Goal: Task Accomplishment & Management: Complete application form

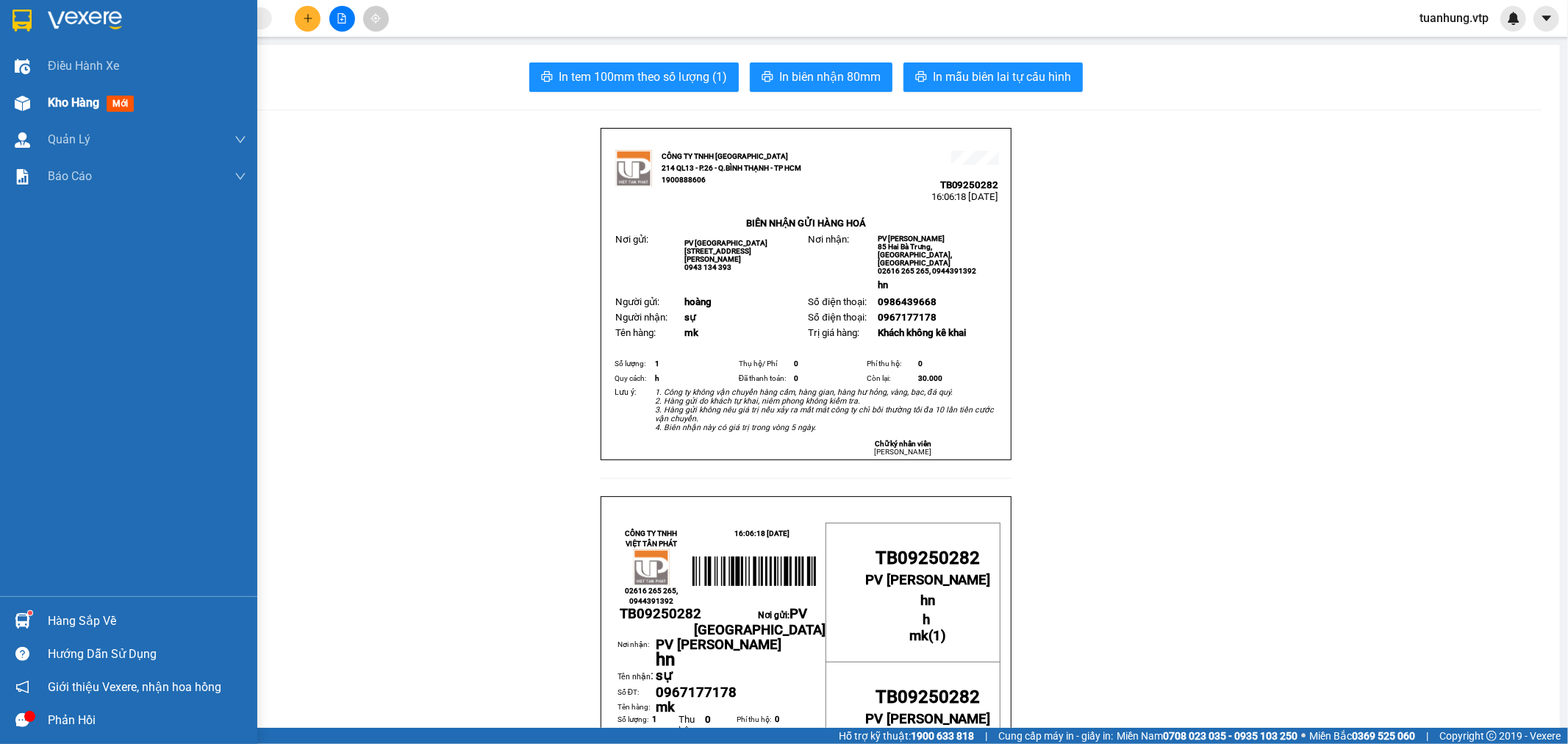
click at [38, 110] on div "Kho hàng mới" at bounding box center [129, 103] width 257 height 37
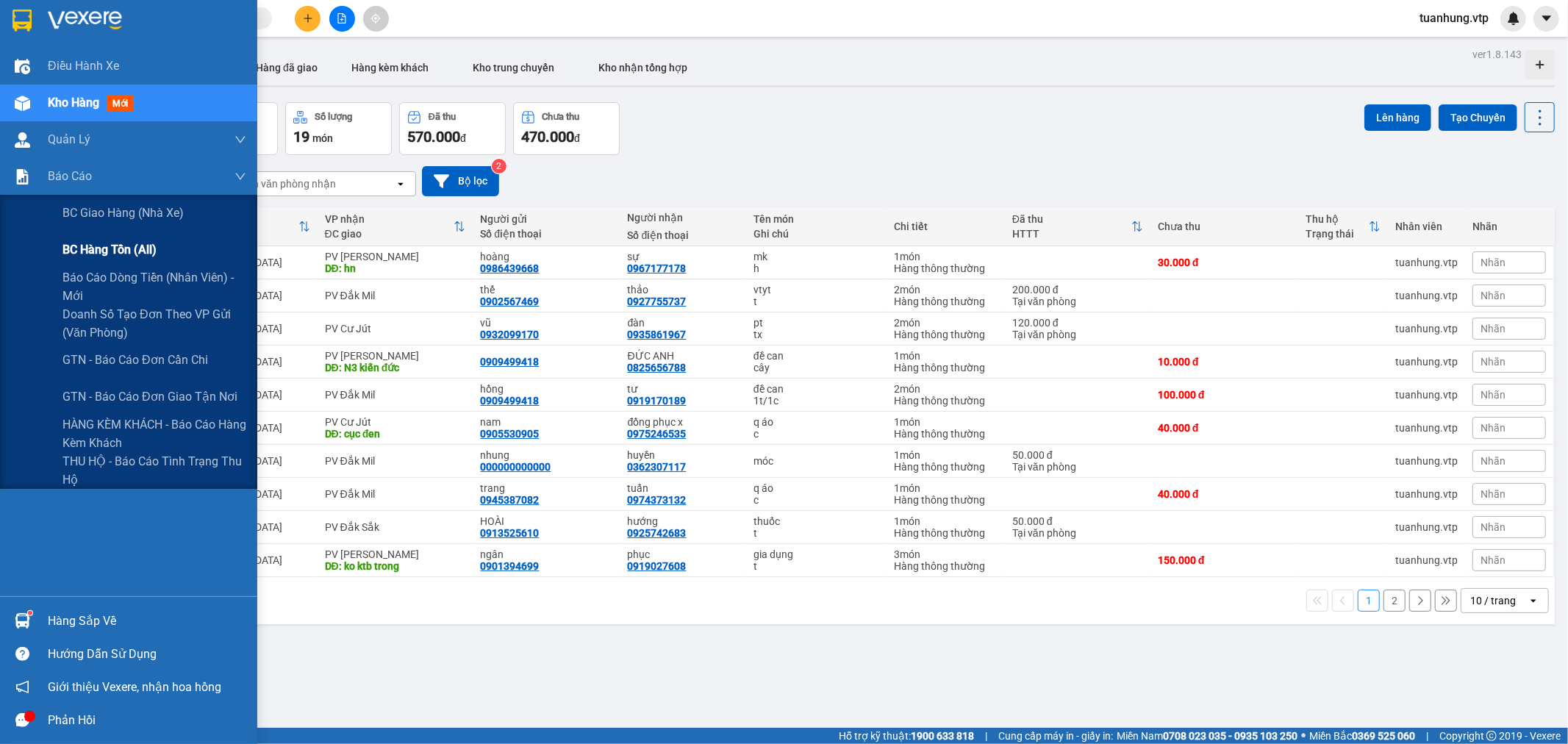
click at [111, 266] on div "BC hàng tồn (all)" at bounding box center [155, 249] width 184 height 37
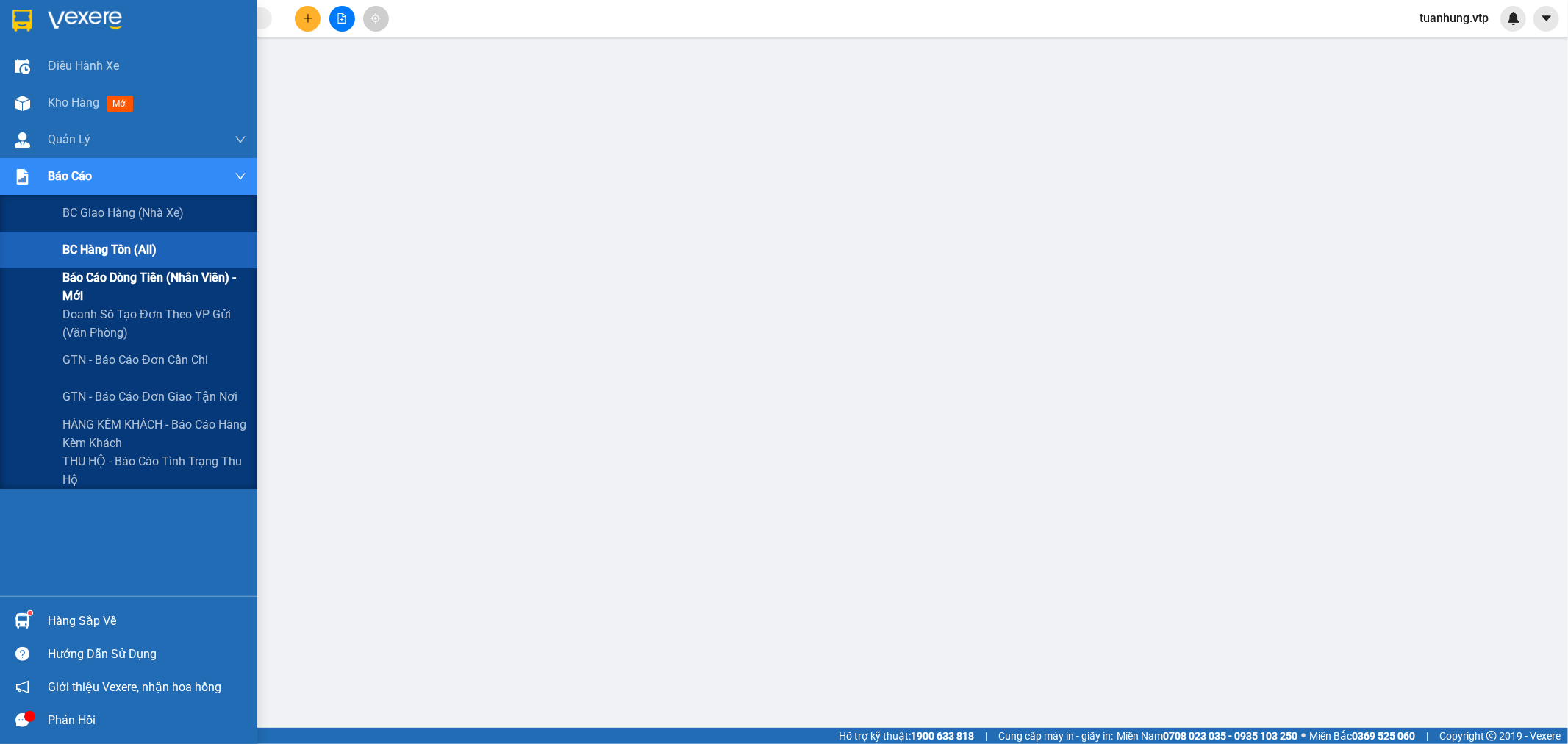
click at [106, 275] on span "Báo cáo dòng tiền (nhân viên) - mới" at bounding box center [155, 286] width 184 height 37
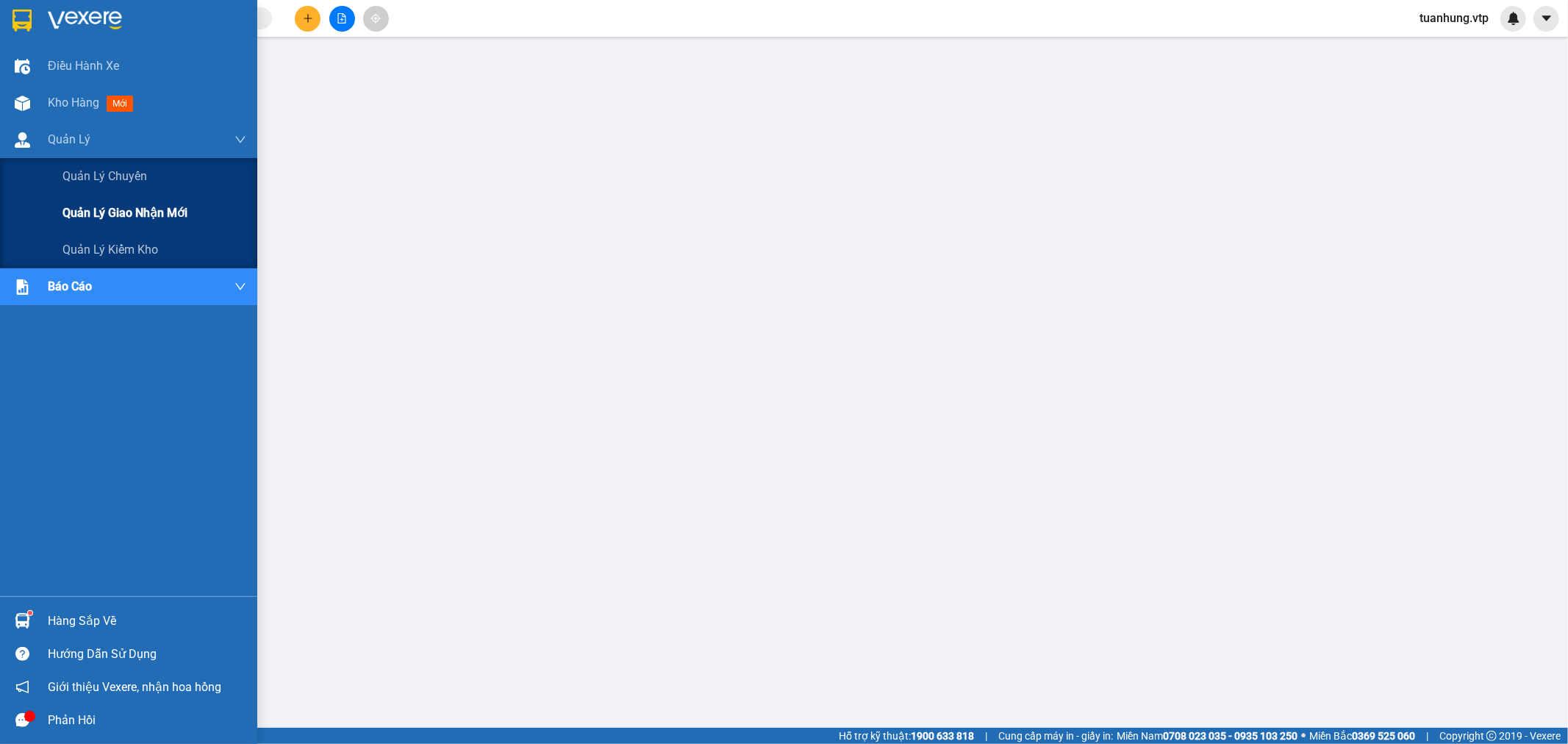
click at [128, 205] on span "Quản lý giao nhận mới" at bounding box center [125, 213] width 125 height 19
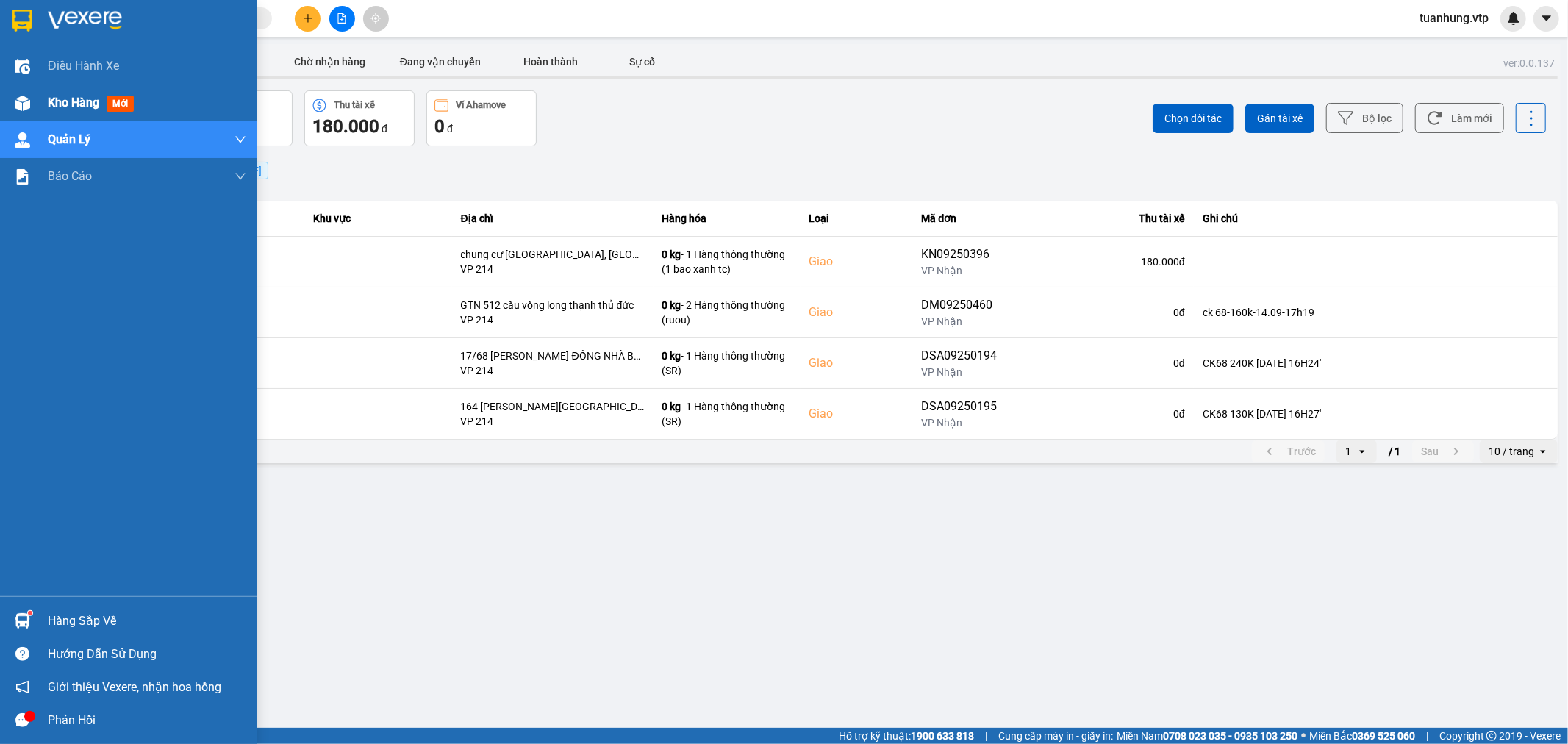
click at [57, 106] on span "Kho hàng" at bounding box center [73, 103] width 52 height 14
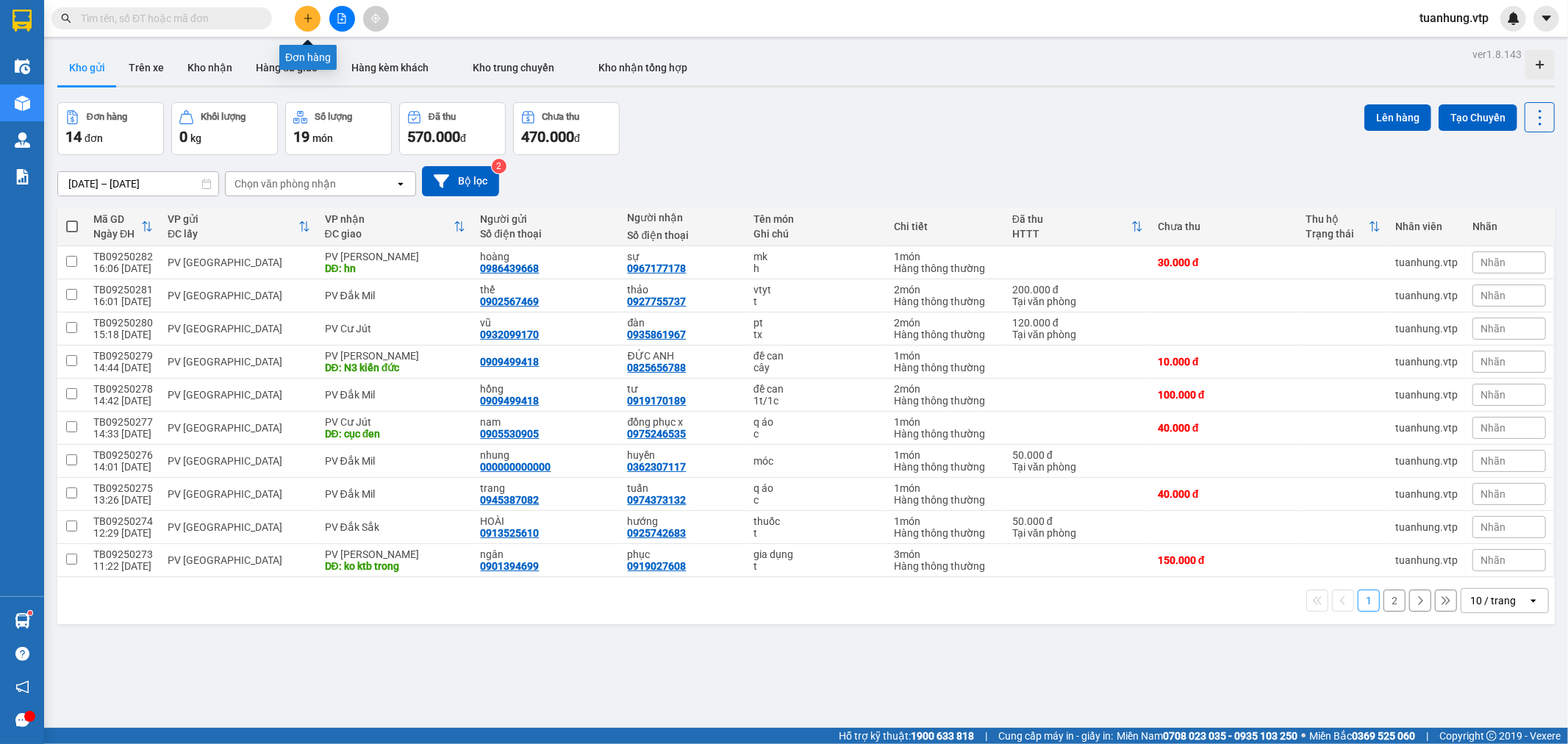
click at [313, 13] on icon "plus" at bounding box center [308, 19] width 11 height 11
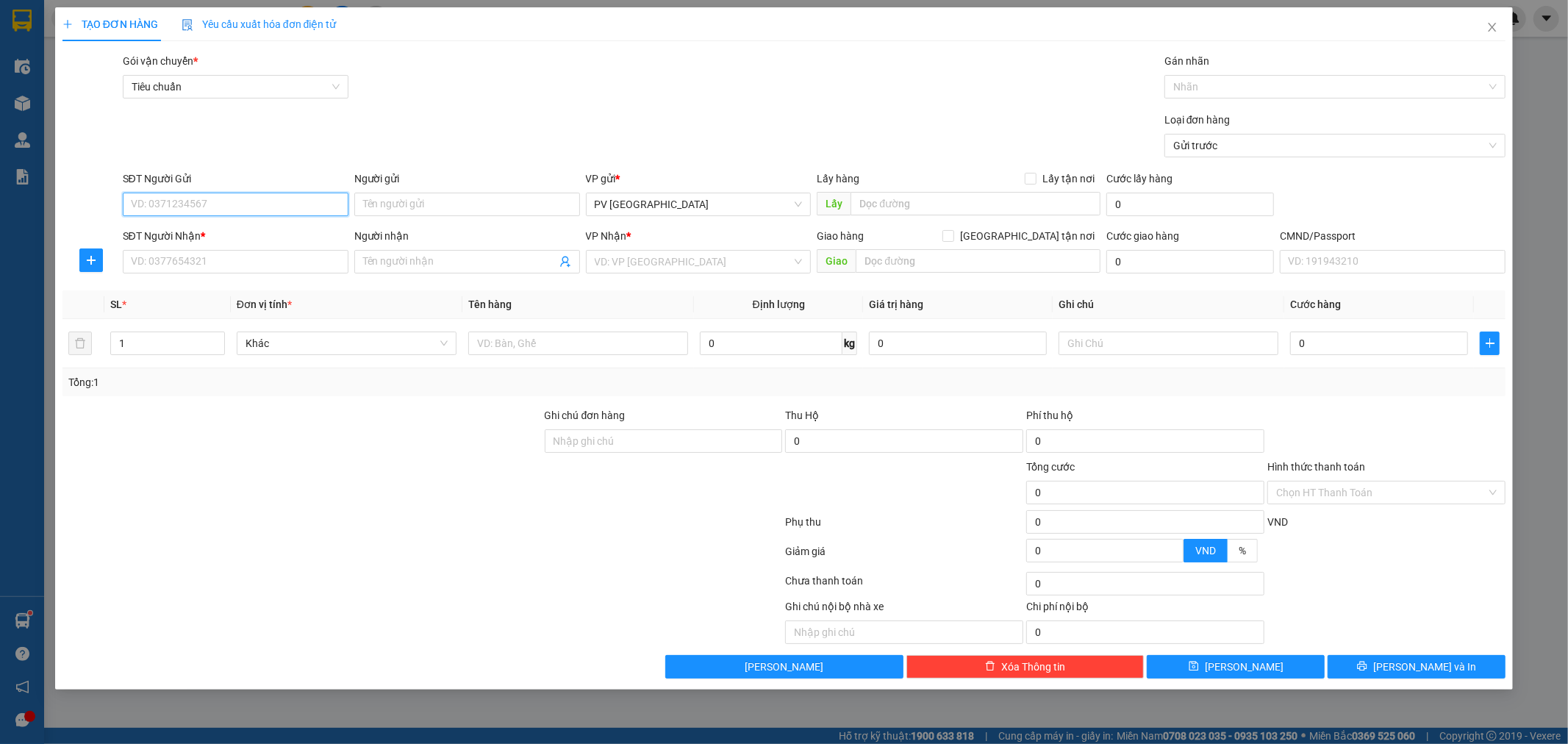
click at [337, 200] on input "SĐT Người Gửi" at bounding box center [235, 204] width 225 height 23
click at [278, 230] on div "0902222979 - tuấn" at bounding box center [235, 233] width 208 height 16
type input "0902222979"
type input "tuấn"
type input "0967177178"
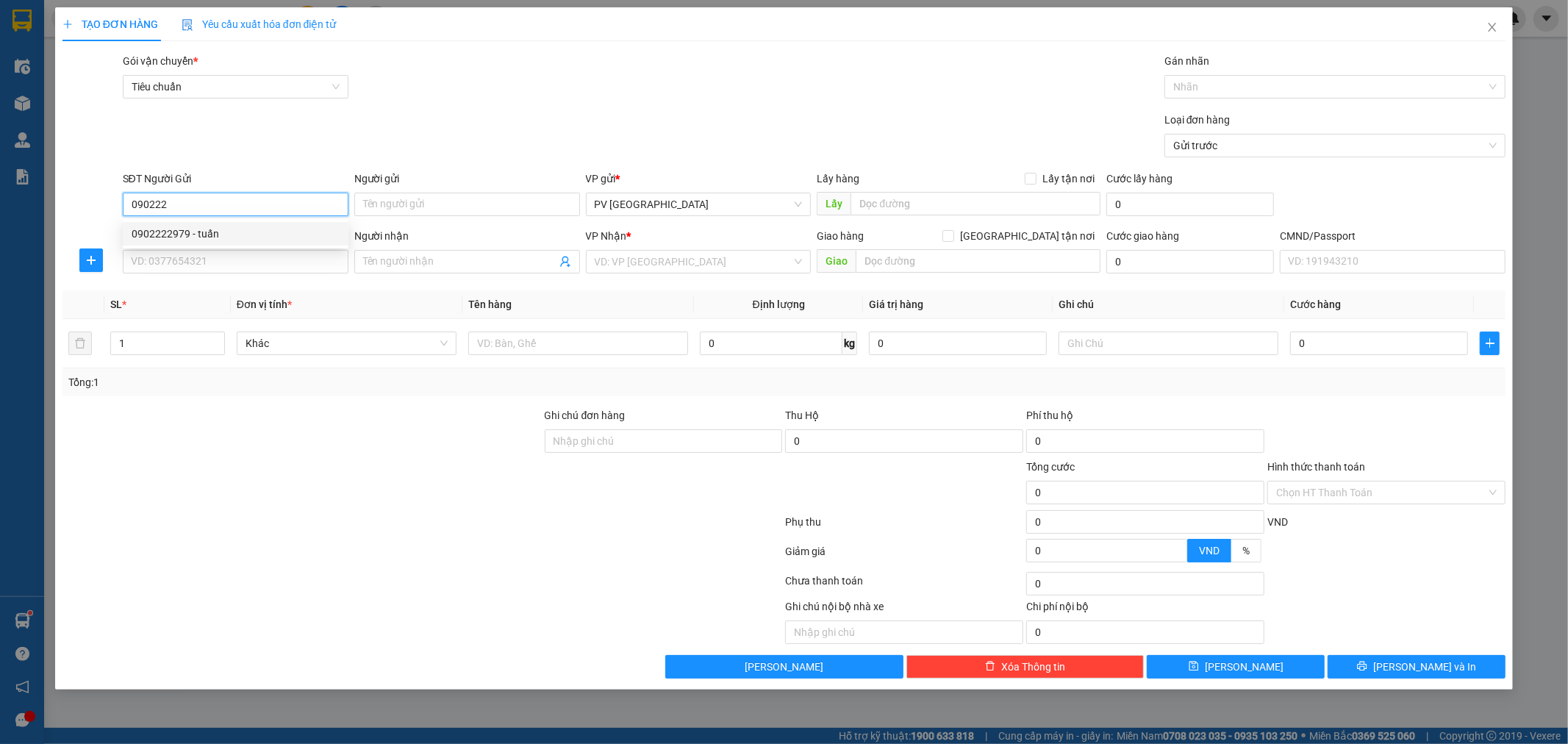
type input "sự"
type input "hn"
type input "0902222979"
click at [1490, 33] on icon "close" at bounding box center [1492, 27] width 12 height 12
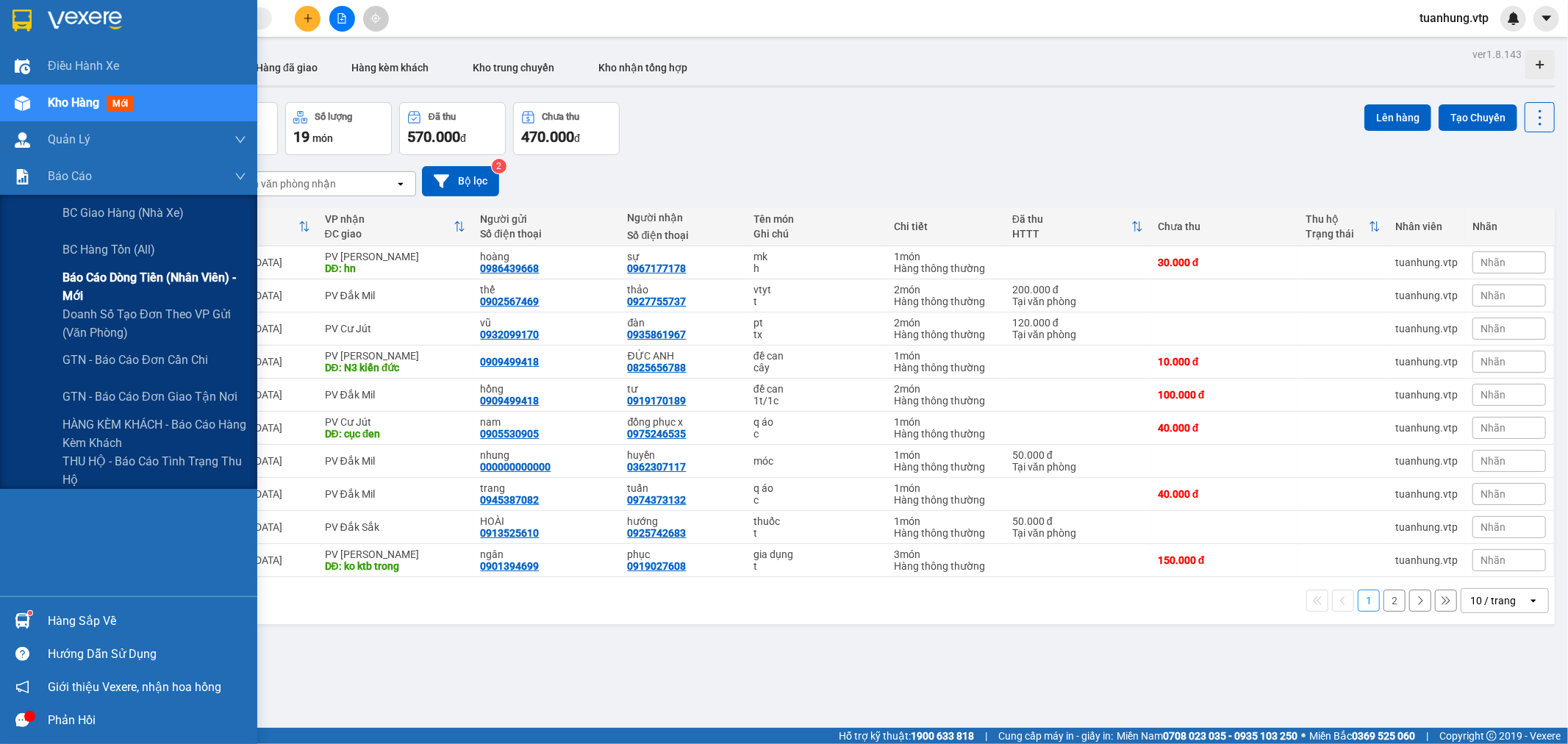
click at [119, 275] on span "Báo cáo dòng tiền (nhân viên) - mới" at bounding box center [155, 286] width 184 height 37
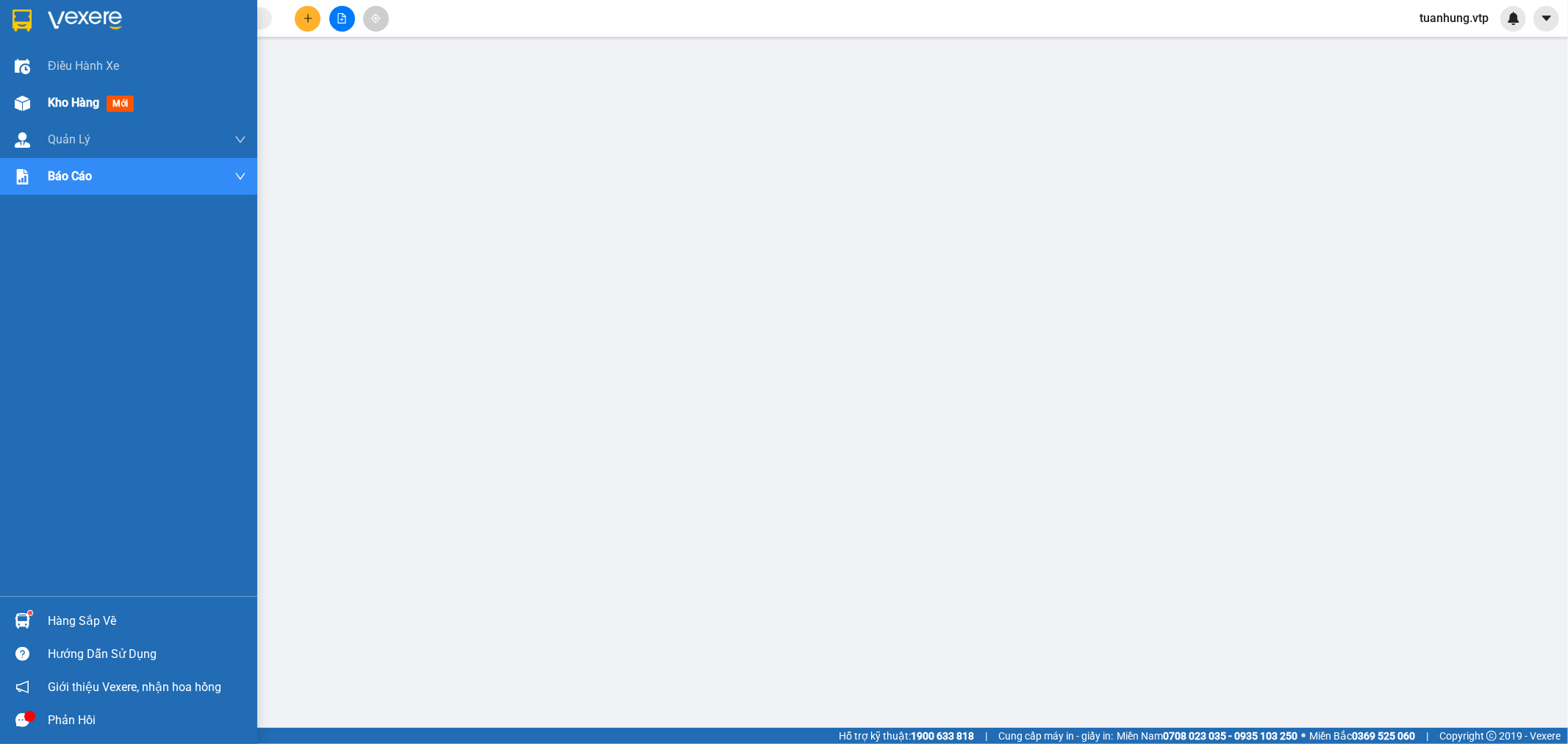
click at [39, 97] on div "Kho hàng mới" at bounding box center [129, 103] width 257 height 37
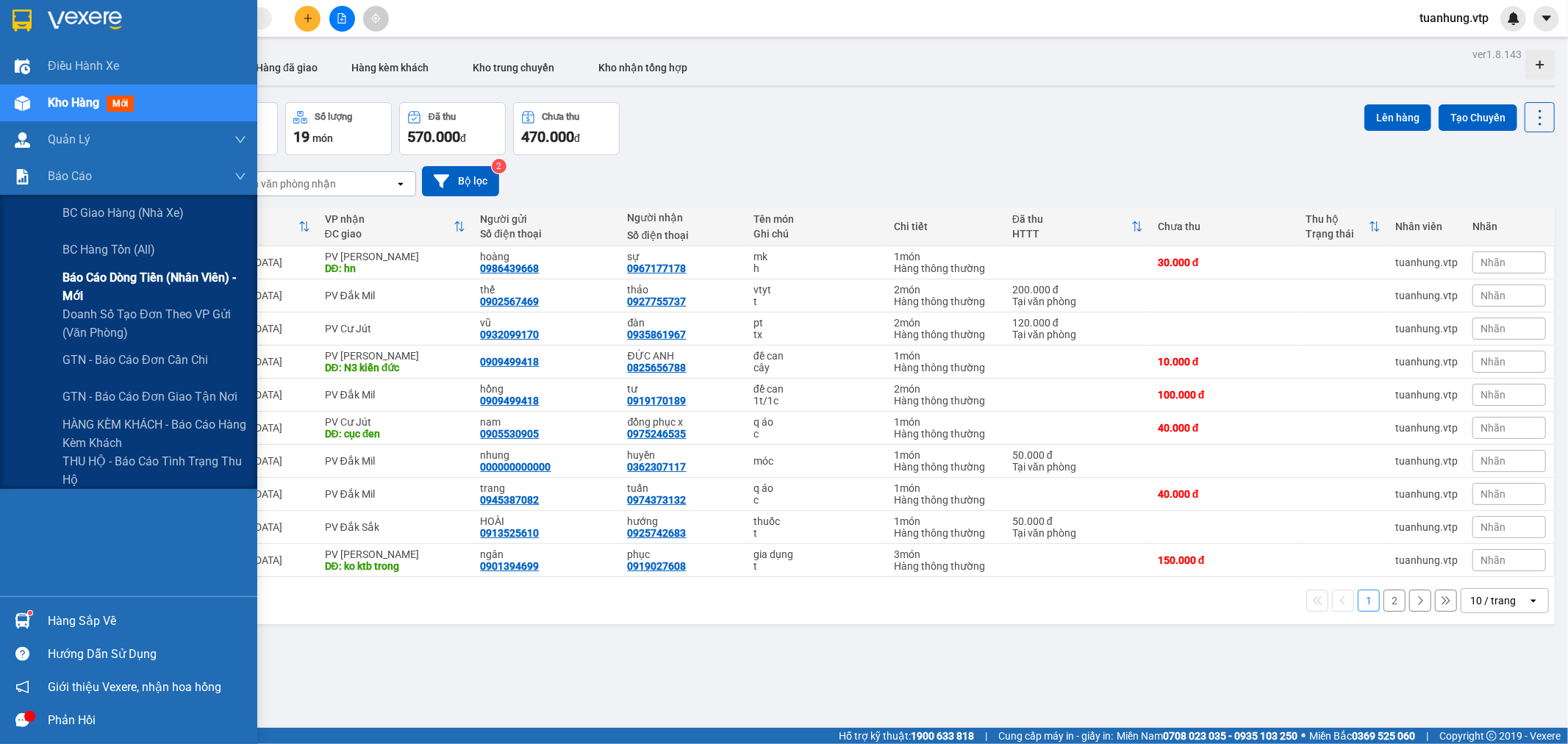
click at [118, 275] on span "Báo cáo dòng tiền (nhân viên) - mới" at bounding box center [155, 286] width 184 height 37
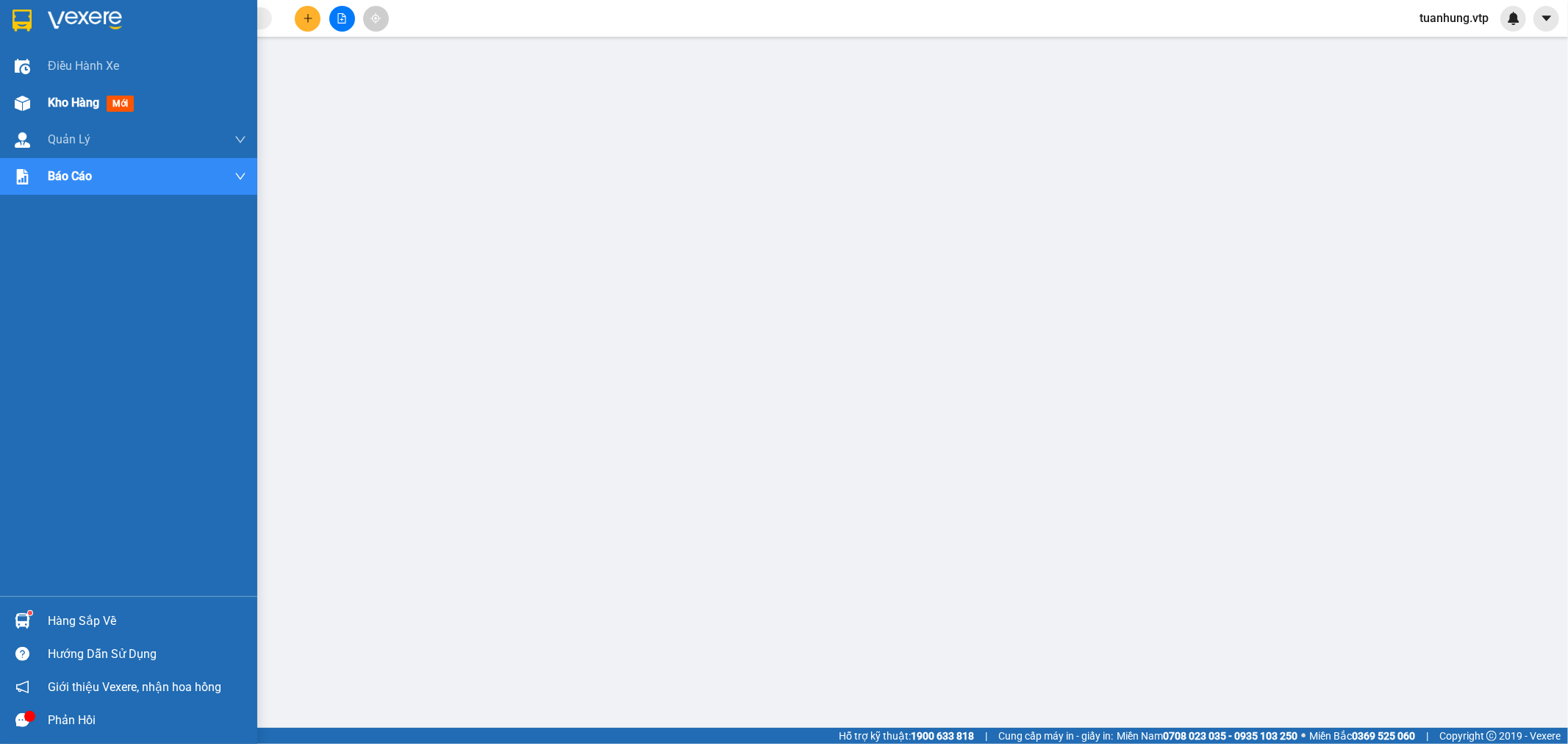
click at [80, 106] on span "Kho hàng" at bounding box center [73, 103] width 52 height 14
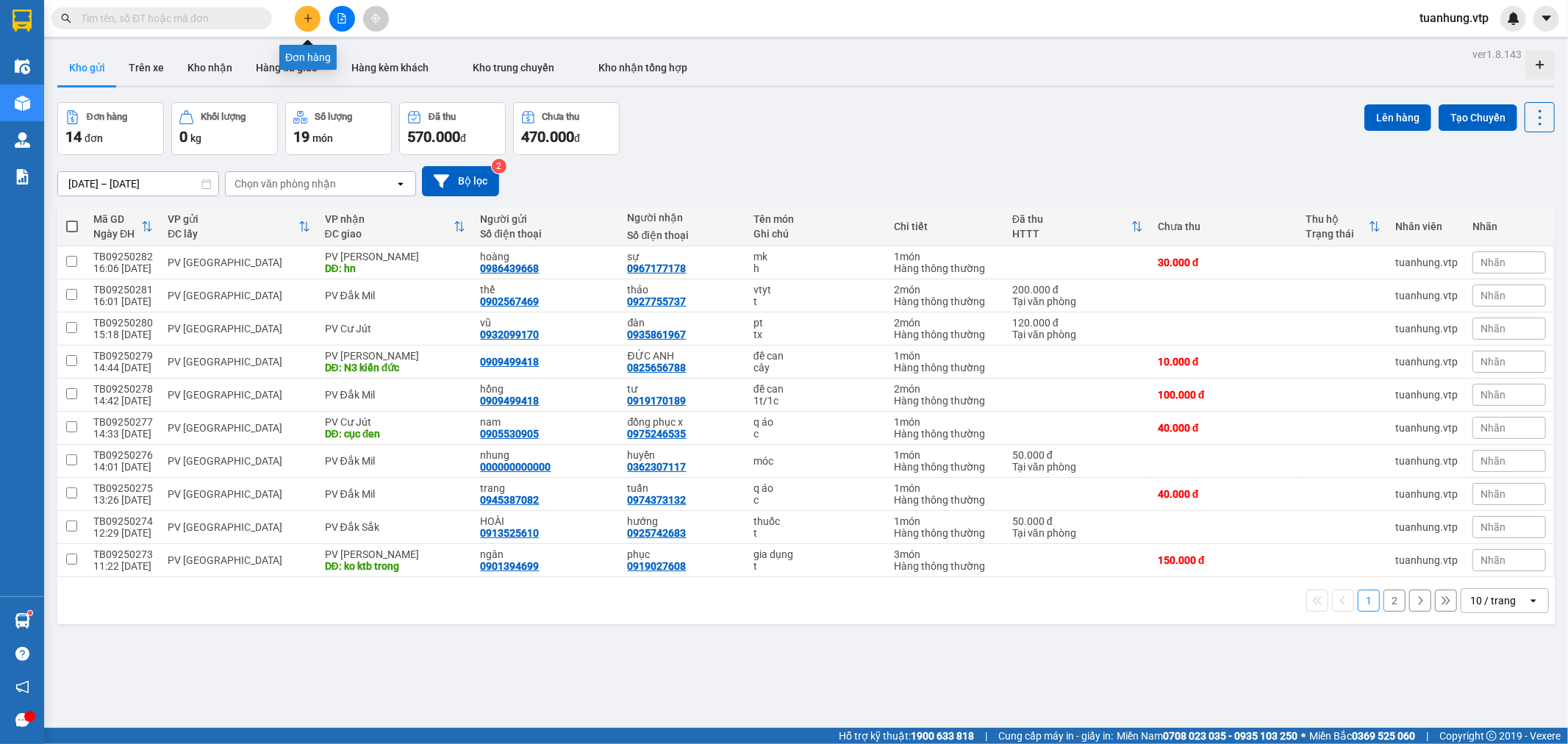
click at [310, 23] on button at bounding box center [308, 19] width 26 height 26
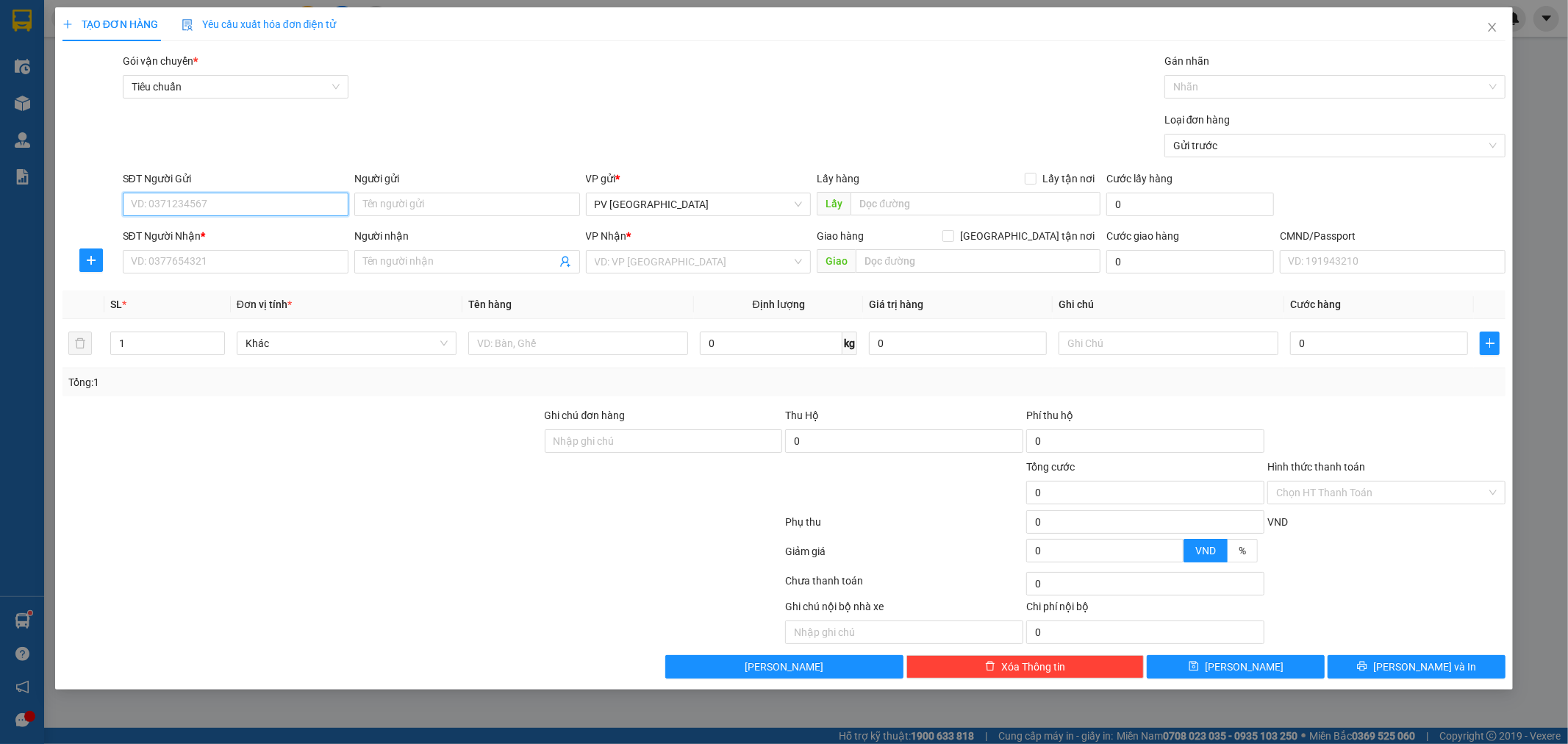
click at [283, 204] on input "SĐT Người Gửi" at bounding box center [235, 204] width 225 height 23
click at [148, 204] on input "0983623" at bounding box center [235, 204] width 225 height 23
click at [189, 226] on div "0903623583 - nhân" at bounding box center [235, 233] width 208 height 16
type input "0903623583"
type input "nhân"
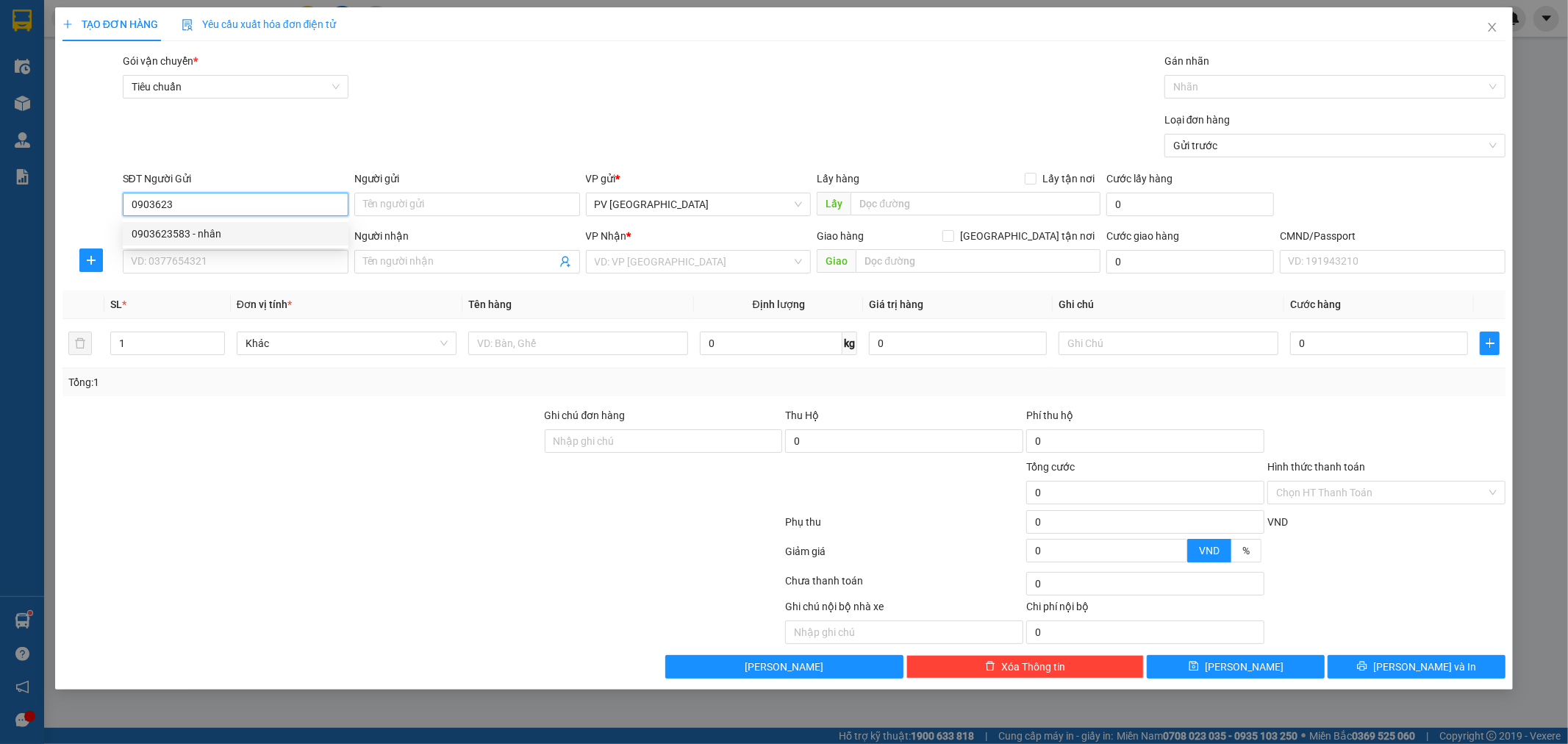
type input "0914072828"
type input "huấn"
type input "hn"
type input "0903623583"
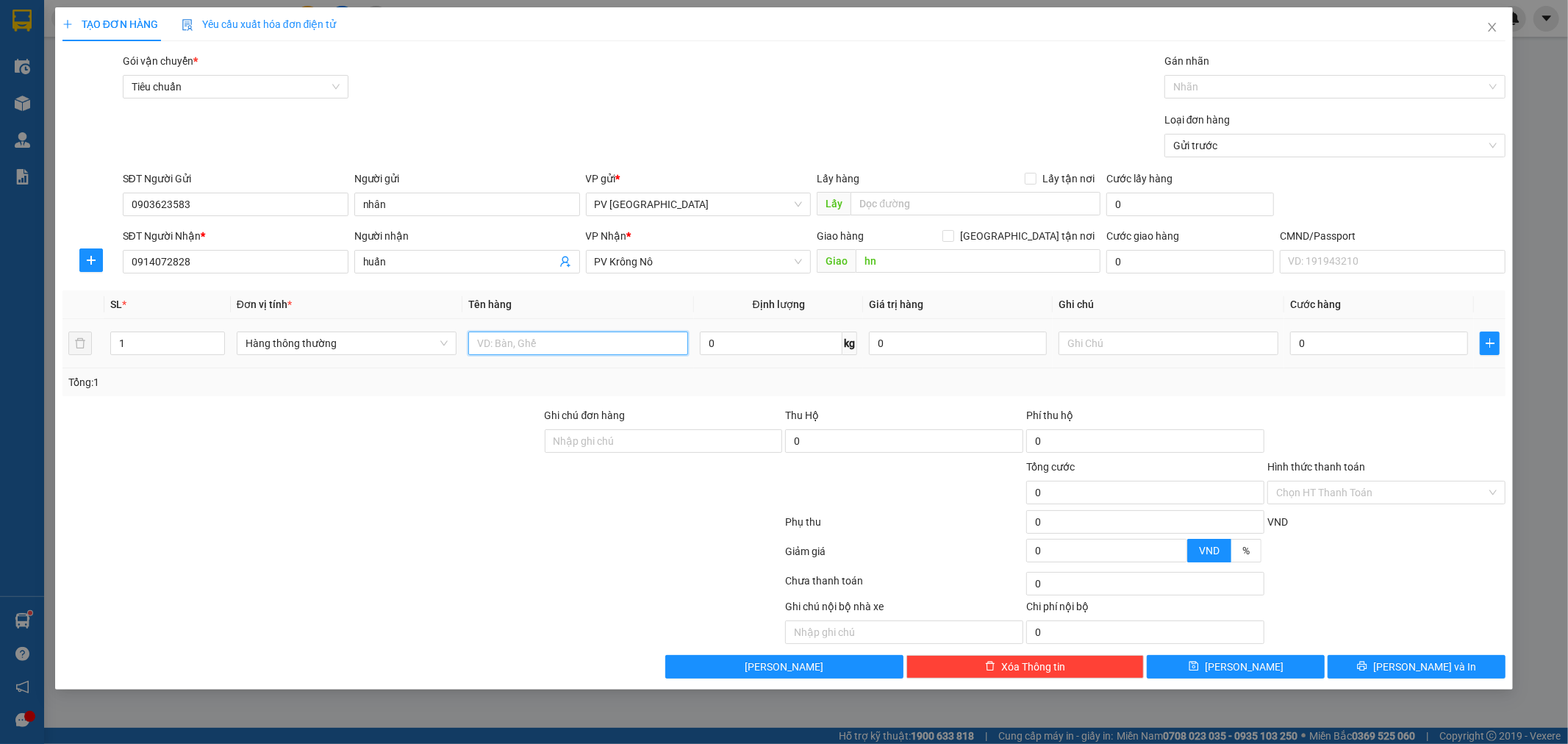
click at [619, 350] on input "text" at bounding box center [578, 343] width 220 height 23
type input "pk"
type input "cây"
type input "4"
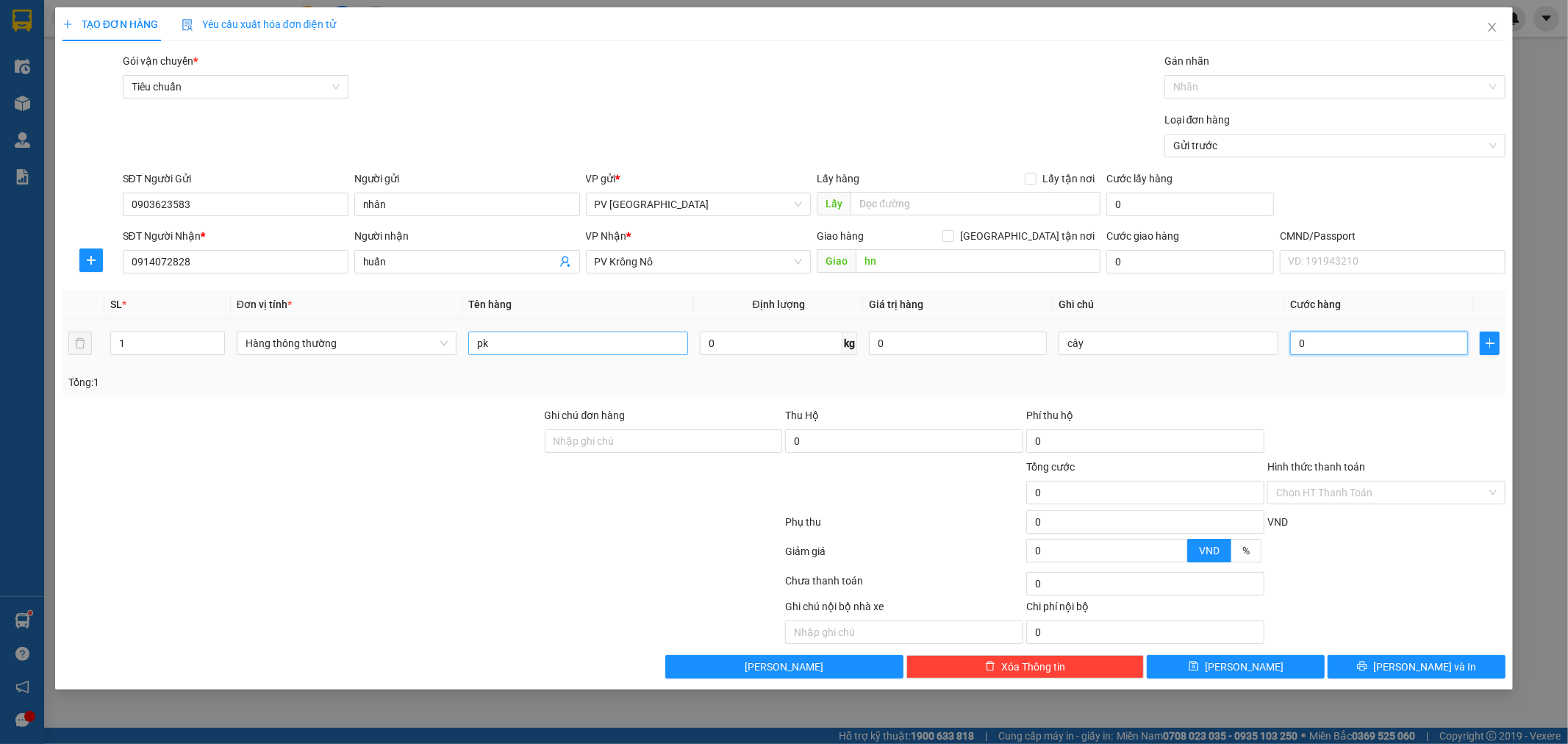
type input "4"
type input "40"
type input "400"
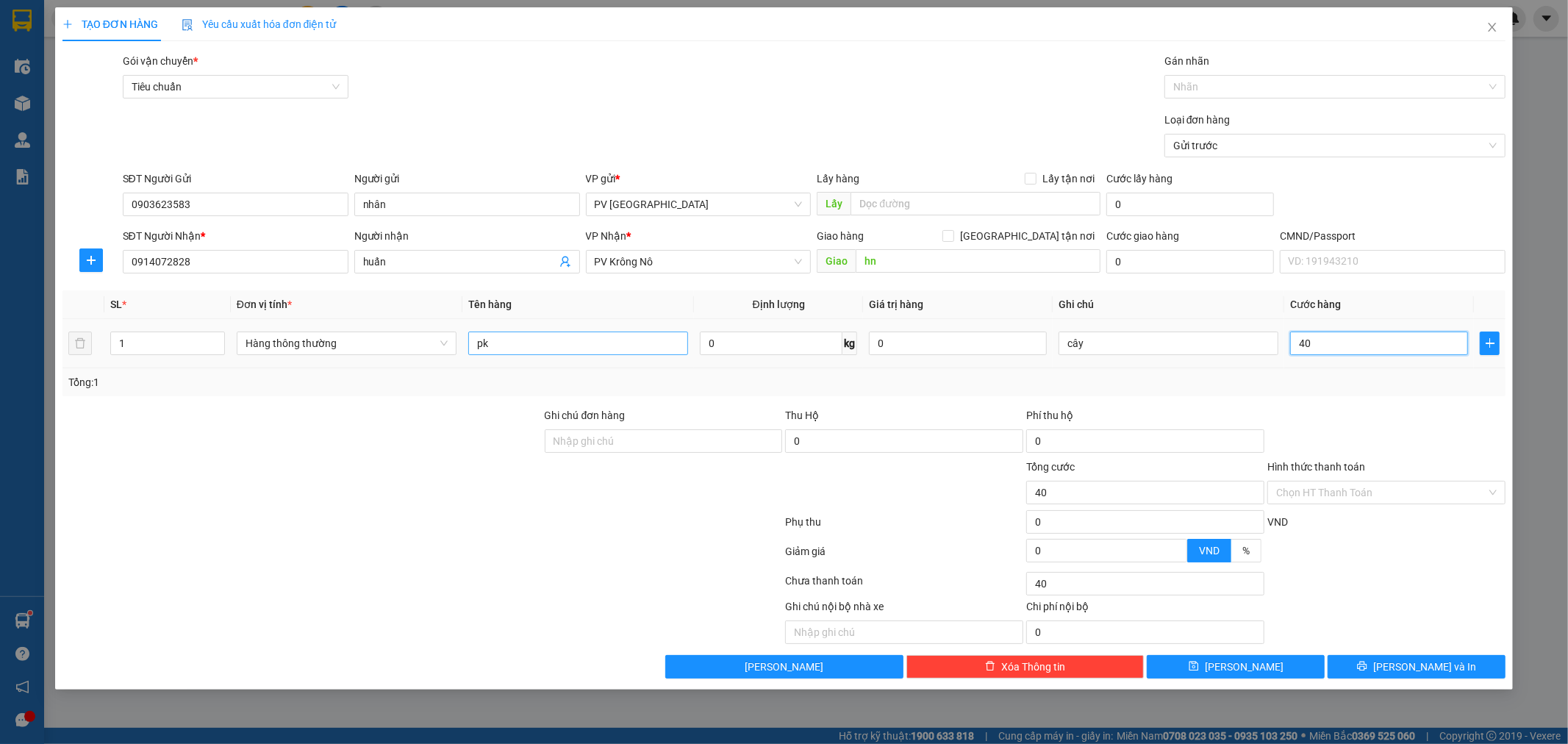
type input "400"
type input "4.000"
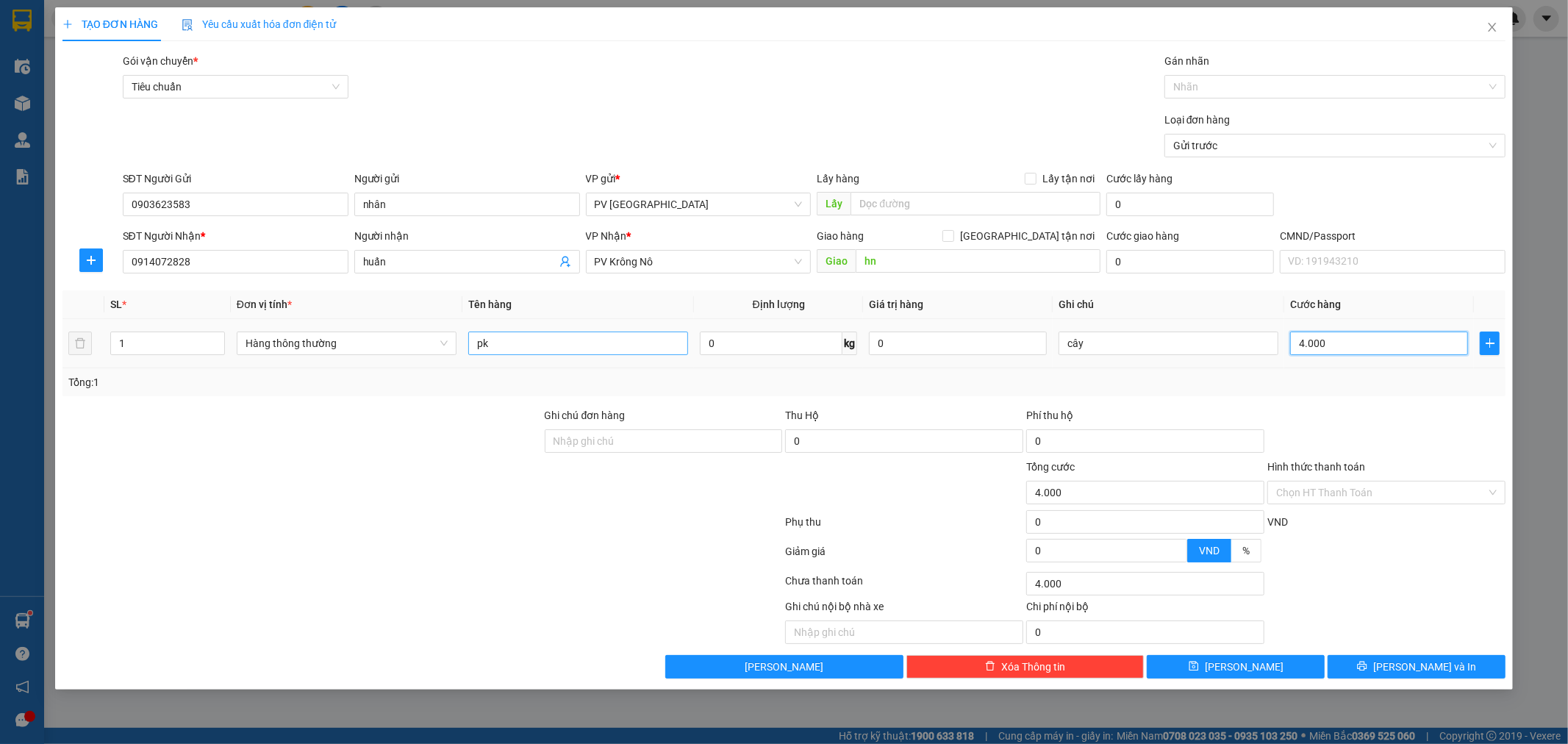
type input "40.000"
click at [900, 267] on input "hn" at bounding box center [978, 261] width 245 height 23
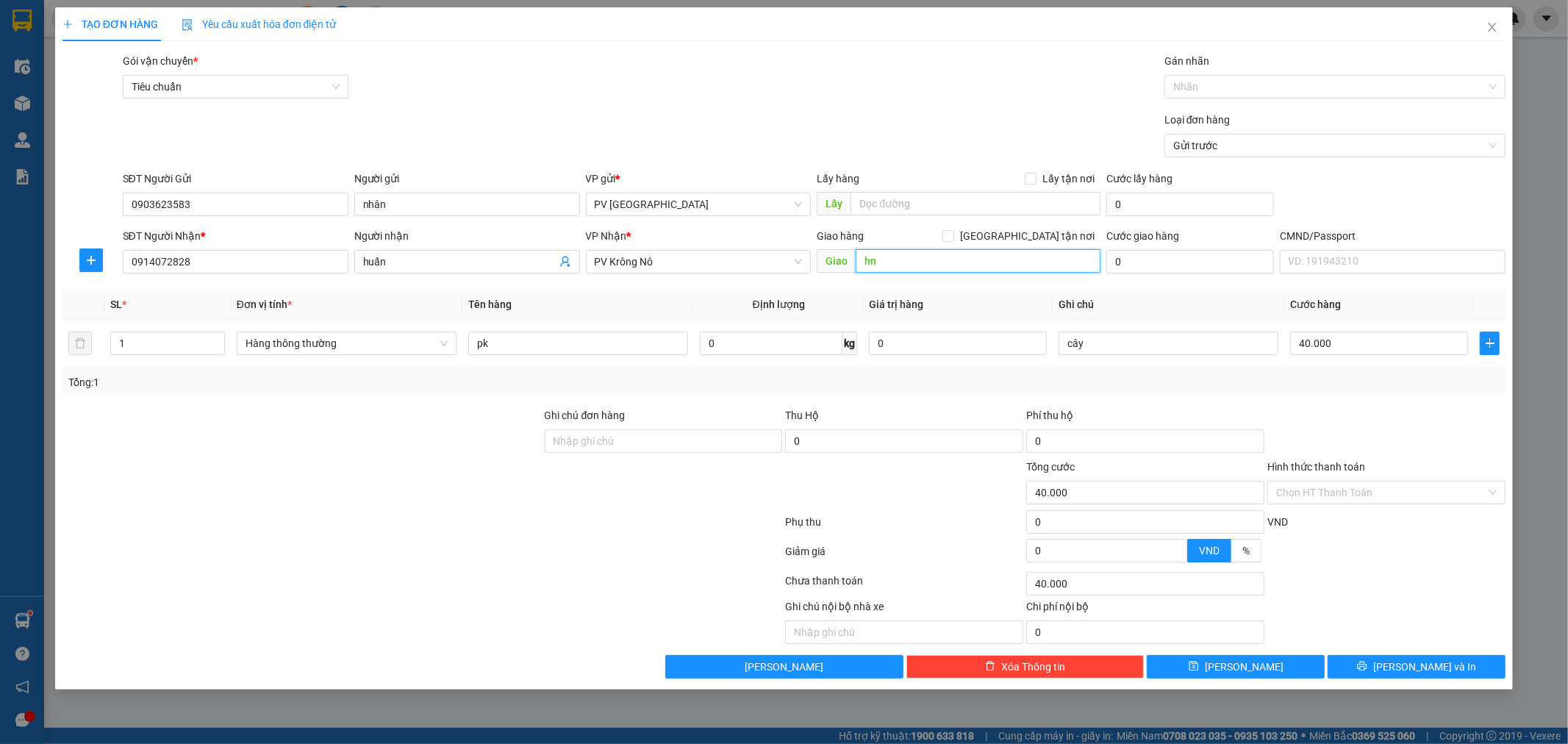
click at [910, 263] on input "hn" at bounding box center [978, 261] width 245 height 23
click at [936, 261] on input "hn ( nhẹ tay hu ko đền" at bounding box center [978, 261] width 245 height 23
type input "hn ( nhẹ tay hư ko đền"
click at [1397, 658] on button "[PERSON_NAME] và In" at bounding box center [1416, 667] width 178 height 23
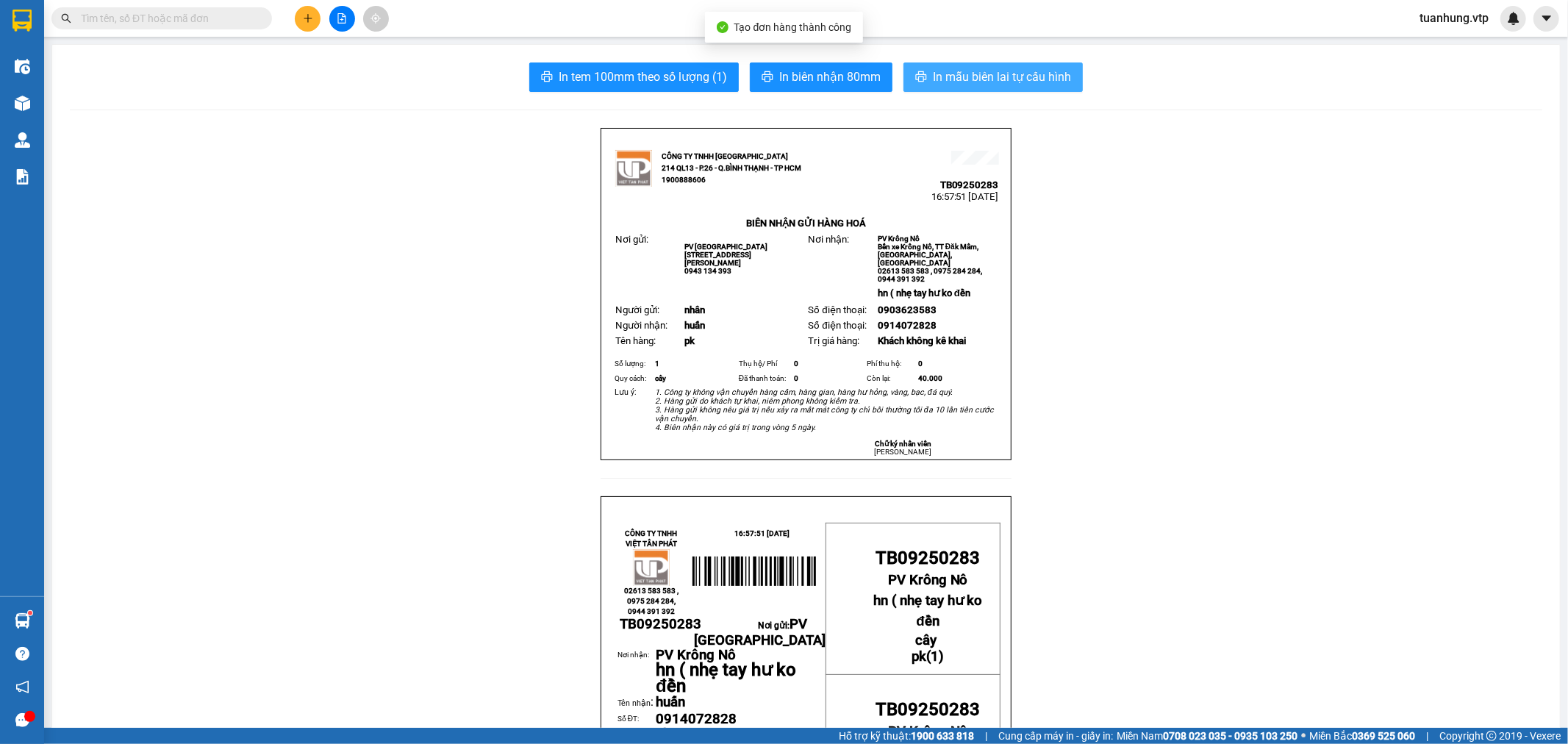
click at [974, 83] on span "In mẫu biên lai tự cấu hình" at bounding box center [1002, 77] width 139 height 19
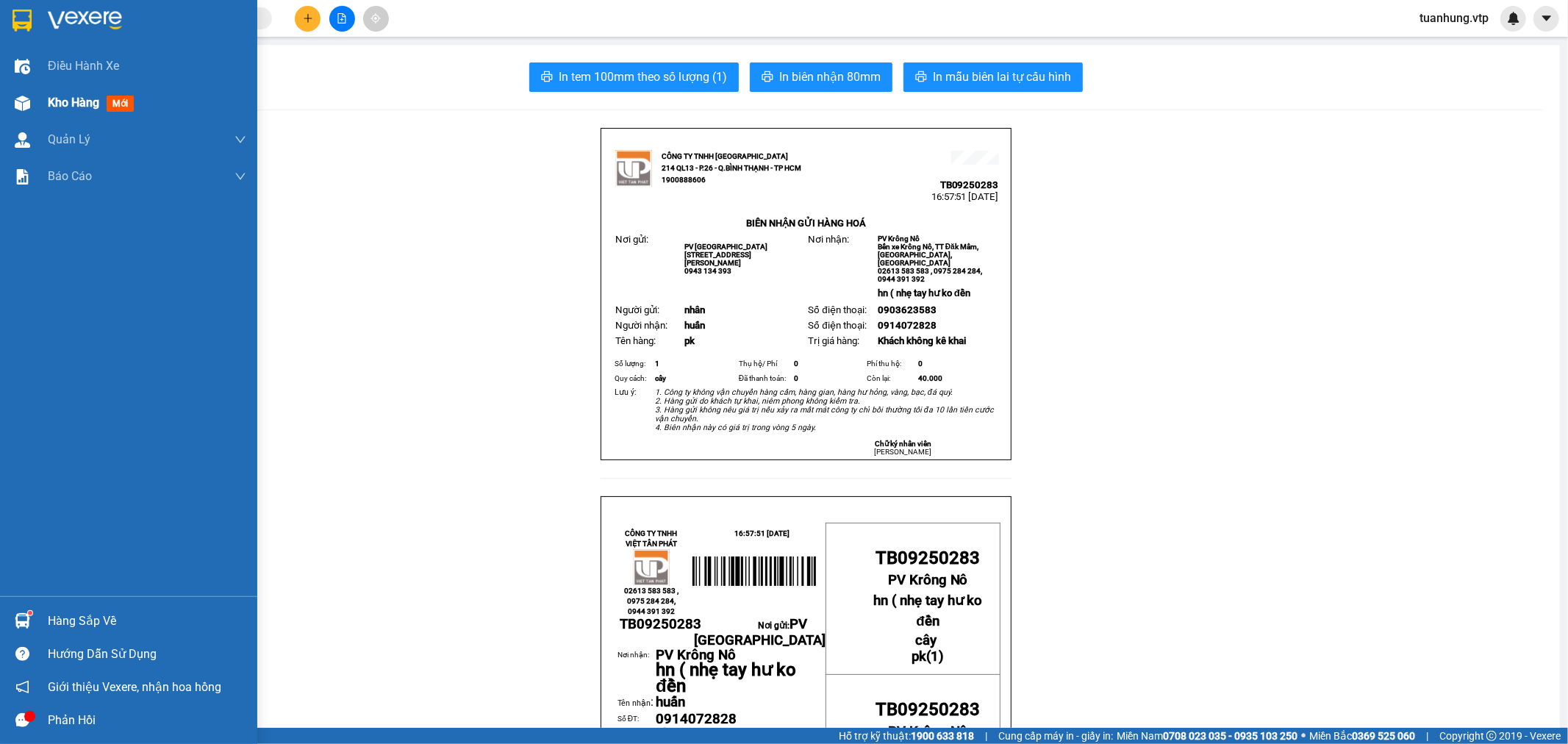
click at [47, 97] on span "Kho hàng" at bounding box center [73, 103] width 52 height 14
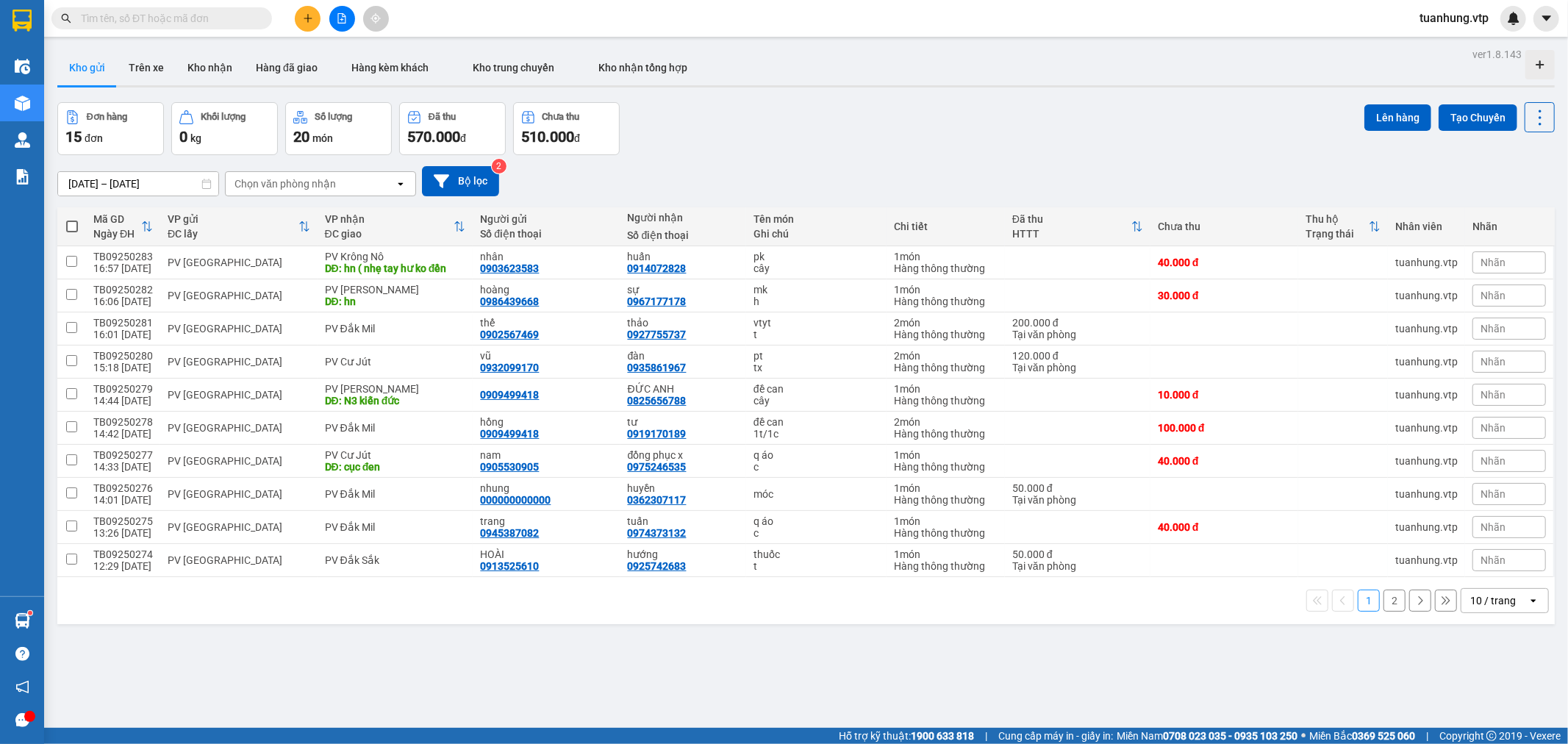
click at [85, 70] on button "Kho gửi" at bounding box center [87, 67] width 60 height 35
click at [1528, 600] on icon "open" at bounding box center [1533, 600] width 12 height 12
click at [1516, 567] on div "100 / trang" at bounding box center [1492, 571] width 89 height 27
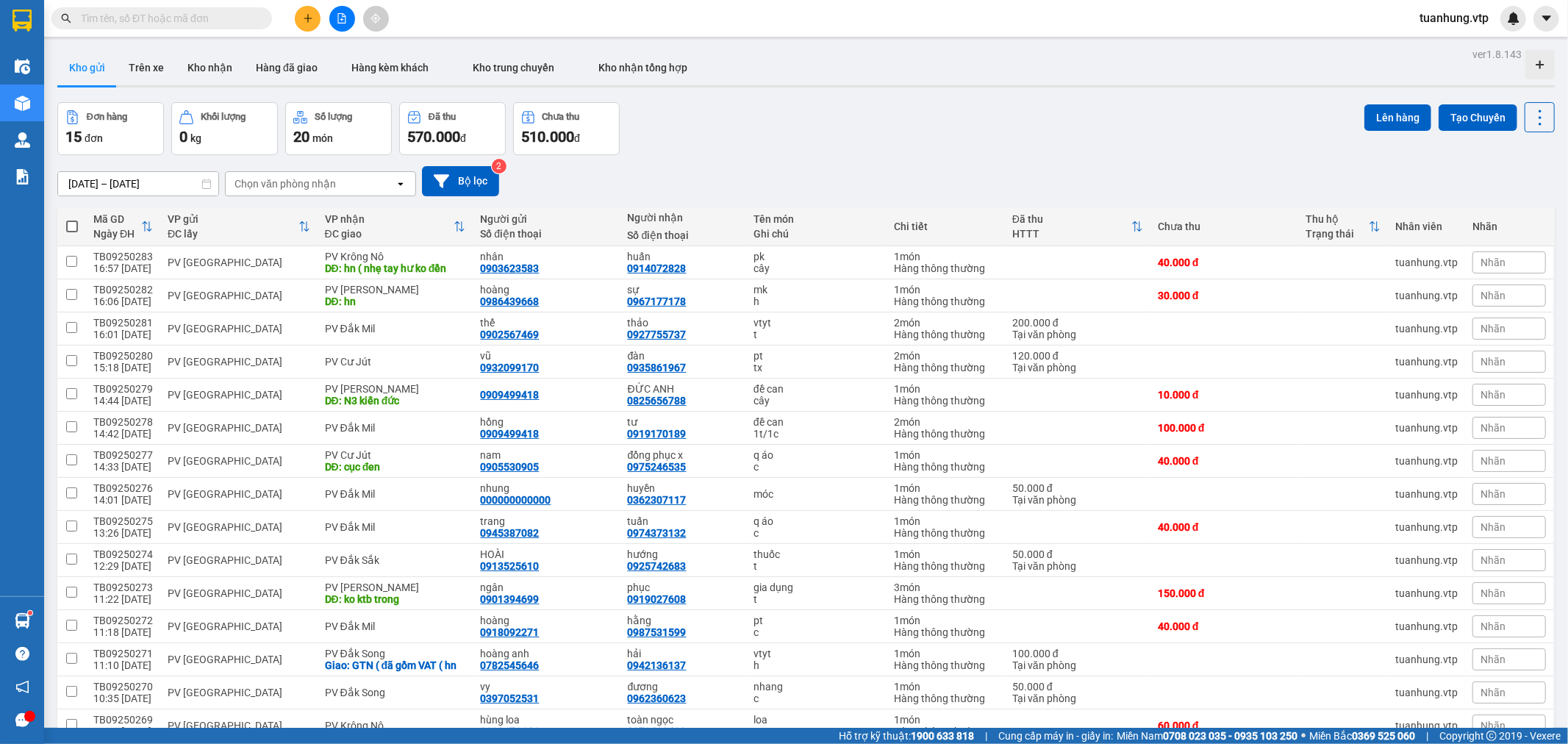
click at [74, 224] on span at bounding box center [72, 226] width 12 height 12
click at [72, 219] on input "checkbox" at bounding box center [72, 219] width 0 height 0
checkbox input "true"
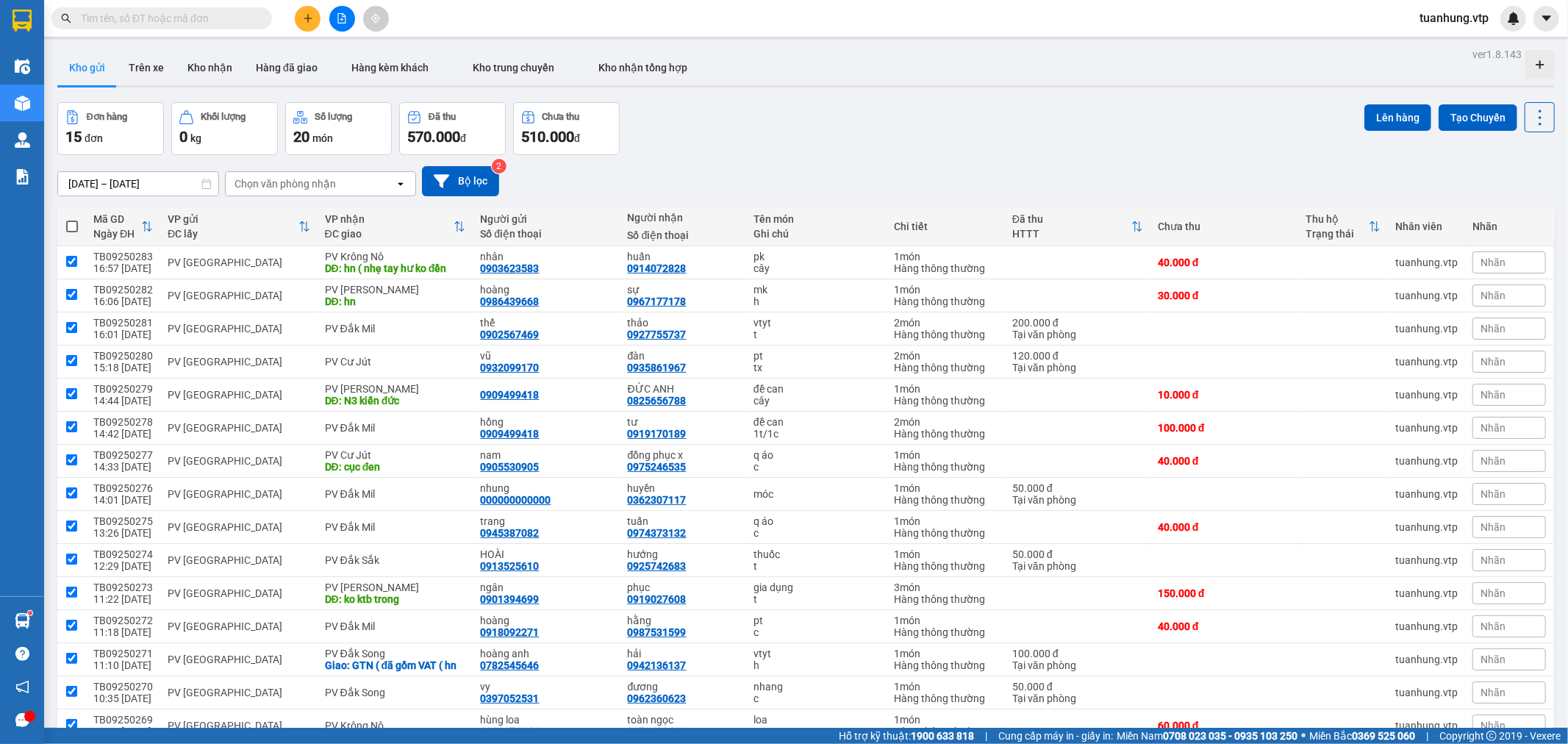
checkbox input "true"
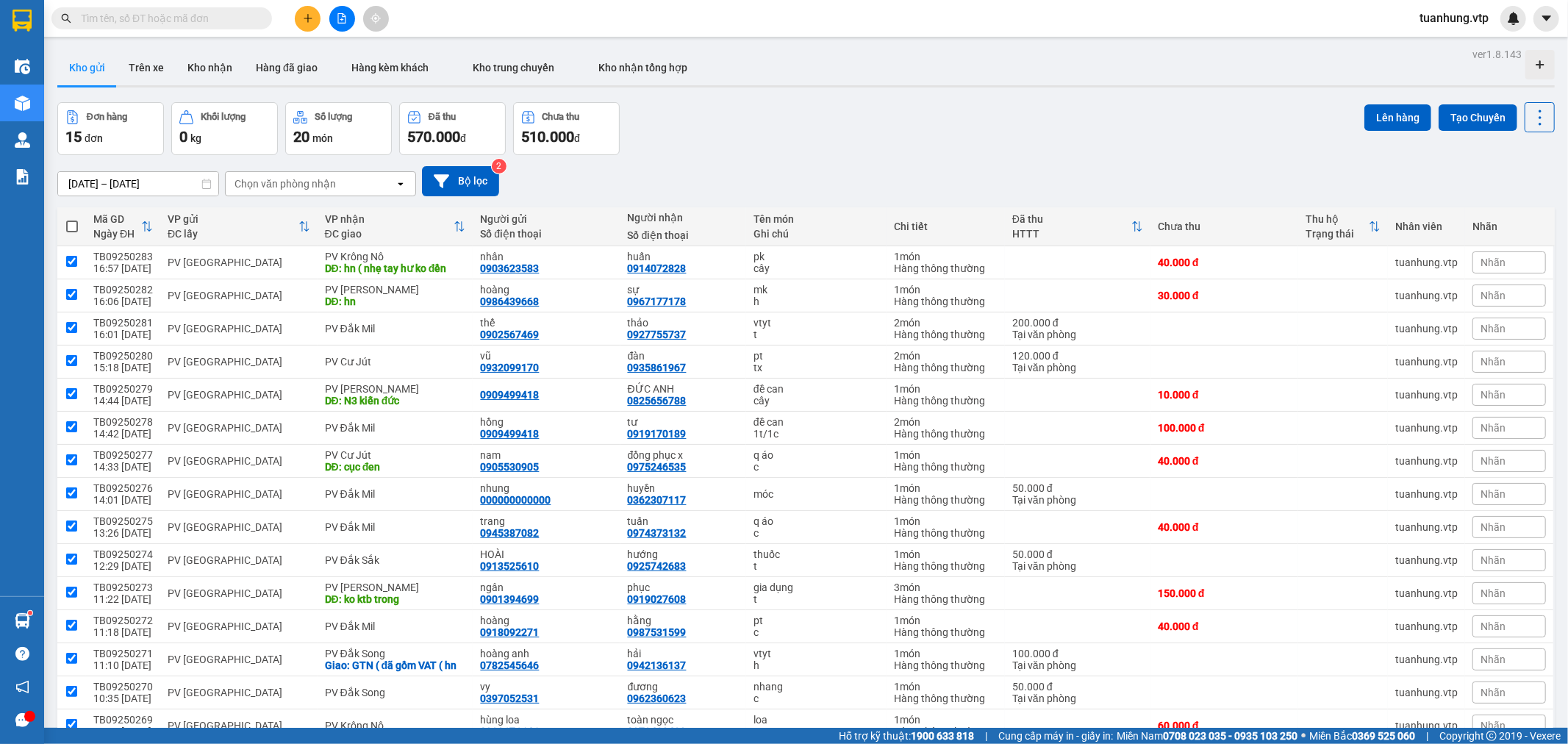
checkbox input "true"
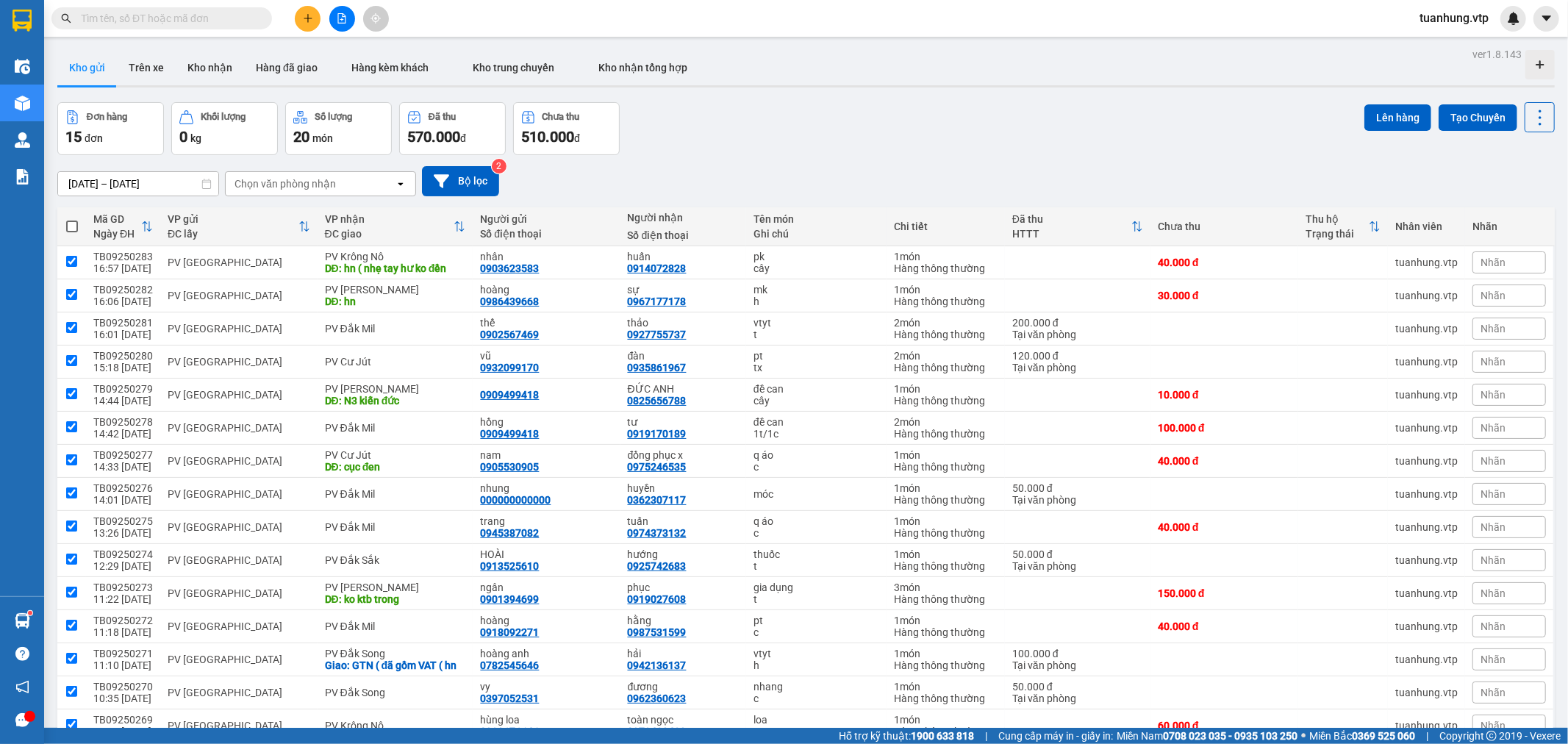
checkbox input "true"
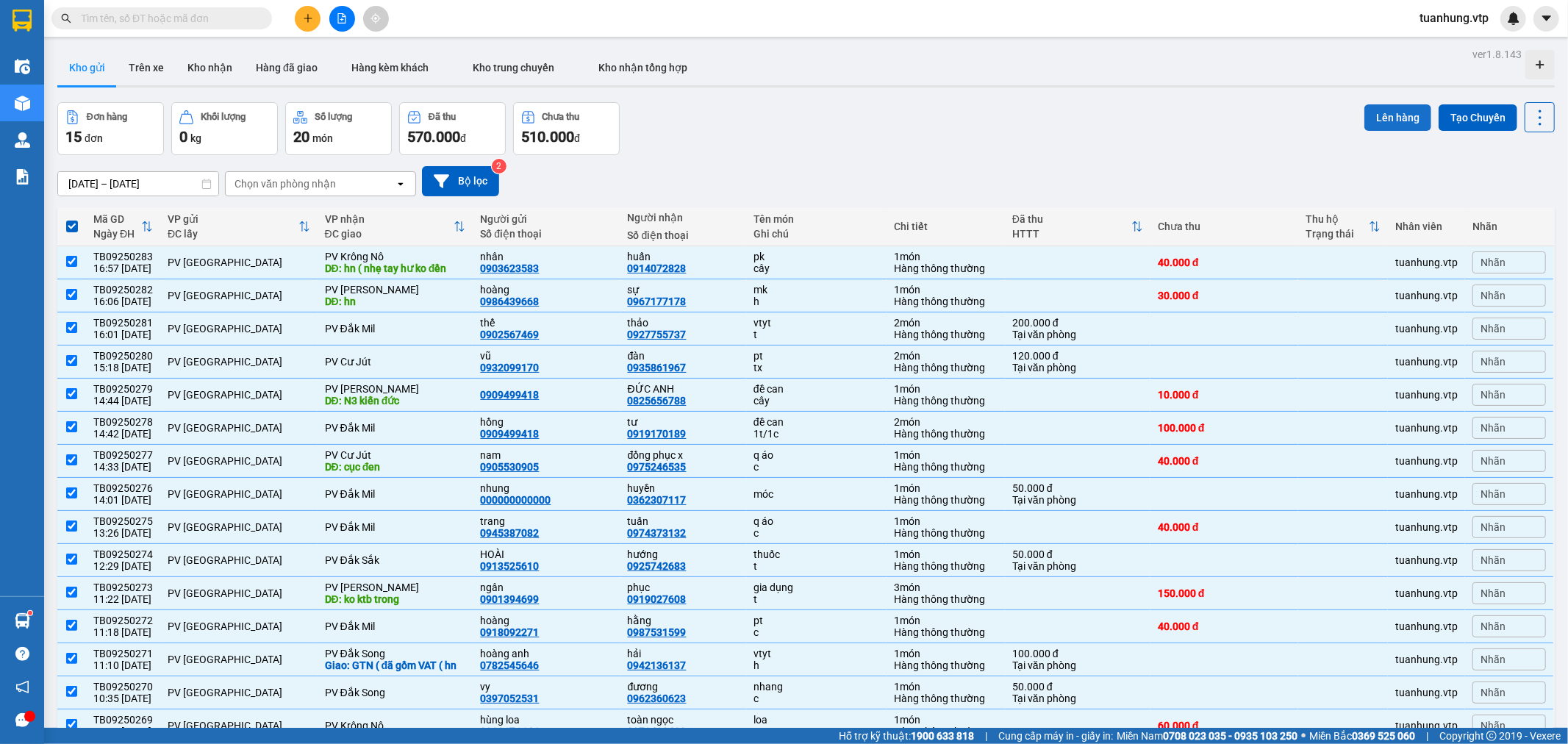
click at [1372, 118] on button "Lên hàng" at bounding box center [1397, 118] width 67 height 27
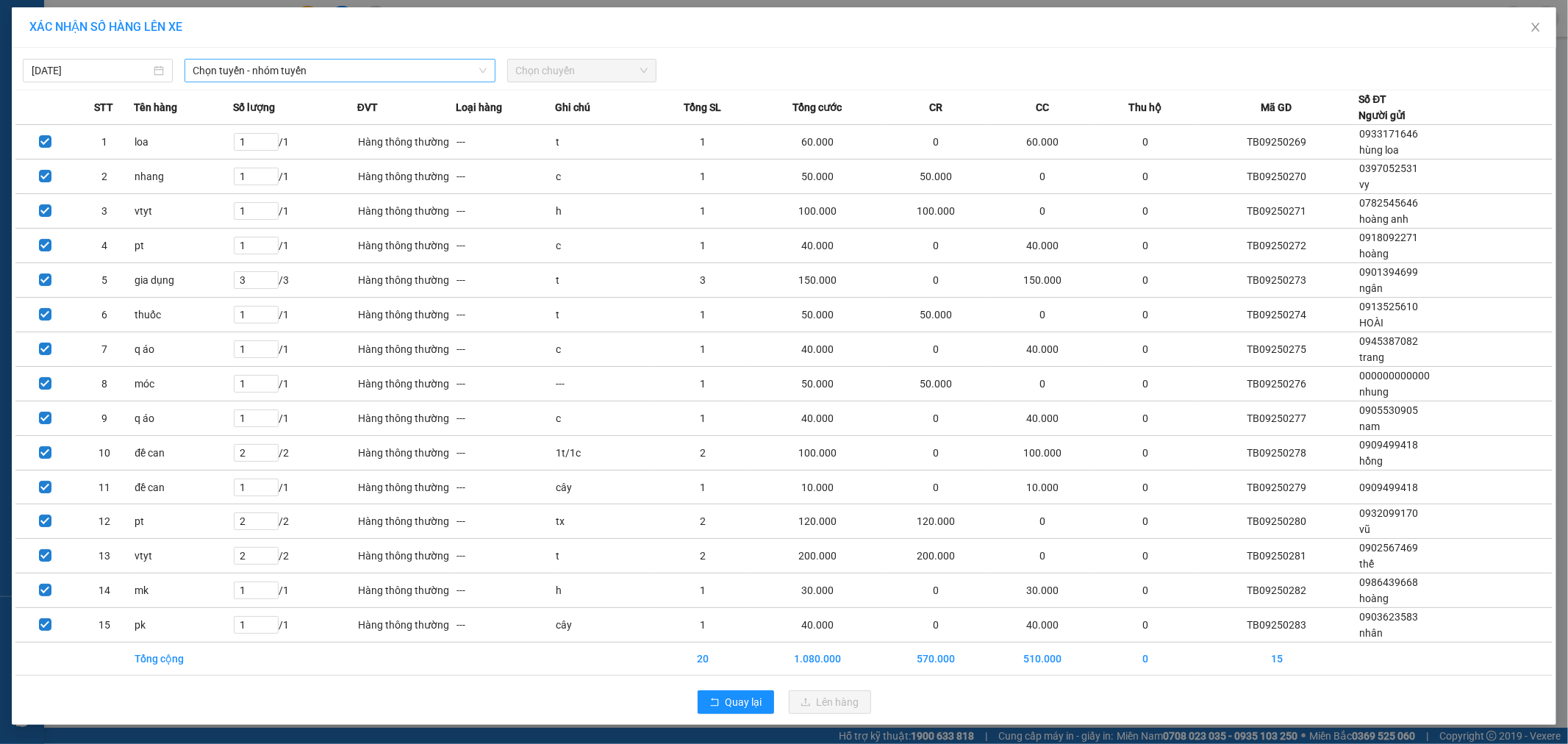
click at [250, 67] on span "Chọn tuyến - nhóm tuyến" at bounding box center [340, 71] width 293 height 22
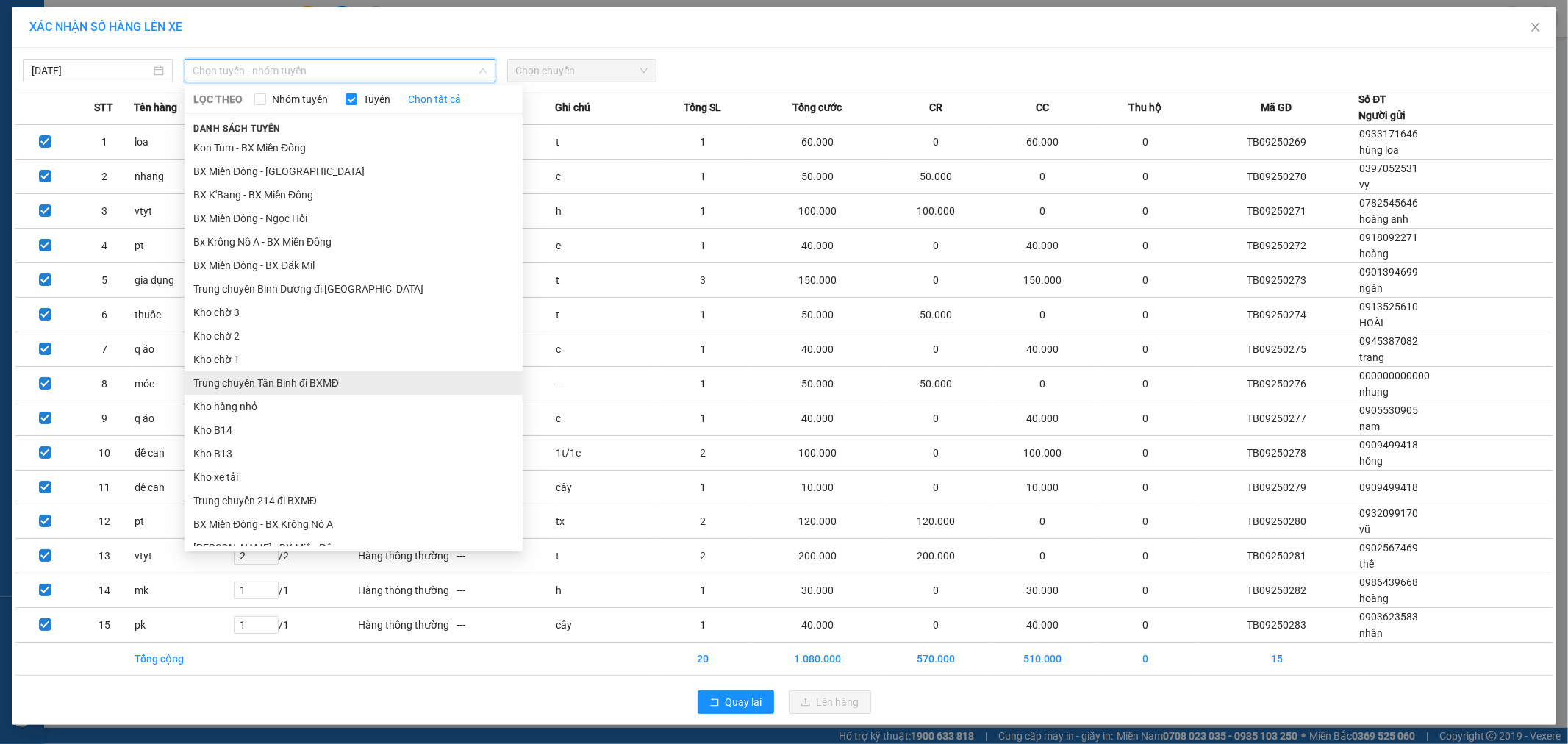
click at [274, 380] on li "Trung chuyển Tân Bình đi BXMĐ" at bounding box center [353, 383] width 338 height 23
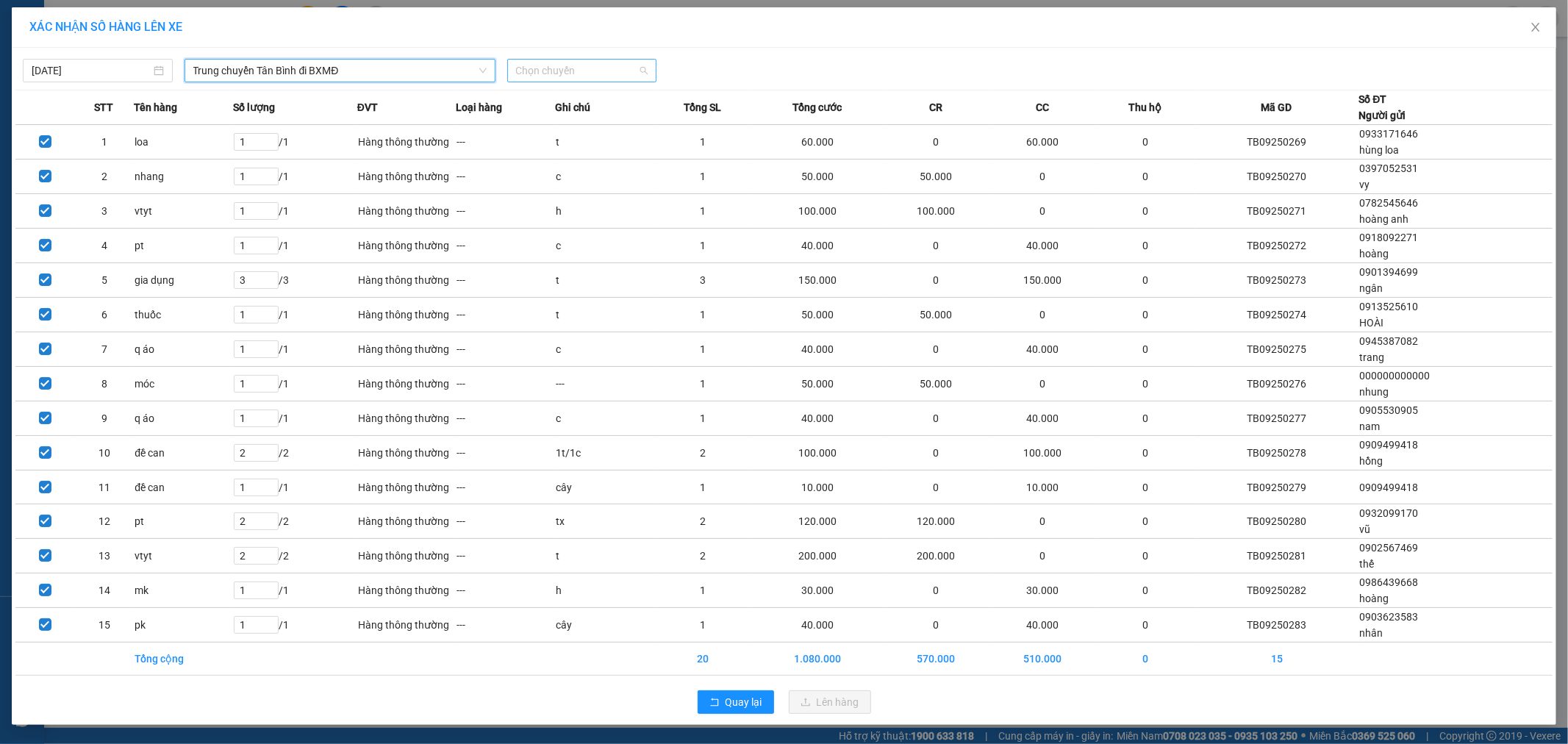
click at [643, 76] on span "Chọn chuyến" at bounding box center [582, 71] width 132 height 22
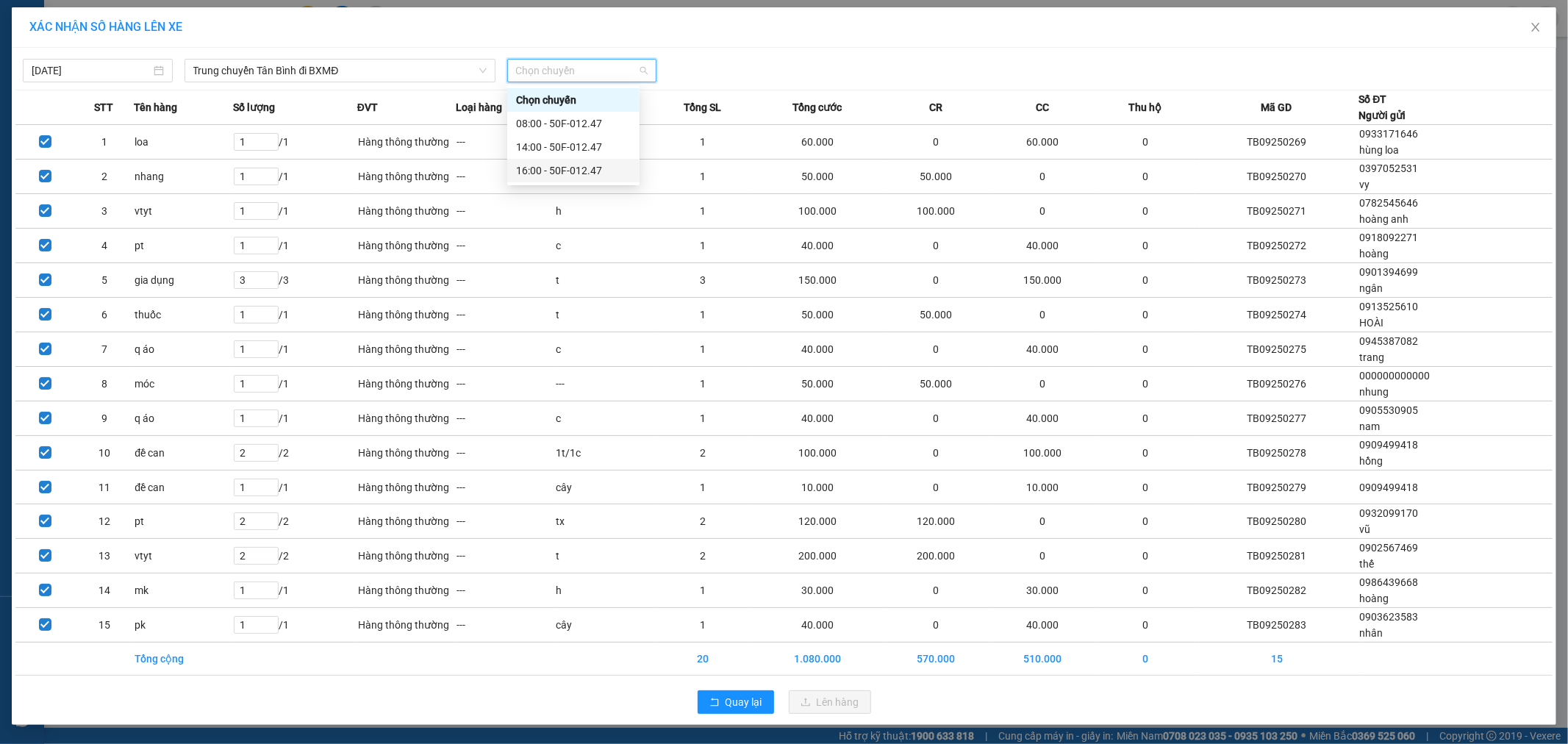
click at [595, 169] on div "16:00 - 50F-012.47" at bounding box center [573, 171] width 114 height 16
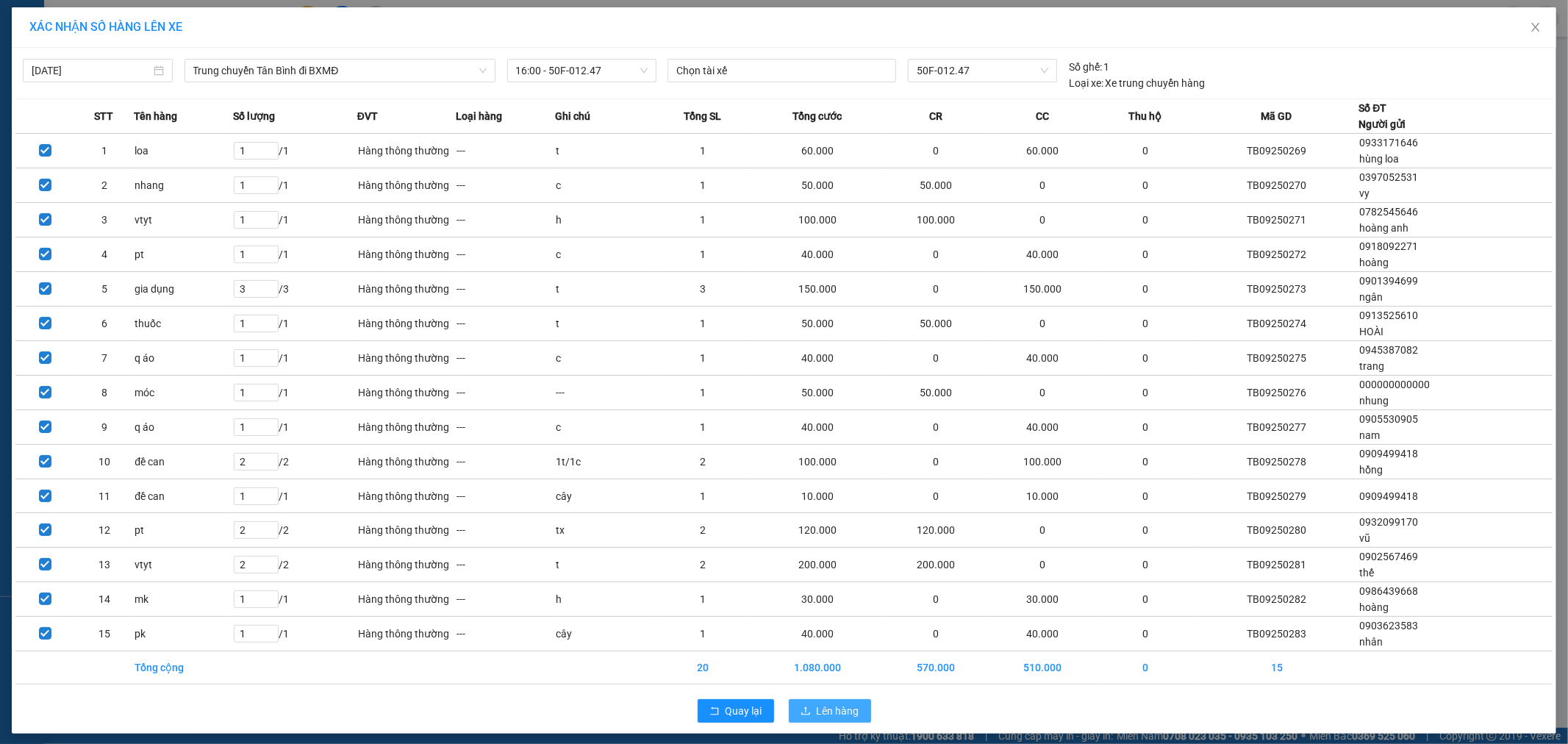
click at [817, 711] on span "Lên hàng" at bounding box center [839, 711] width 43 height 16
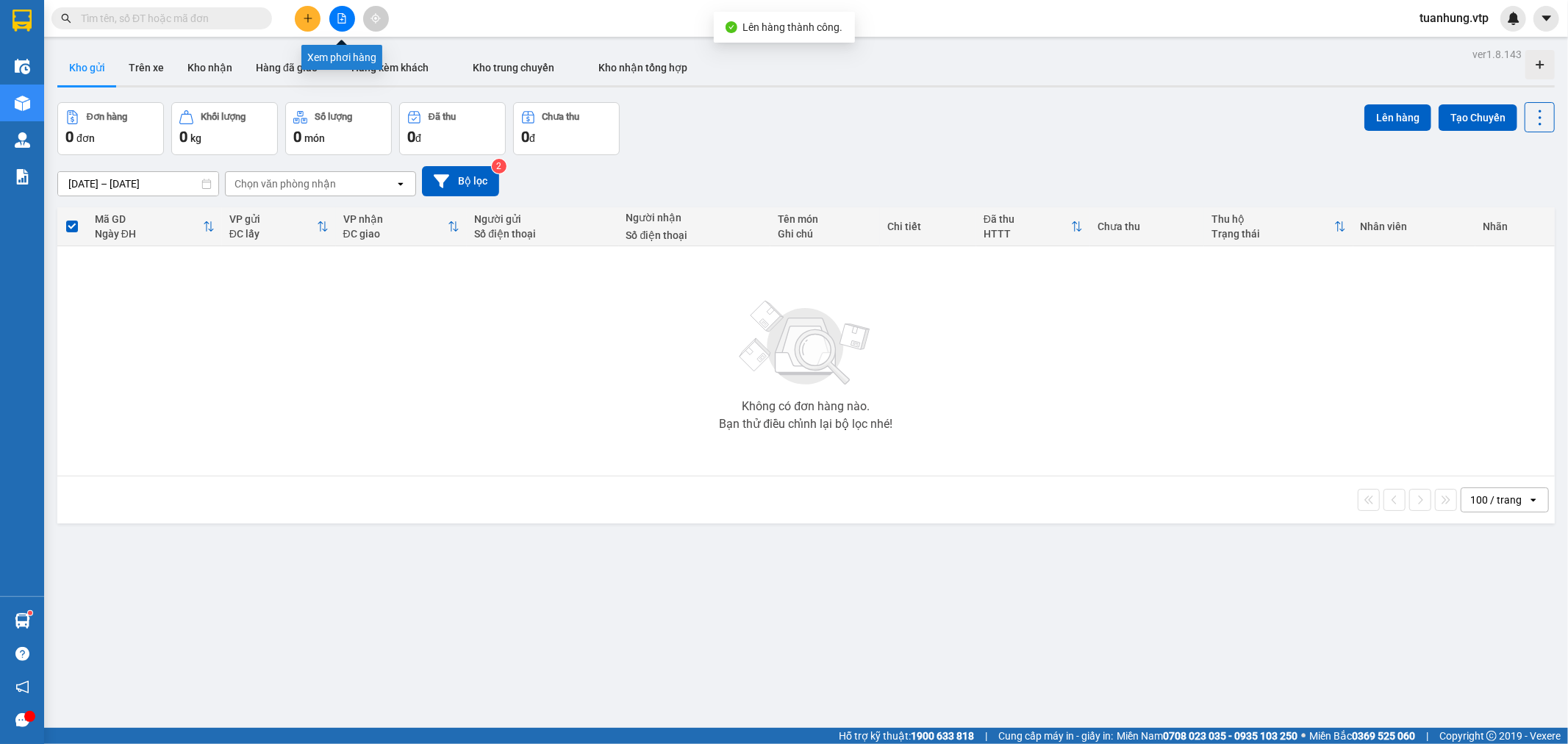
click at [335, 14] on button at bounding box center [341, 19] width 26 height 26
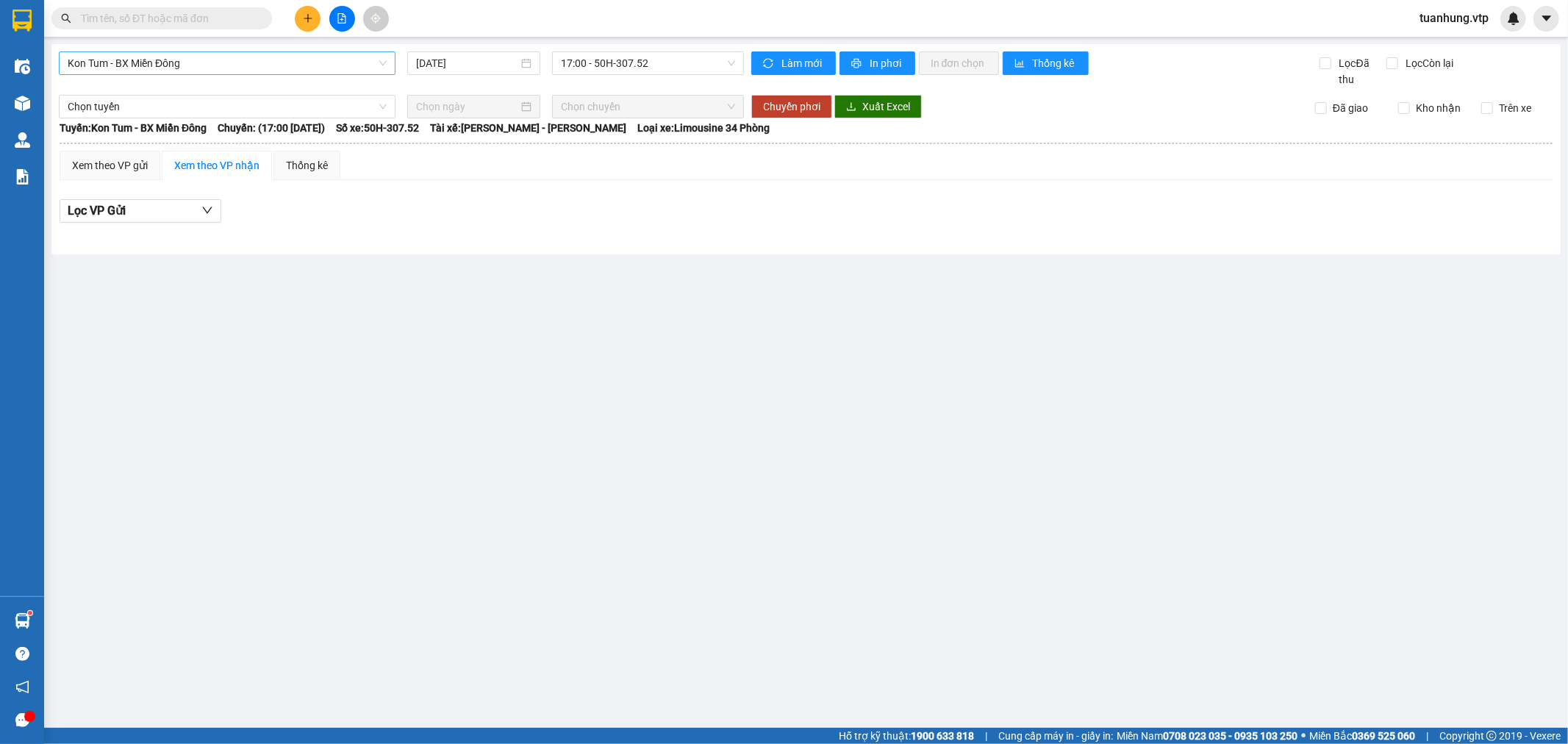
click at [123, 62] on span "Kon Tum - BX Miền Đông" at bounding box center [227, 63] width 319 height 22
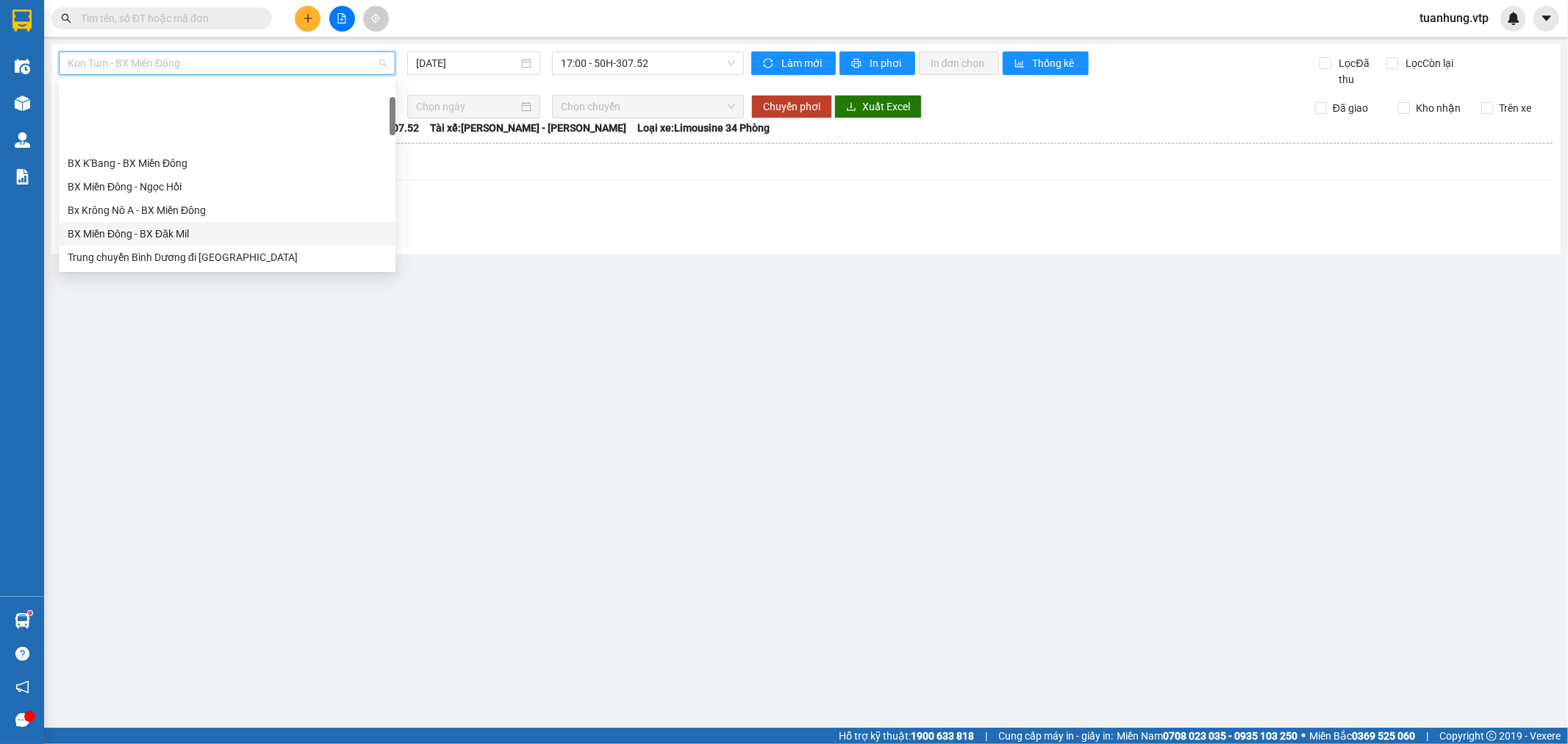
scroll to position [164, 0]
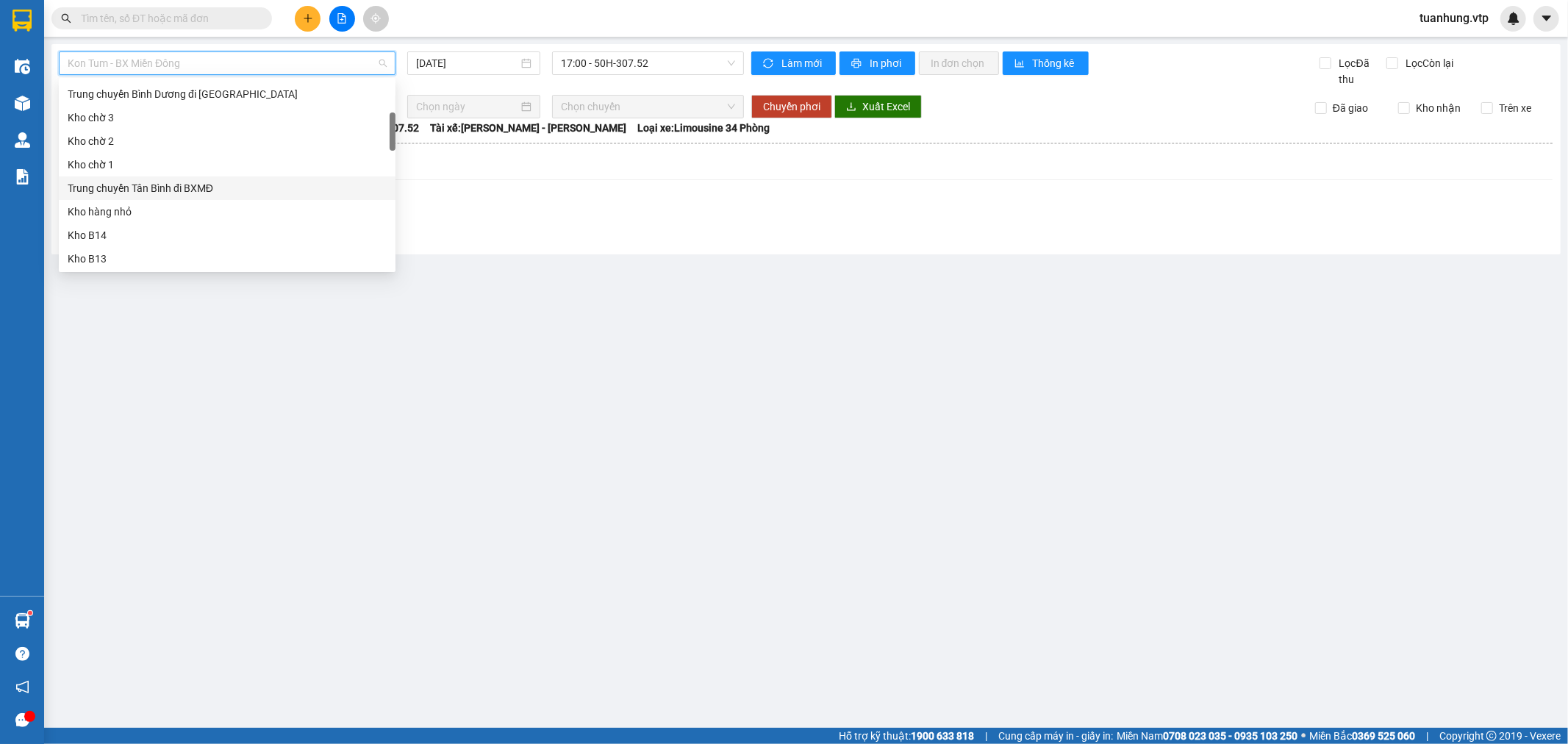
click at [203, 192] on div "Trung chuyển Tân Bình đi BXMĐ" at bounding box center [227, 188] width 319 height 16
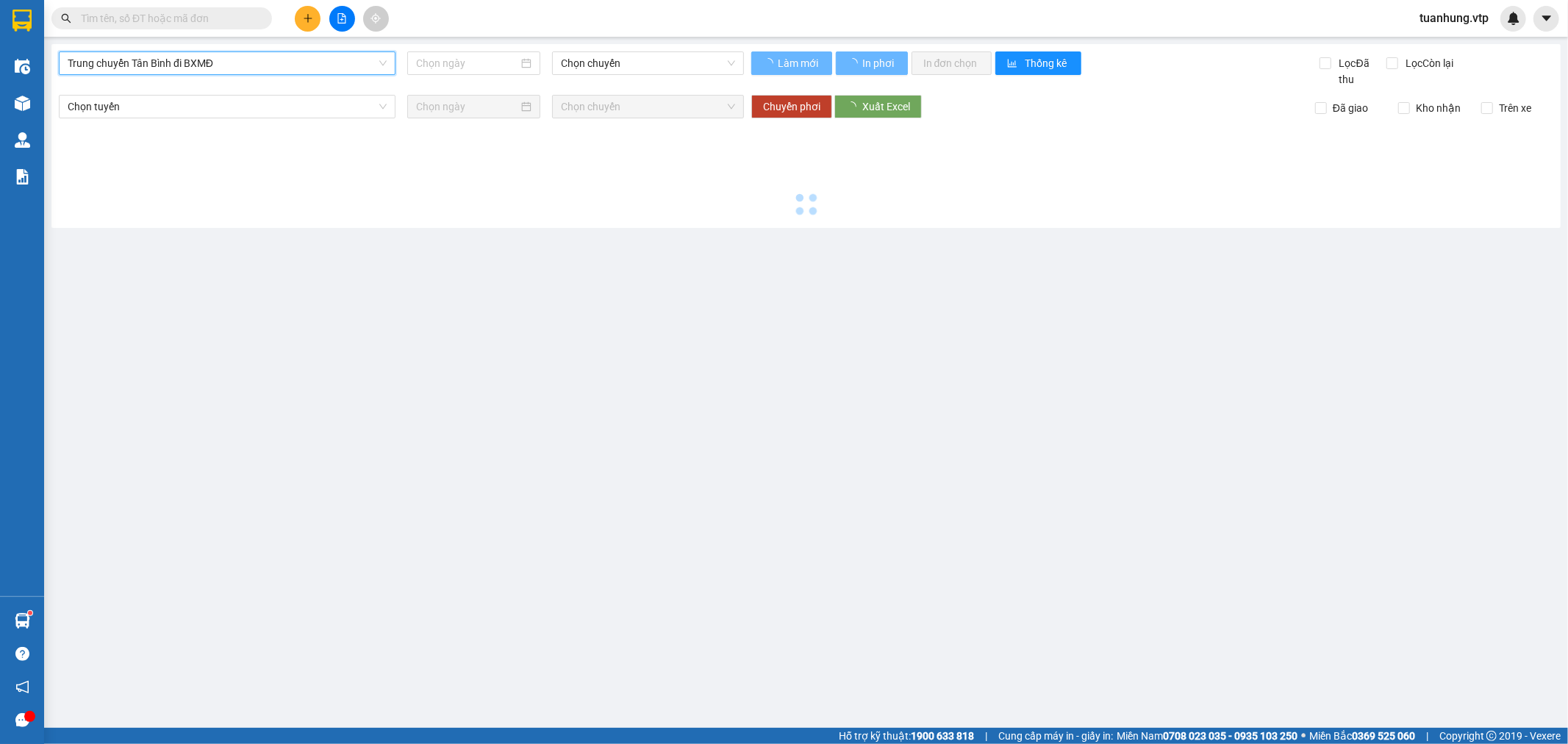
type input "[DATE]"
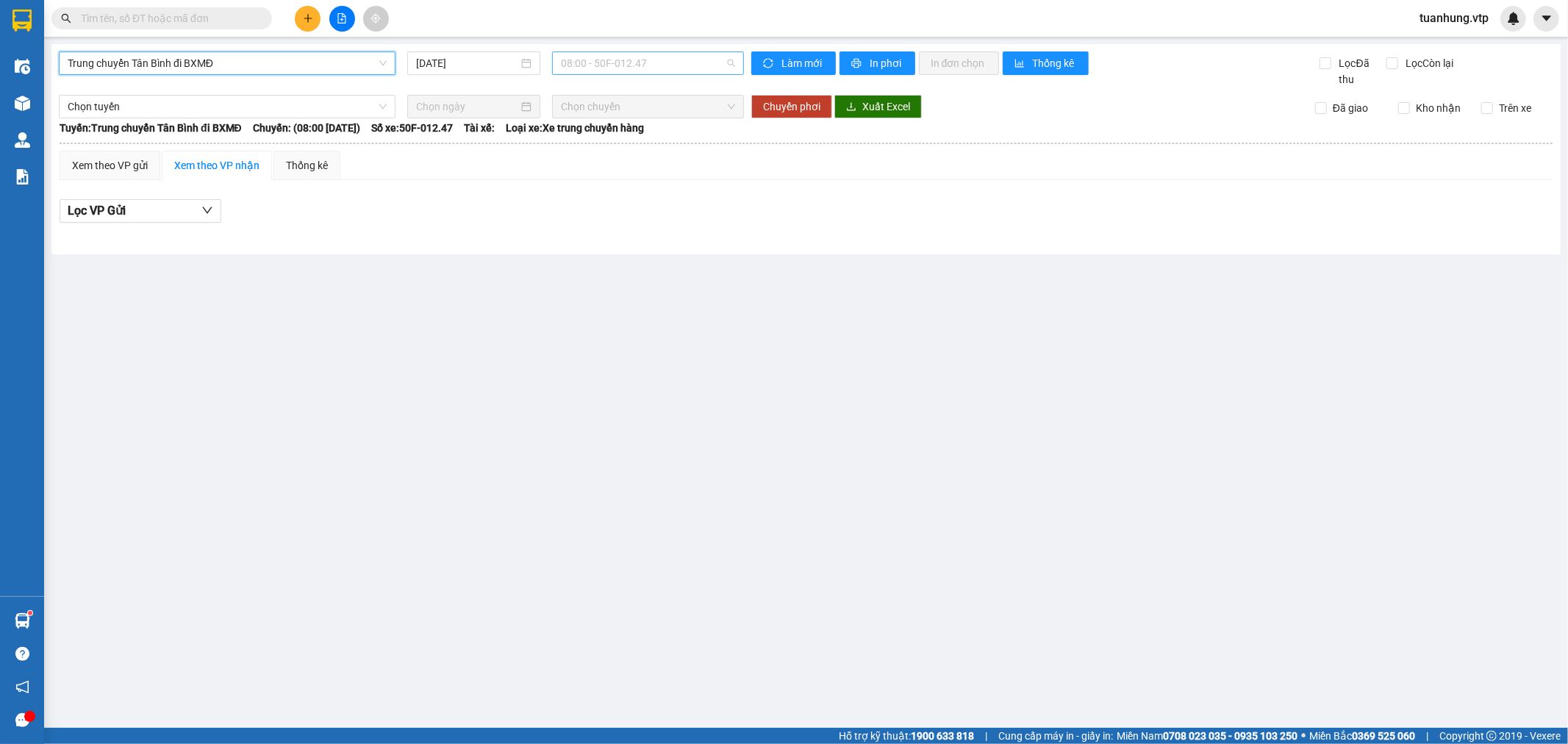
click at [733, 61] on span "08:00 - 50F-012.47" at bounding box center [647, 63] width 173 height 22
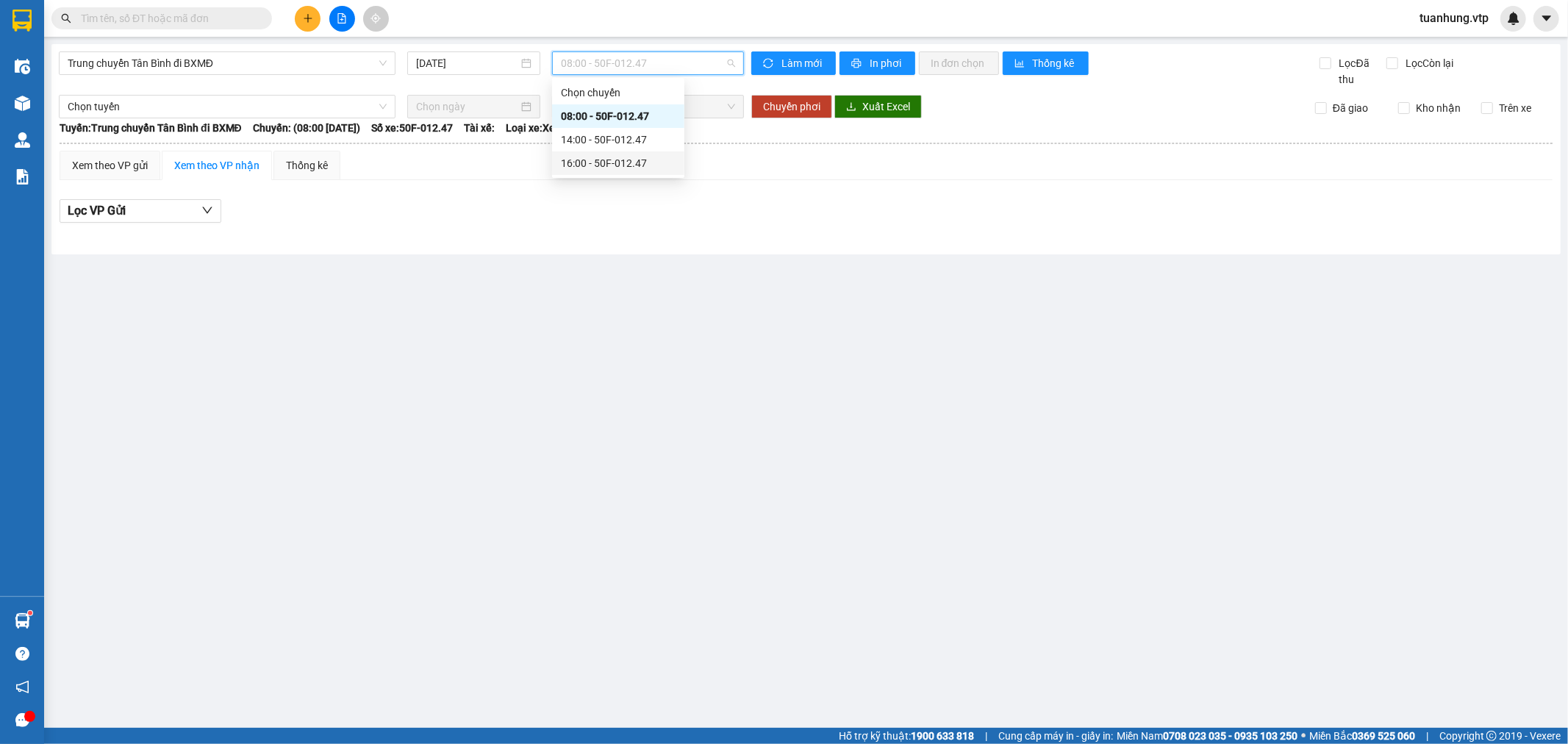
click at [657, 164] on div "16:00 - 50F-012.47" at bounding box center [618, 164] width 114 height 16
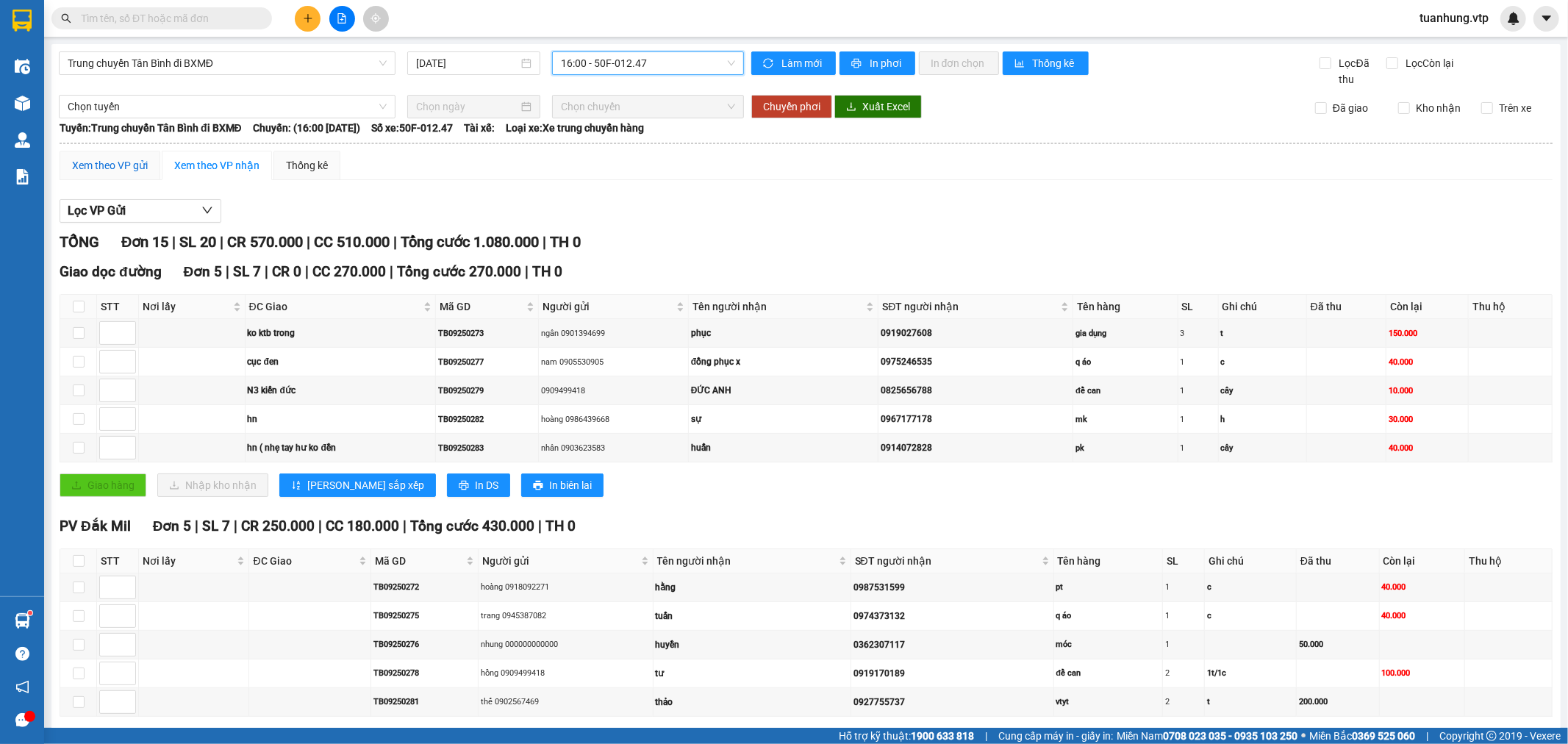
click at [105, 167] on div "Xem theo VP gửi" at bounding box center [110, 165] width 76 height 16
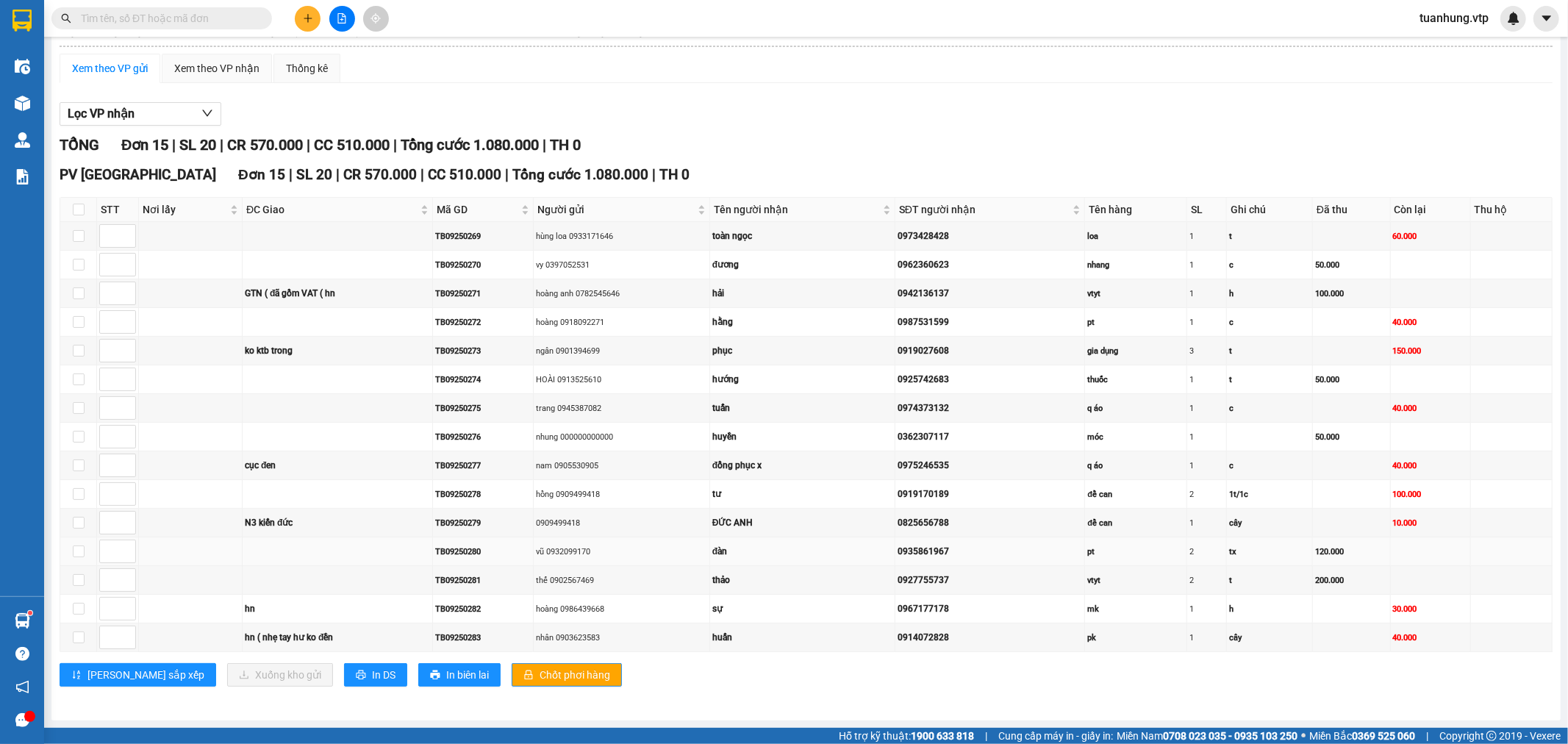
scroll to position [101, 0]
click at [344, 685] on button "In DS" at bounding box center [375, 675] width 63 height 23
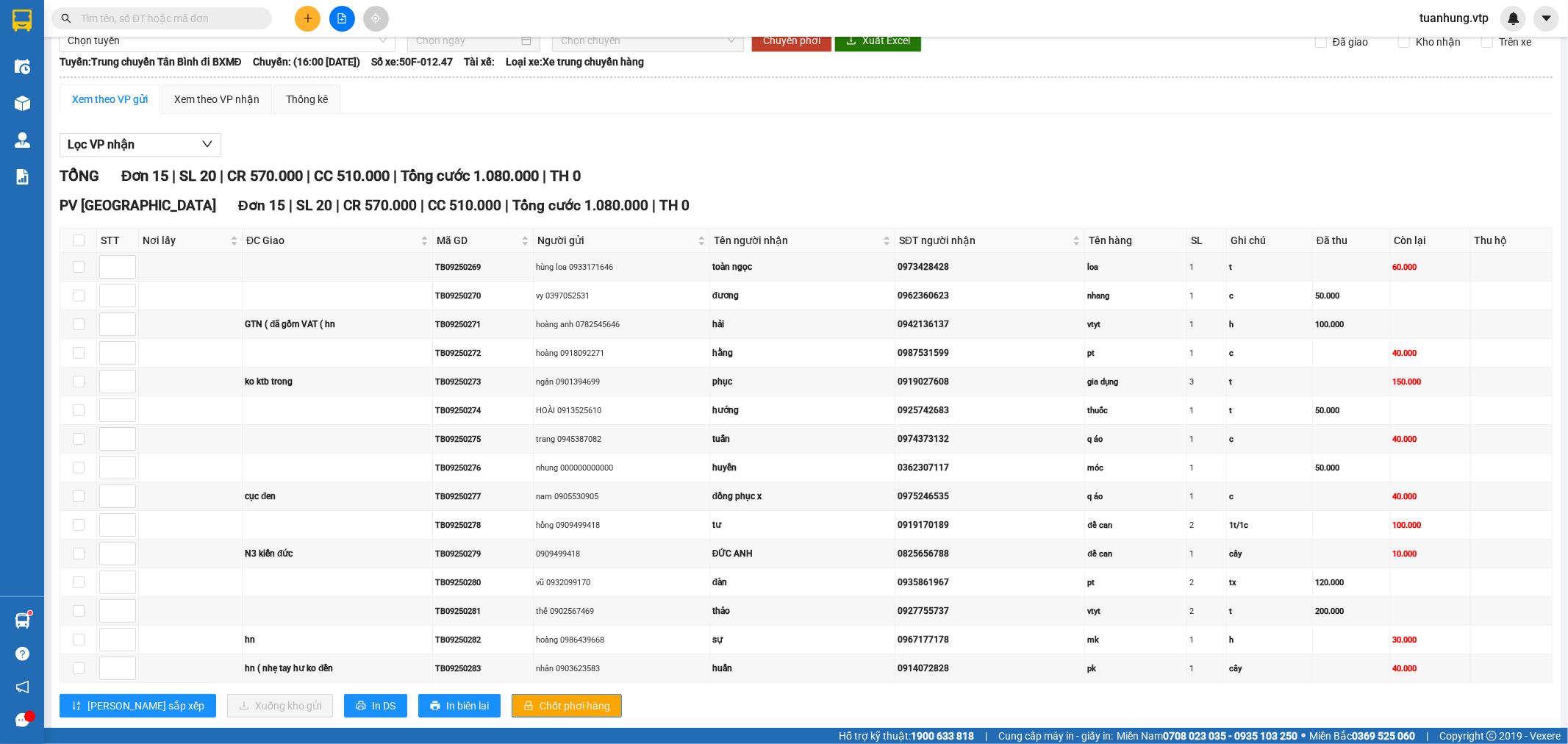
scroll to position [0, 0]
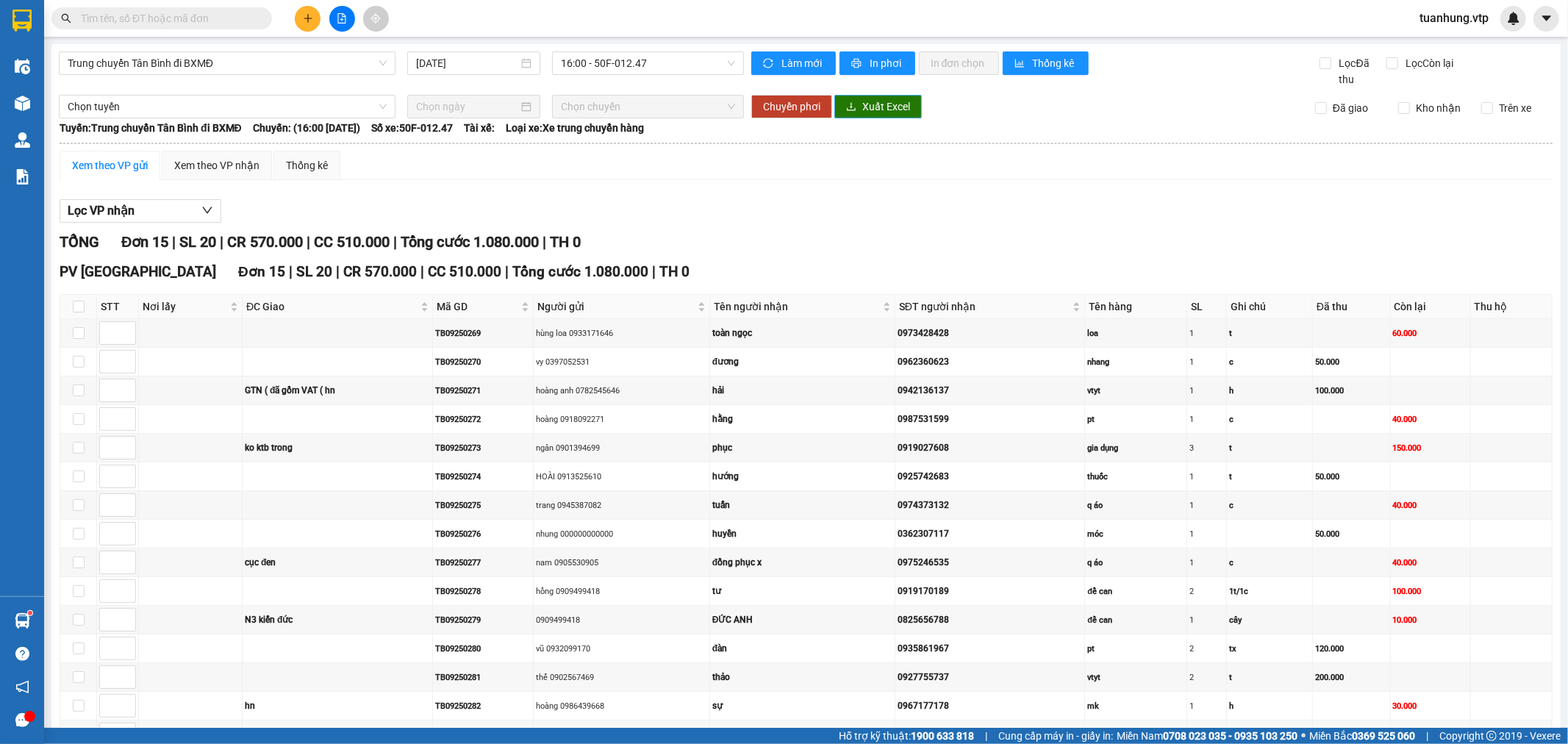
click at [877, 106] on span "Xuất Excel" at bounding box center [886, 106] width 47 height 16
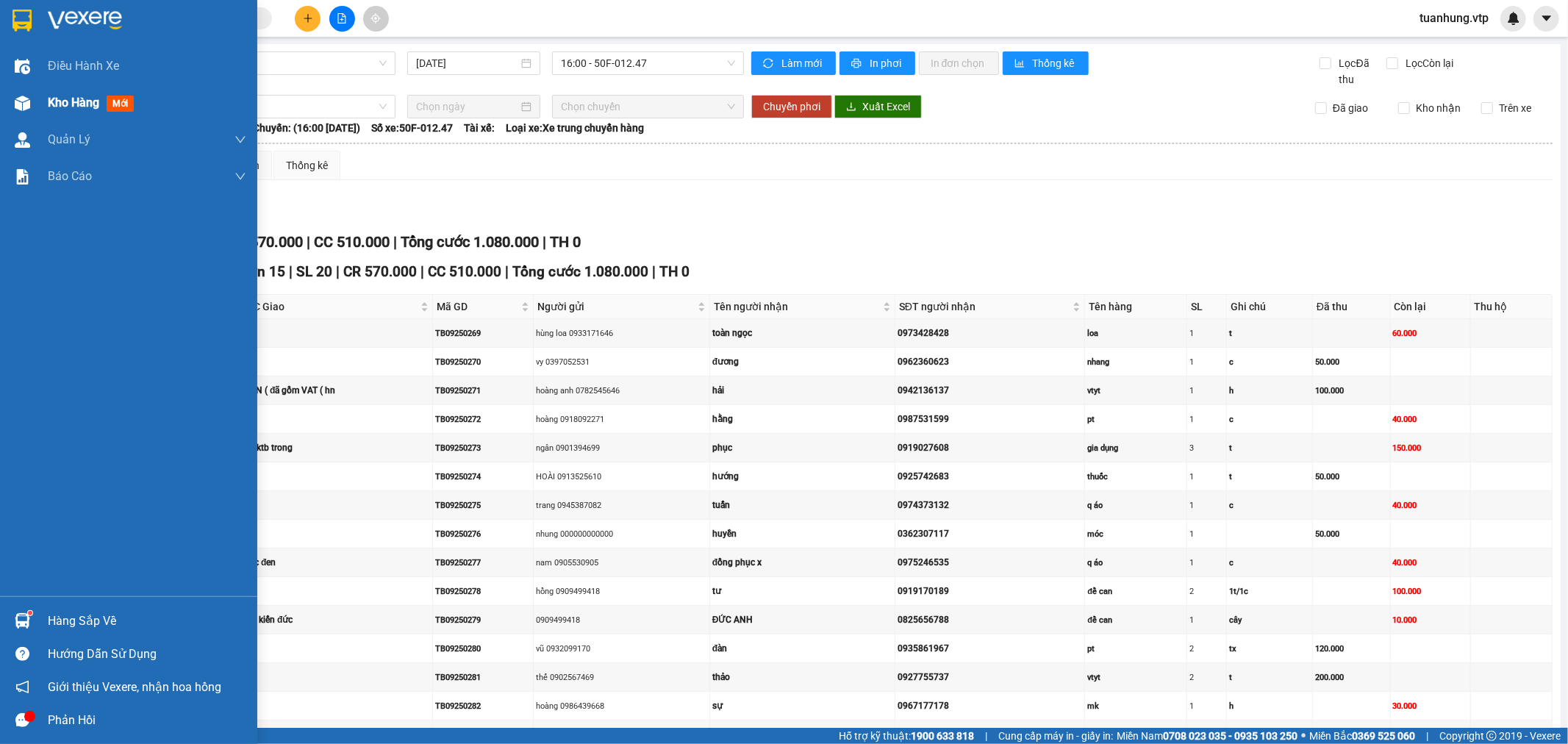
click at [38, 99] on div "Kho hàng mới" at bounding box center [129, 103] width 257 height 37
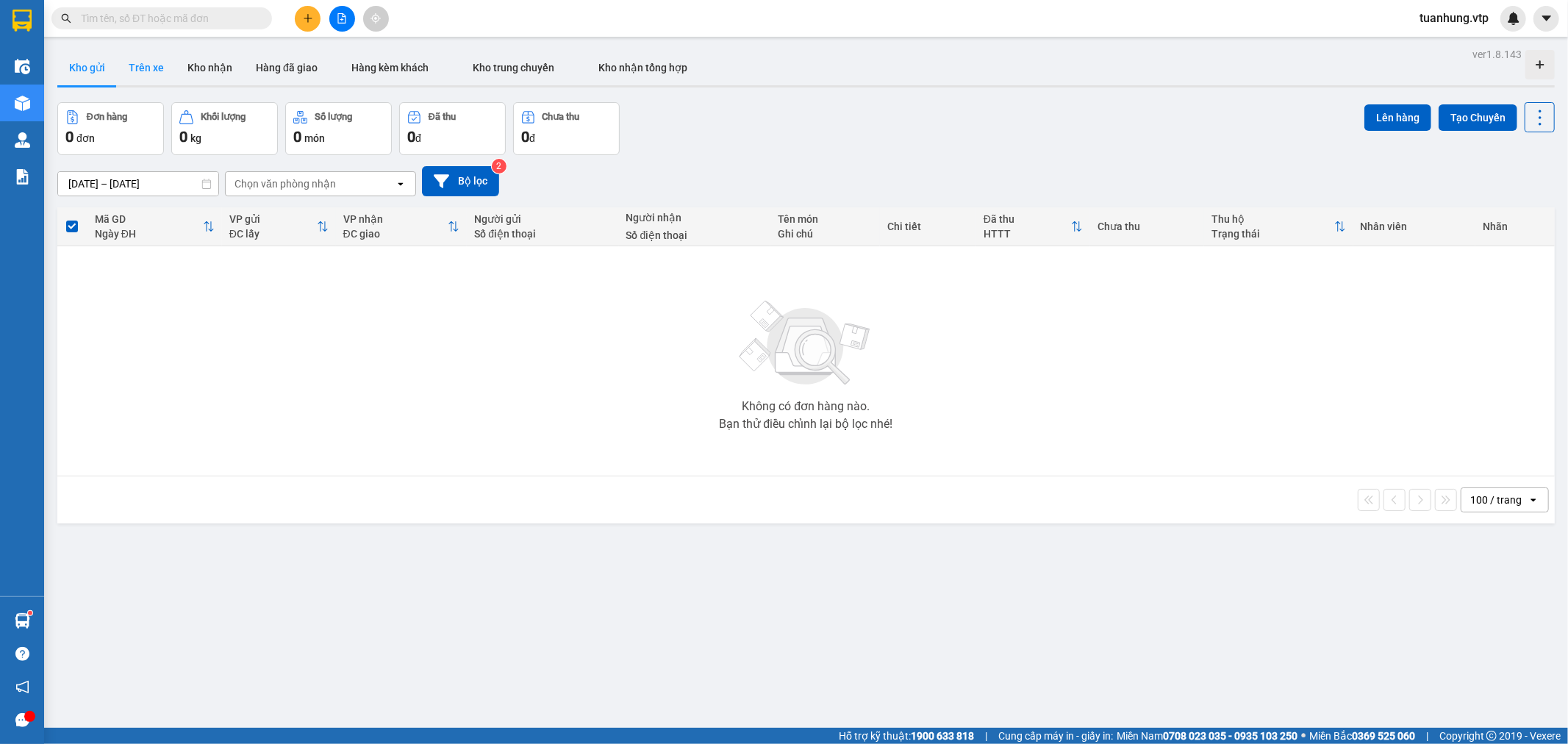
click at [138, 60] on button "Trên xe" at bounding box center [147, 67] width 59 height 35
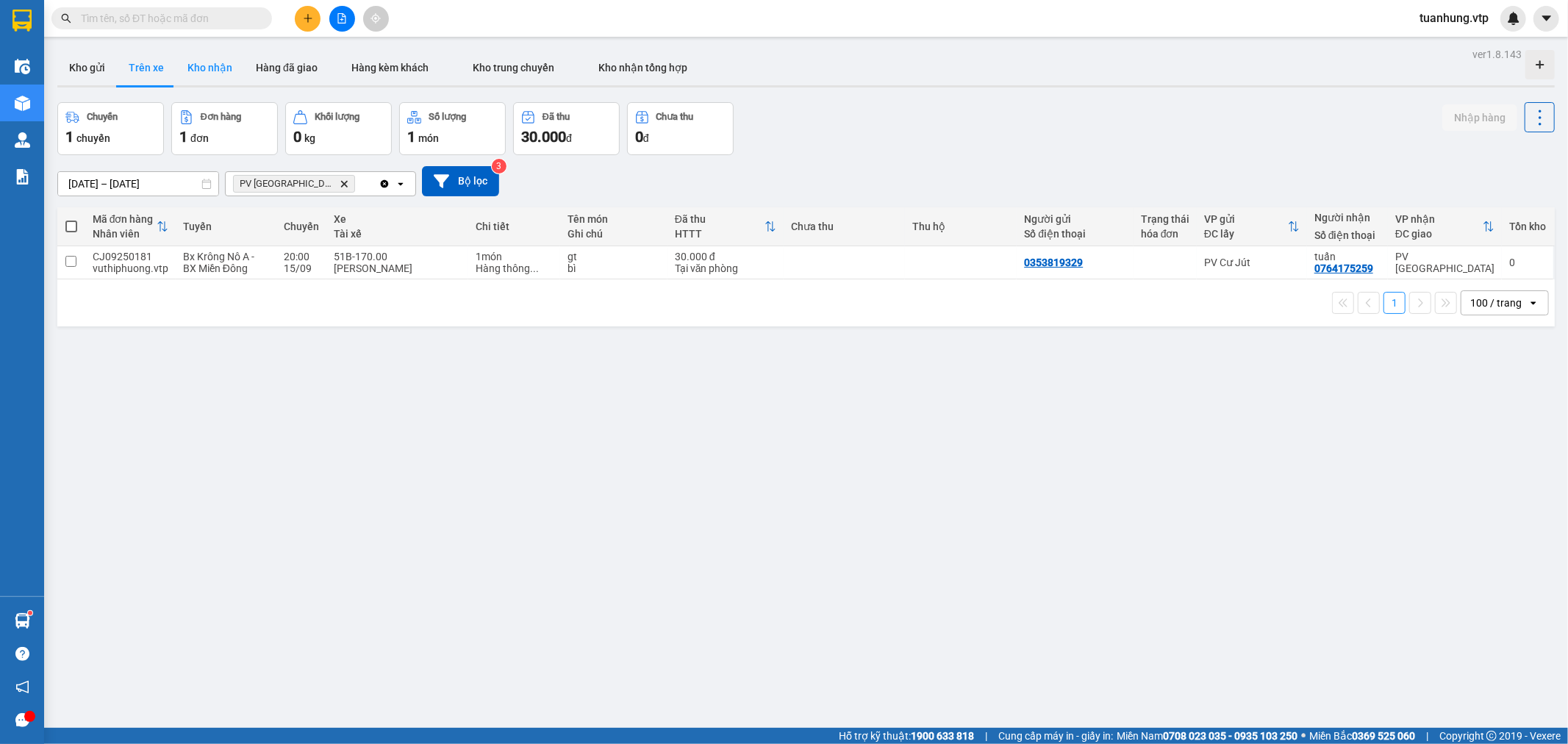
click at [224, 68] on button "Kho nhận" at bounding box center [210, 67] width 68 height 35
type input "[DATE] – [DATE]"
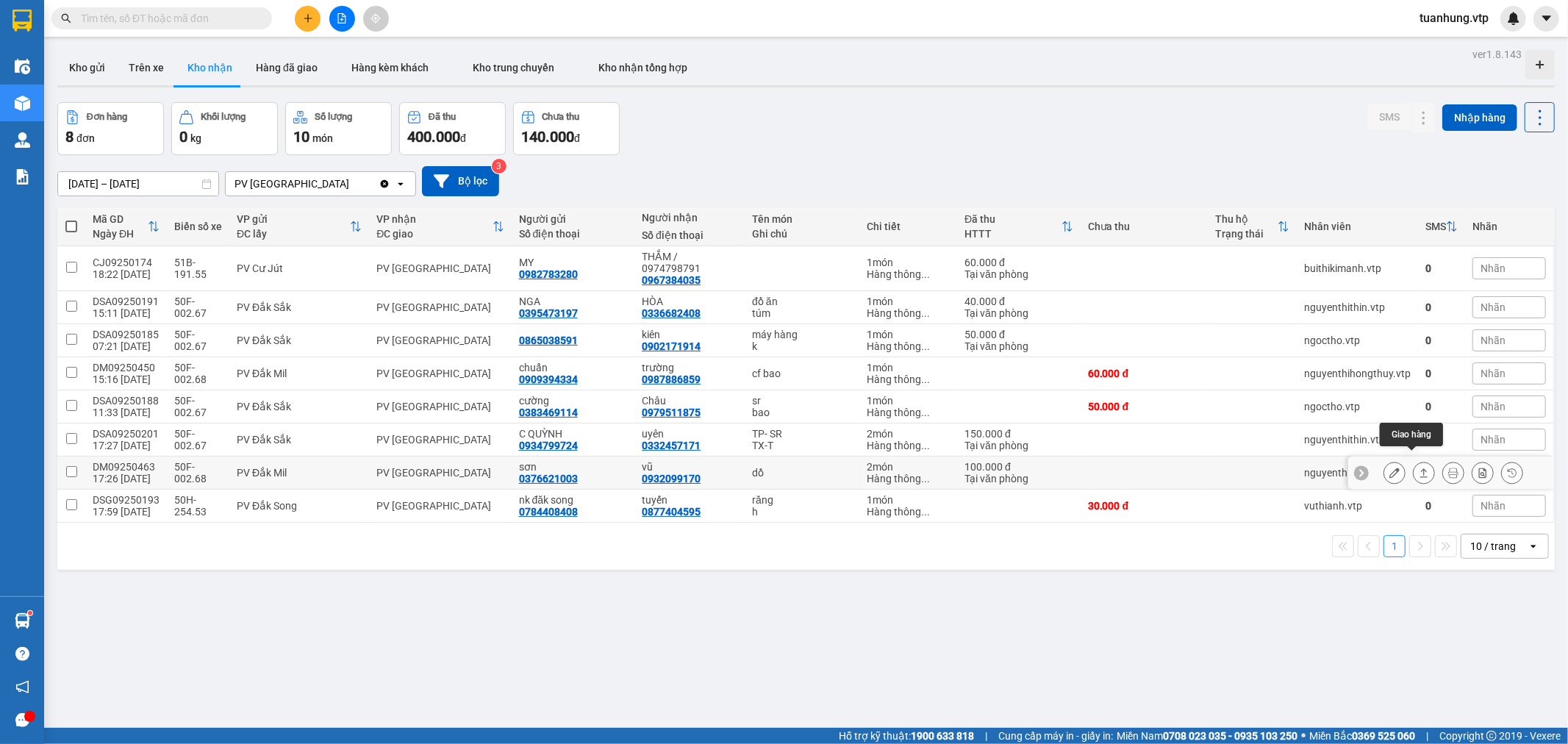
click at [1419, 468] on icon at bounding box center [1424, 473] width 11 height 11
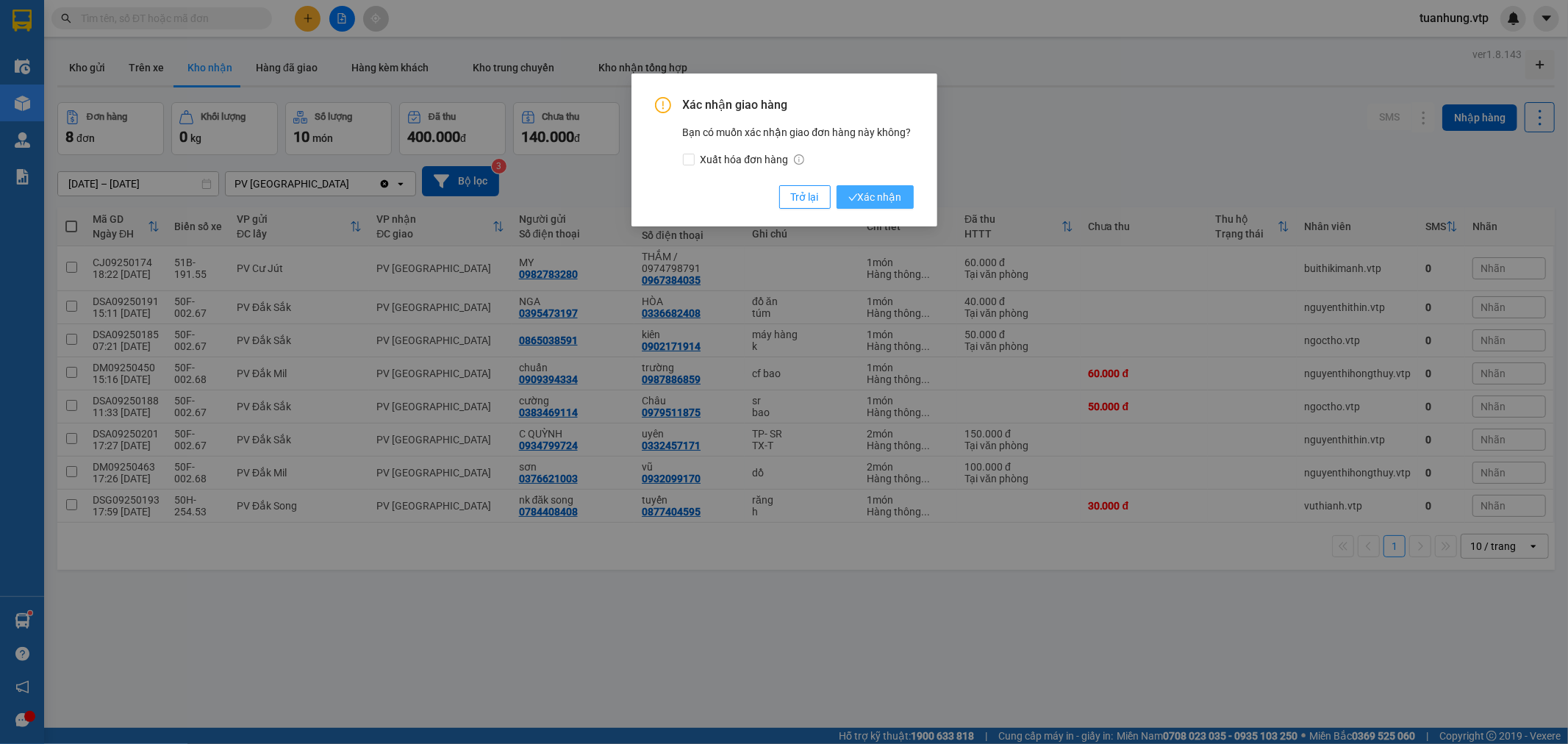
click at [870, 192] on span "Xác nhận" at bounding box center [875, 197] width 54 height 16
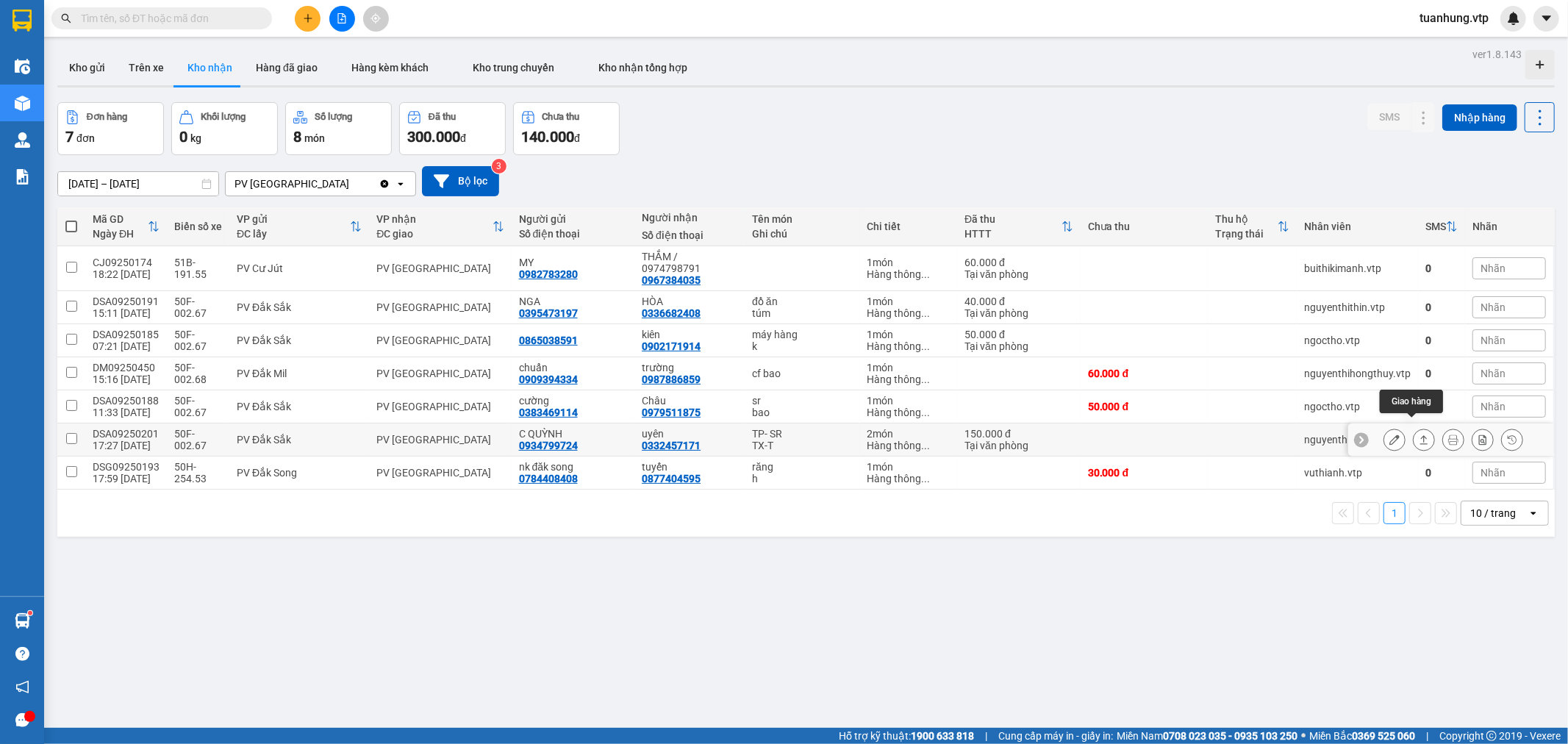
click at [1419, 435] on icon at bounding box center [1424, 440] width 11 height 11
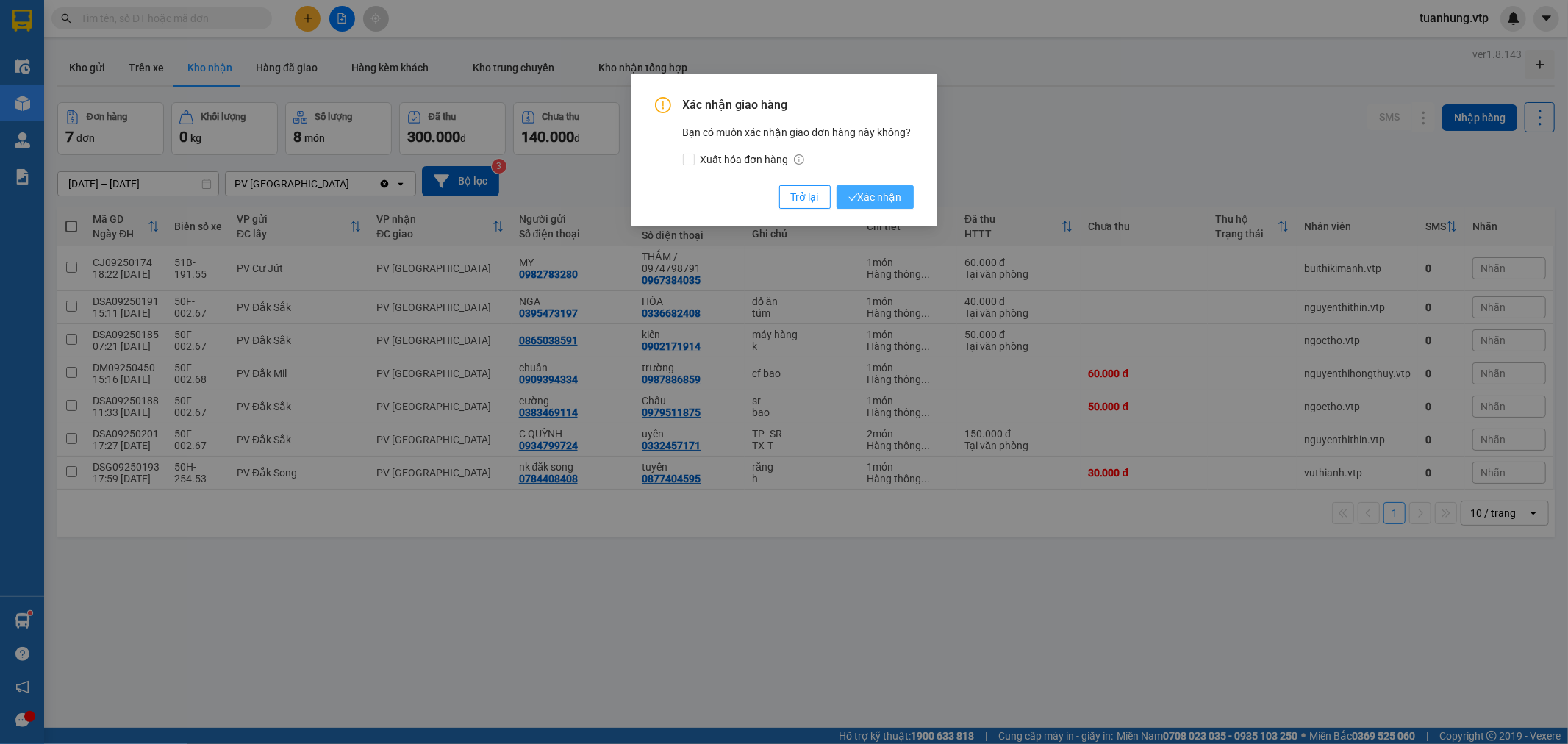
click at [863, 197] on span "Xác nhận" at bounding box center [875, 197] width 54 height 16
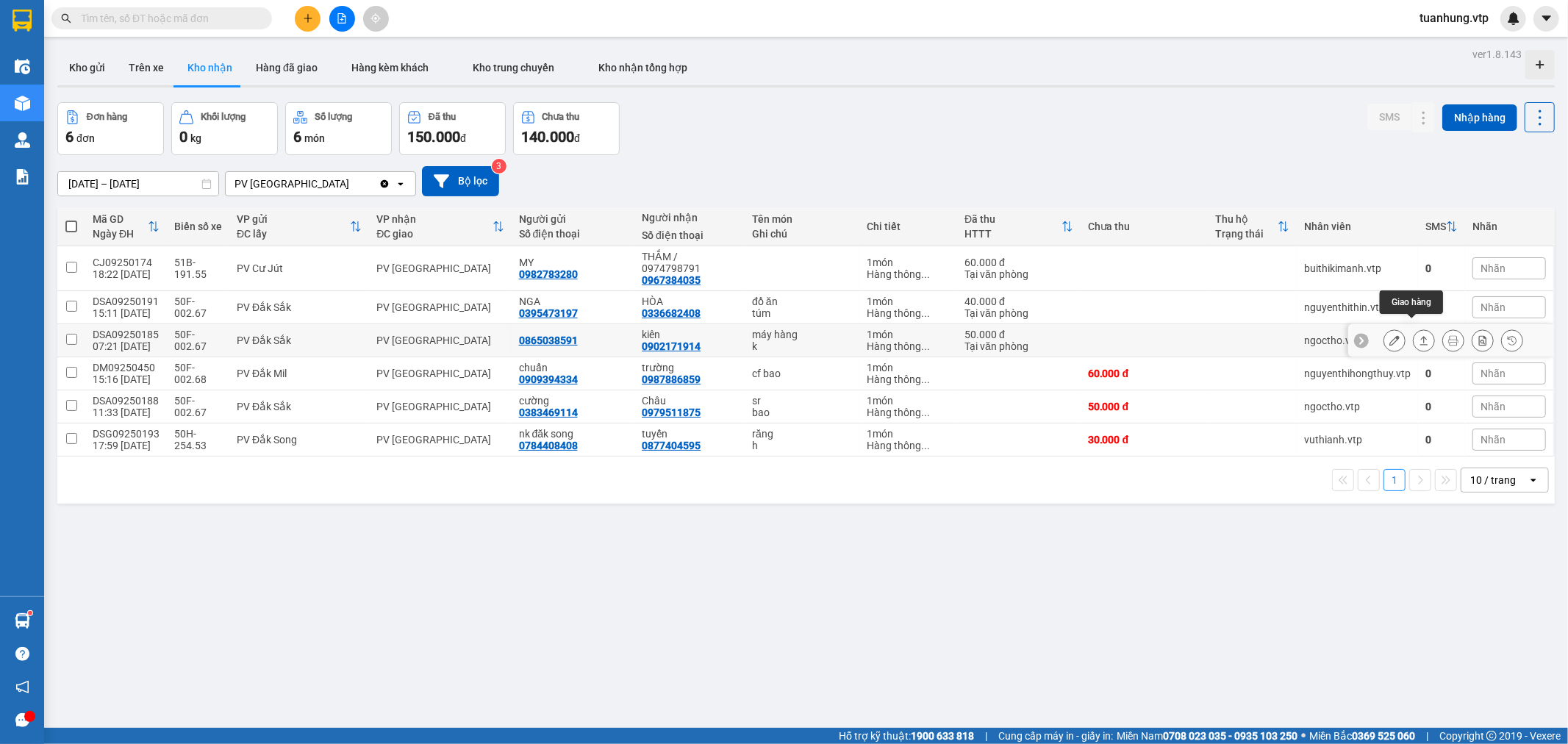
click at [1413, 328] on button at bounding box center [1423, 341] width 21 height 26
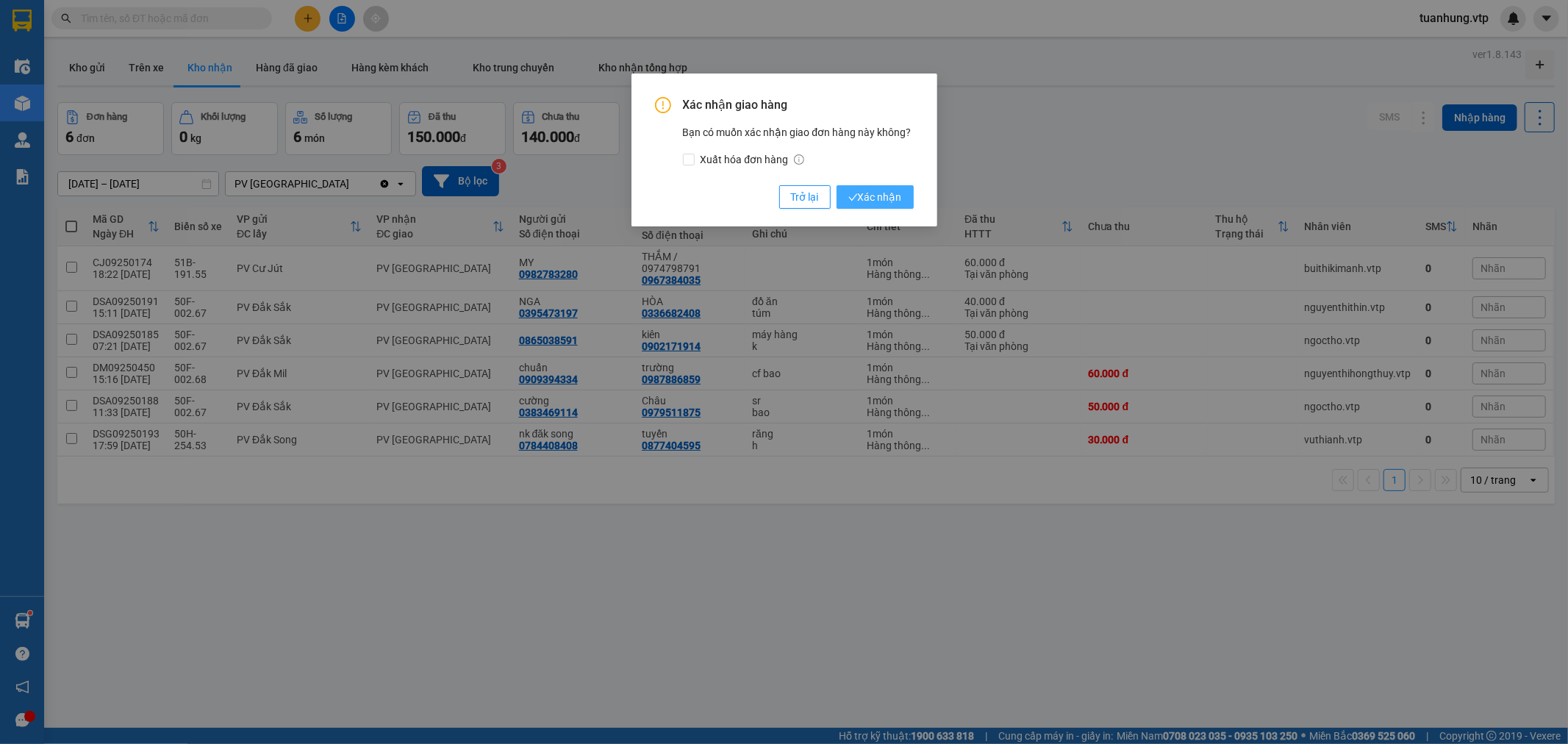
click at [892, 203] on span "Xác nhận" at bounding box center [875, 197] width 54 height 16
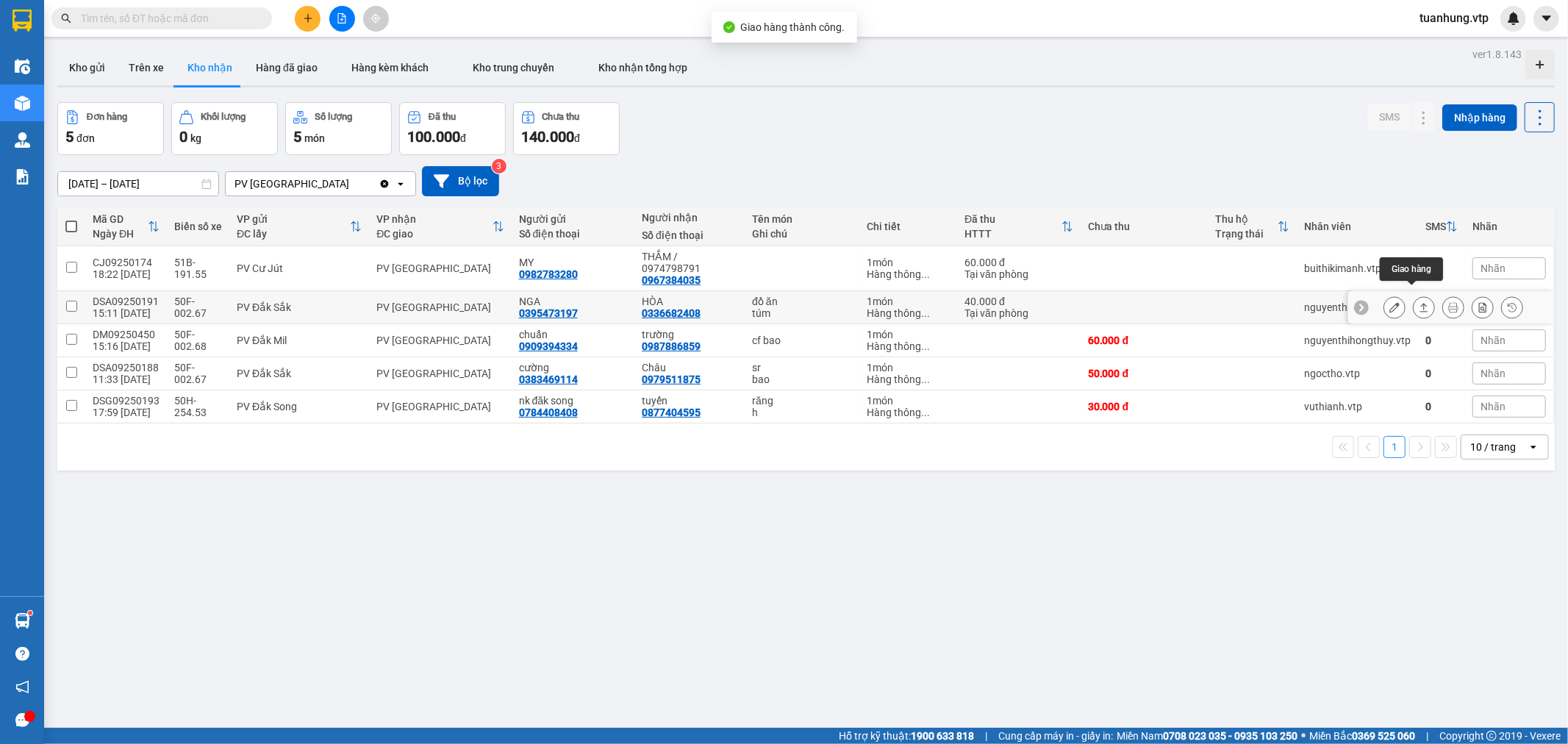
click at [1419, 302] on icon at bounding box center [1424, 308] width 11 height 11
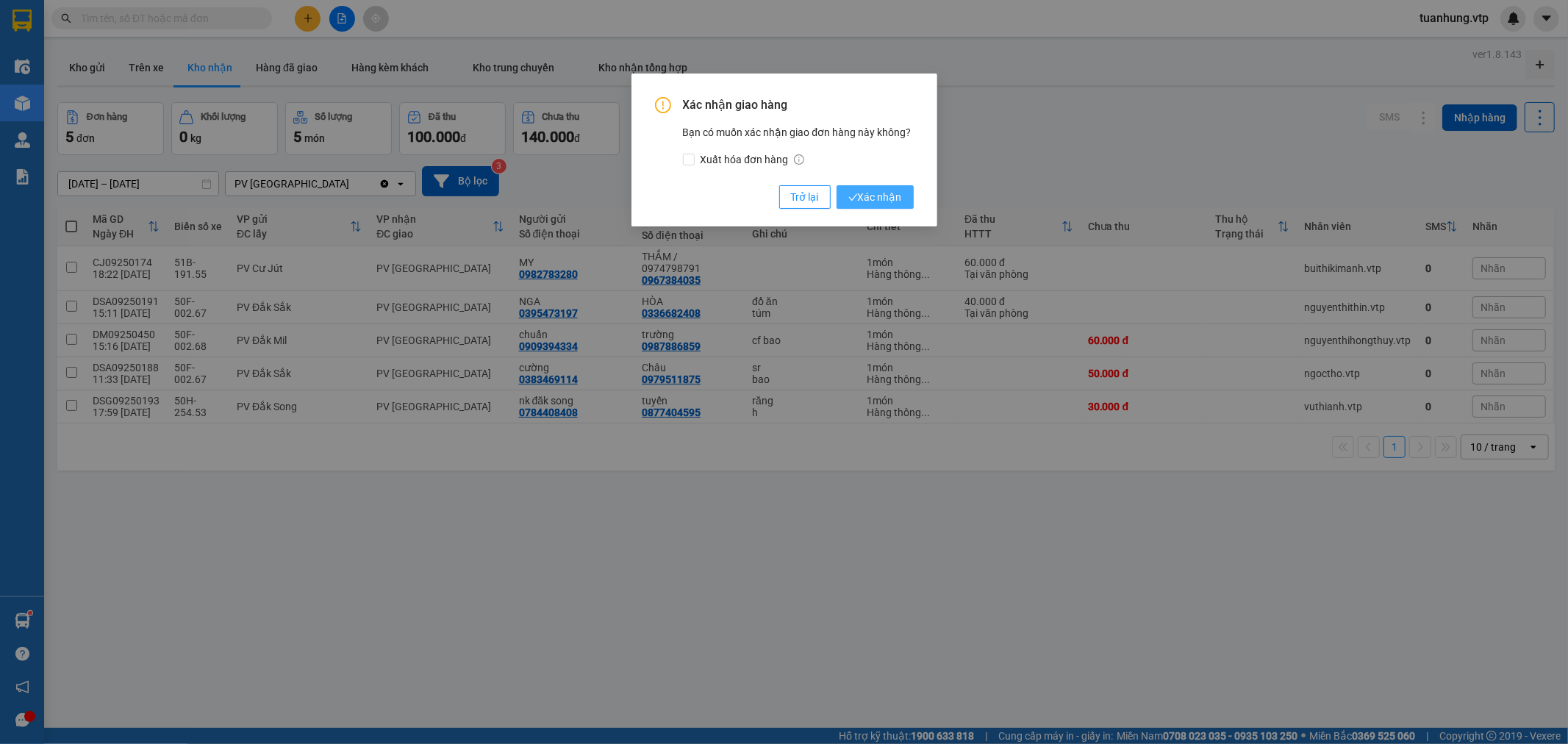
click at [906, 204] on button "Xác nhận" at bounding box center [875, 197] width 77 height 23
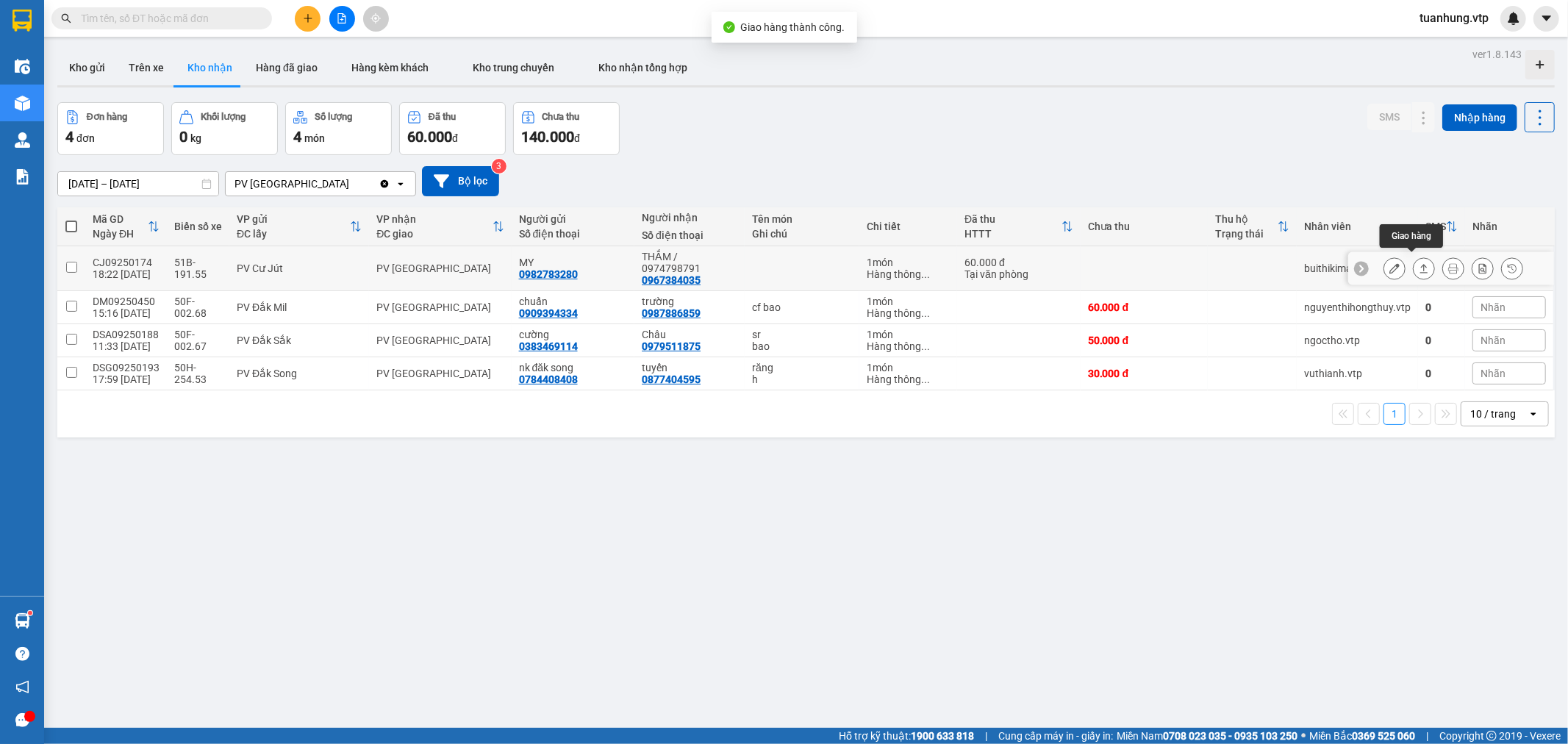
click at [1419, 263] on icon at bounding box center [1424, 268] width 11 height 11
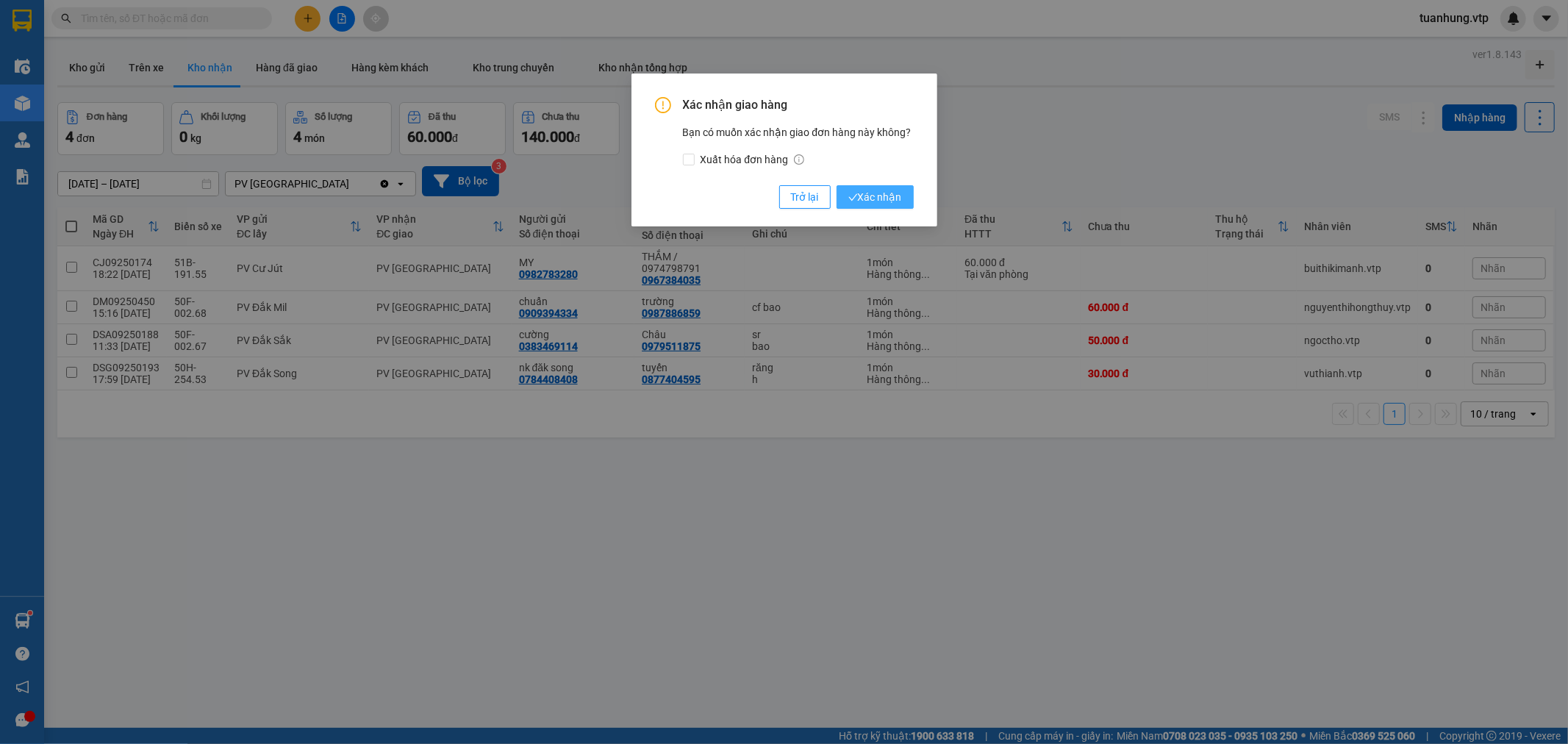
click at [880, 201] on span "Xác nhận" at bounding box center [875, 197] width 54 height 16
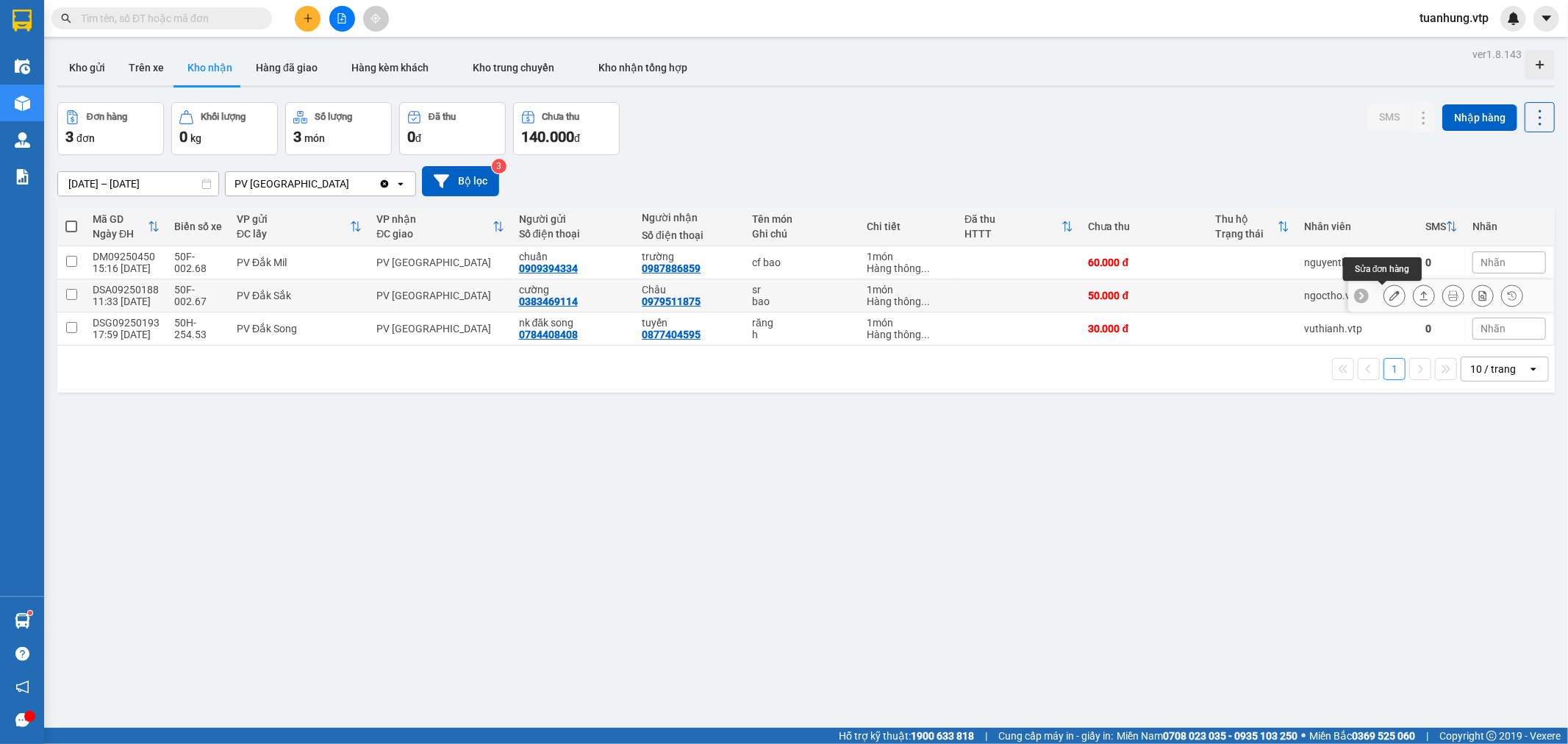
click at [1385, 302] on button at bounding box center [1395, 296] width 21 height 26
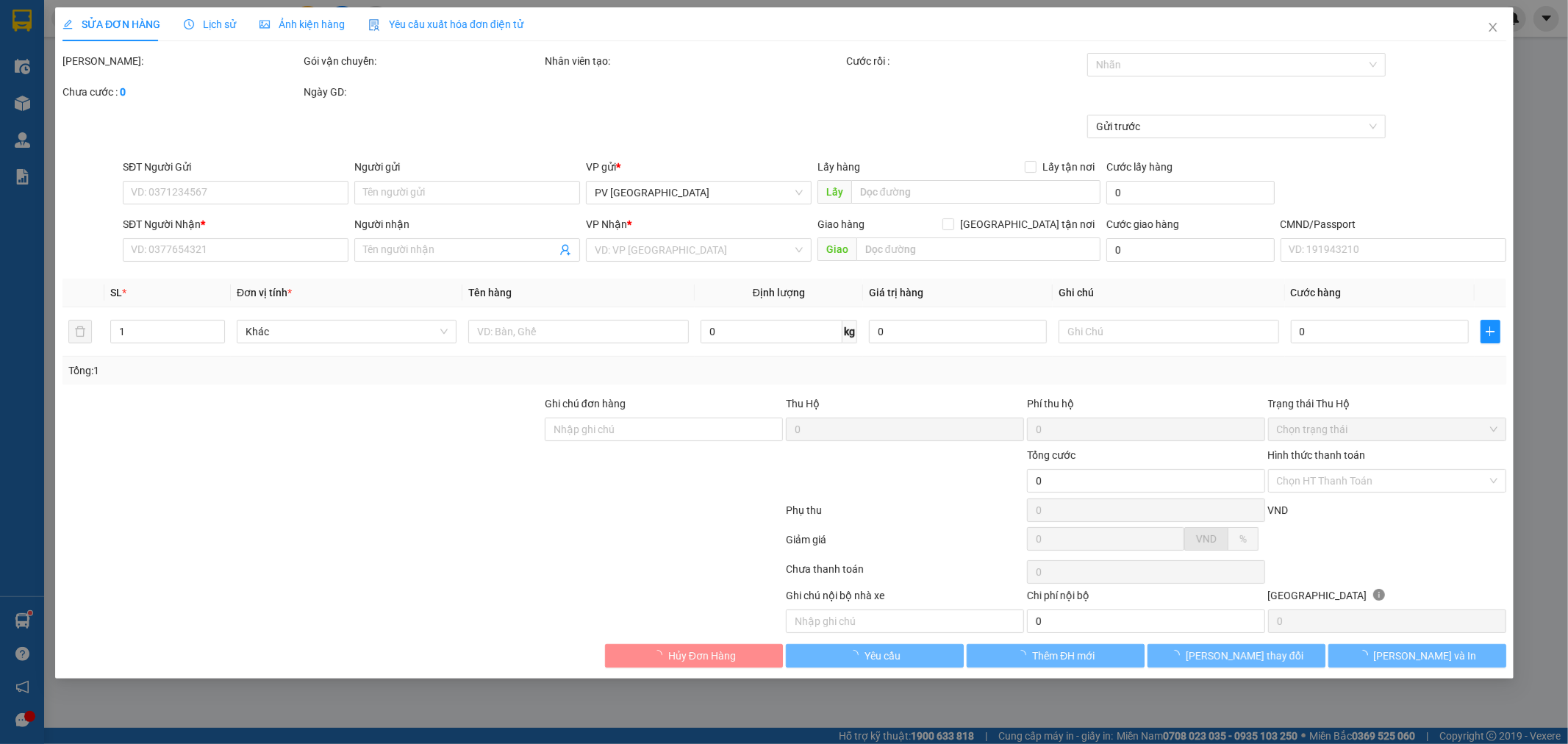
type input "2.500"
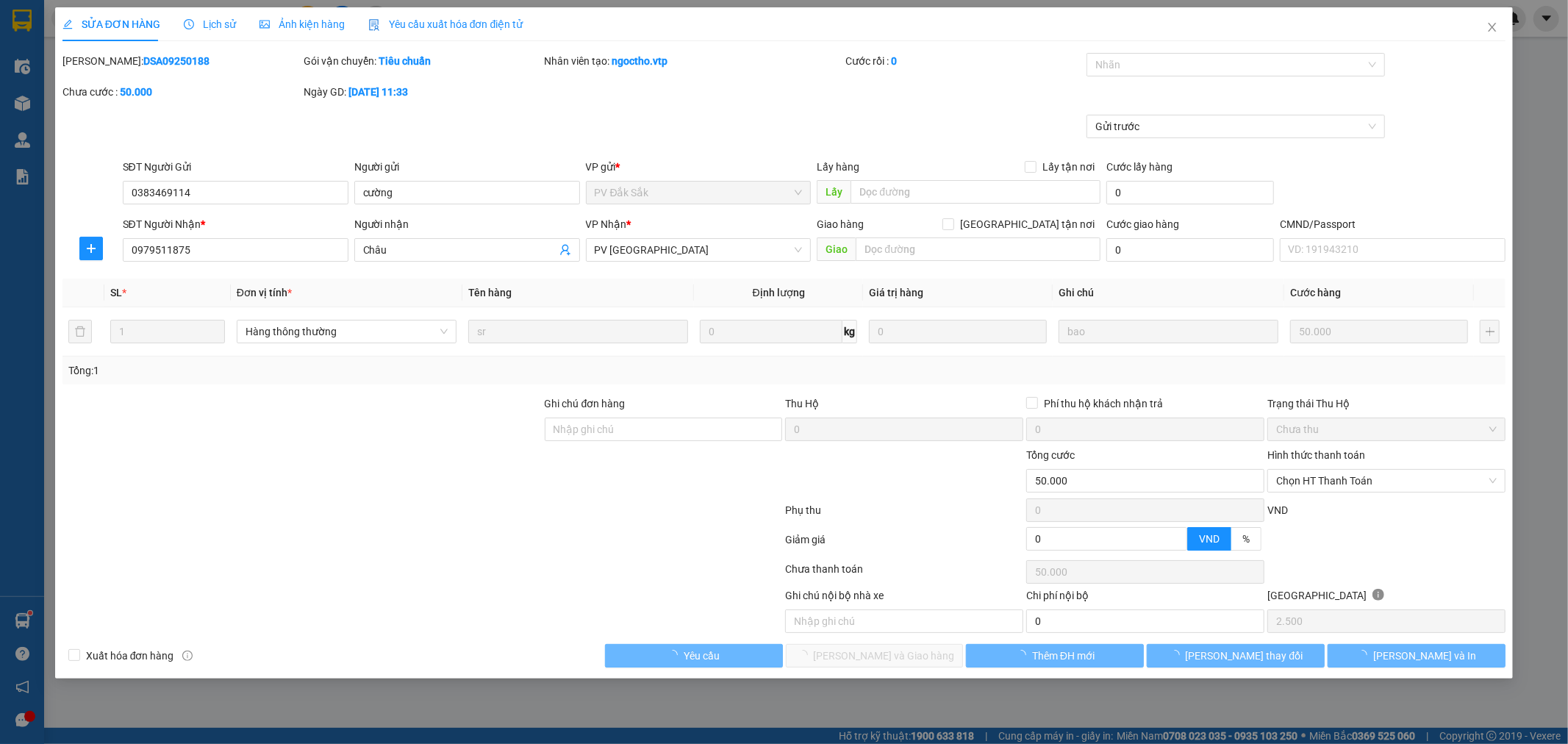
type input "0383469114"
type input "cường"
type input "0979511875"
type input "Châu"
type input "50.000"
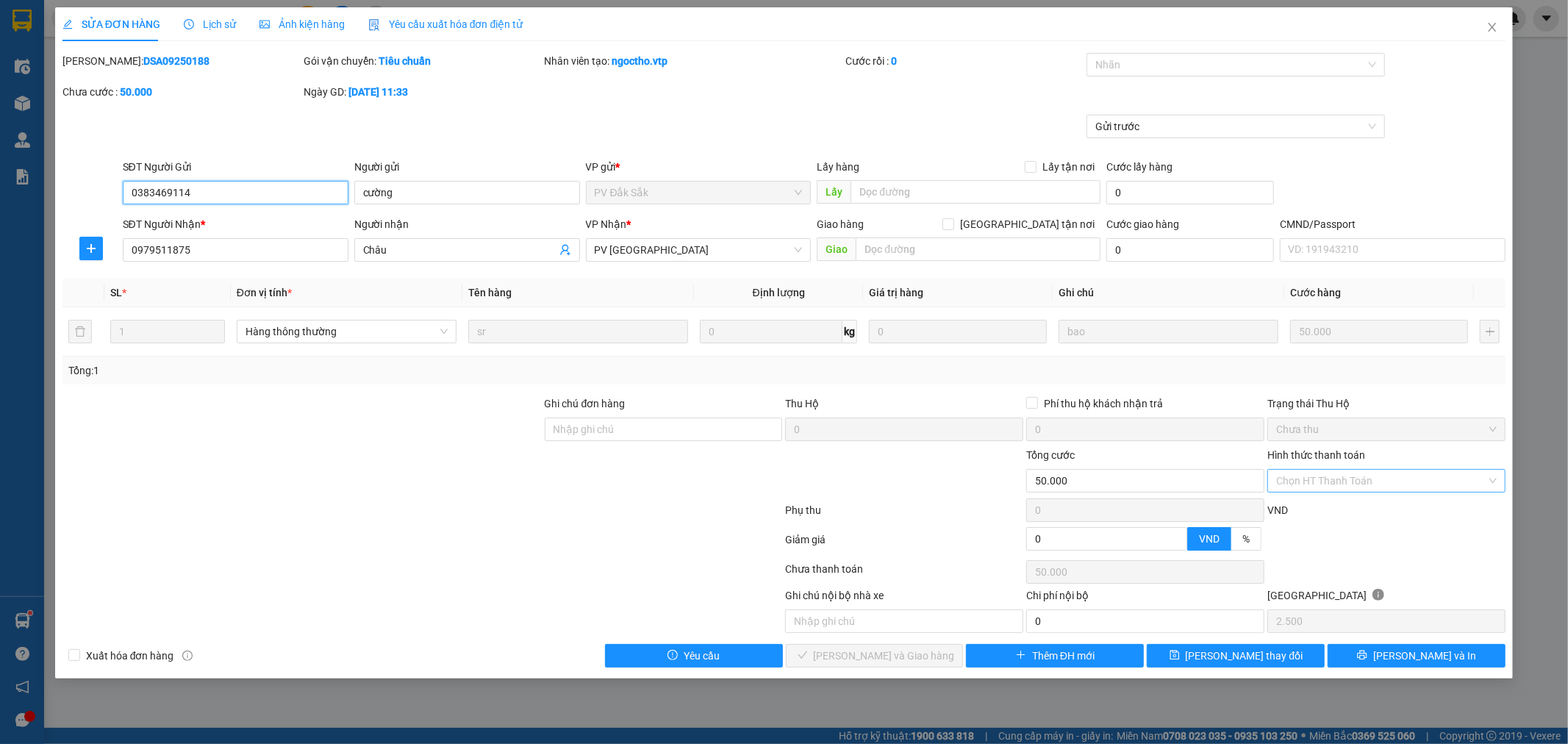
click at [1494, 479] on div "Chọn HT Thanh Toán" at bounding box center [1387, 481] width 238 height 23
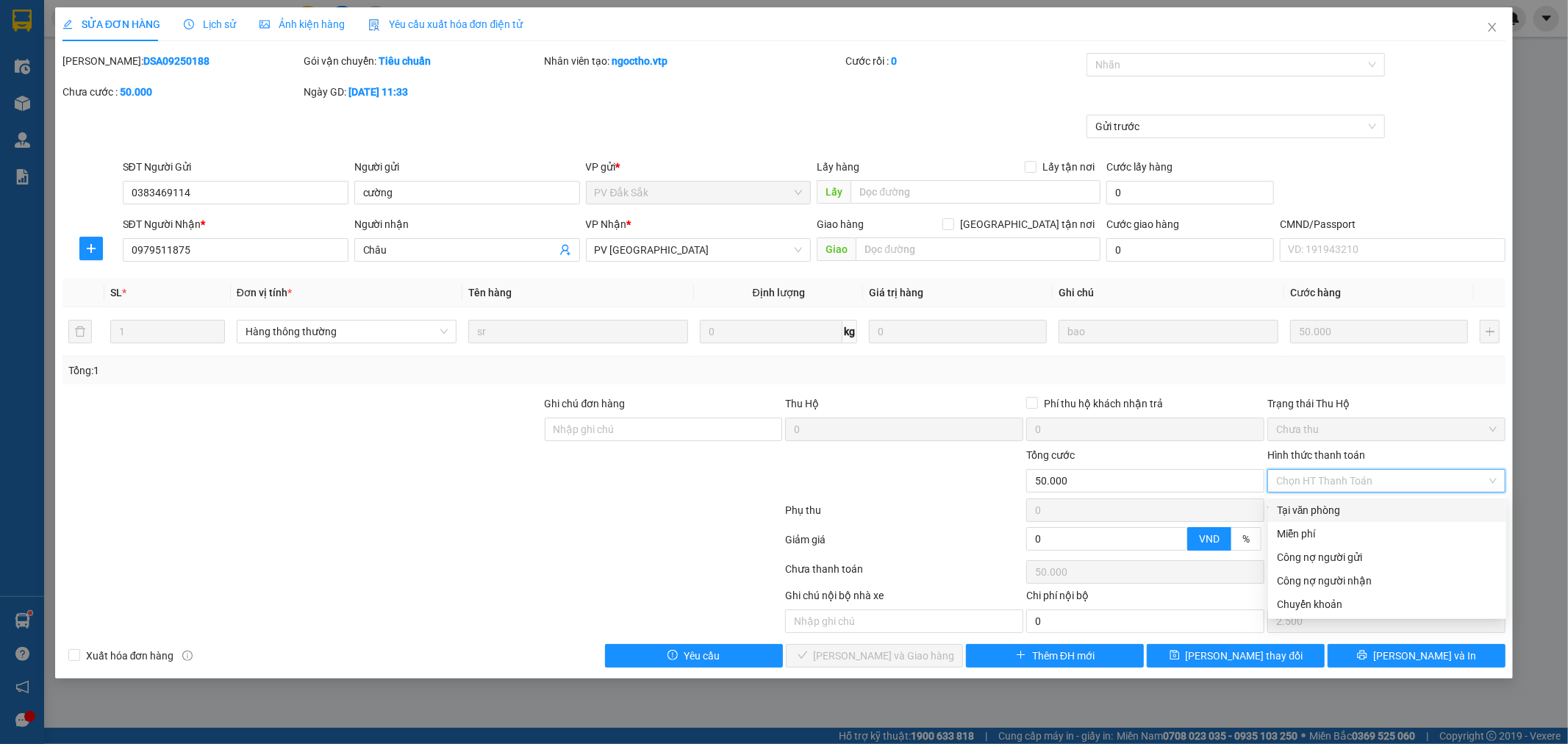
click at [1424, 516] on div "Tại văn phòng" at bounding box center [1387, 511] width 221 height 16
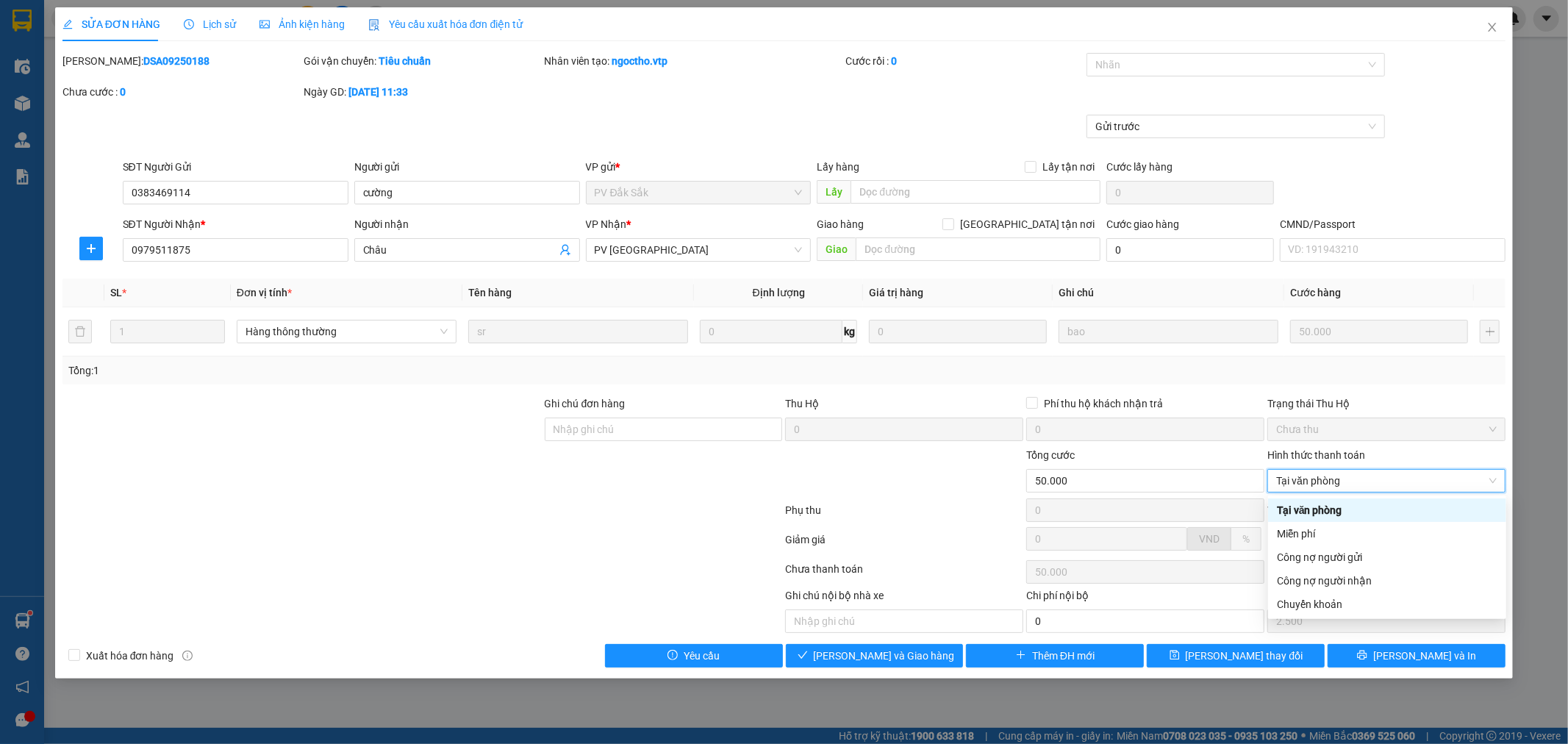
type input "0"
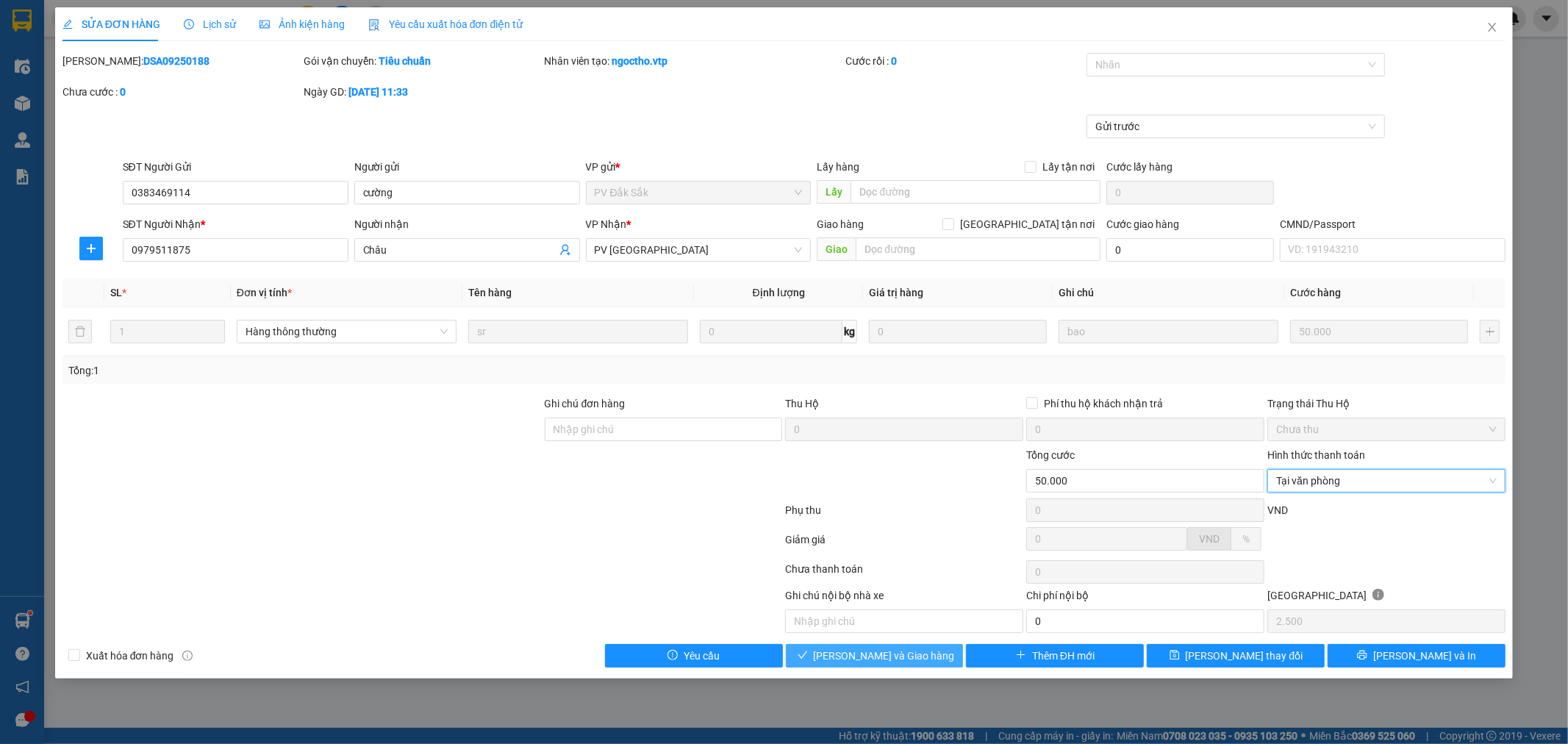
click at [891, 664] on span "[PERSON_NAME] và Giao hàng" at bounding box center [884, 656] width 141 height 16
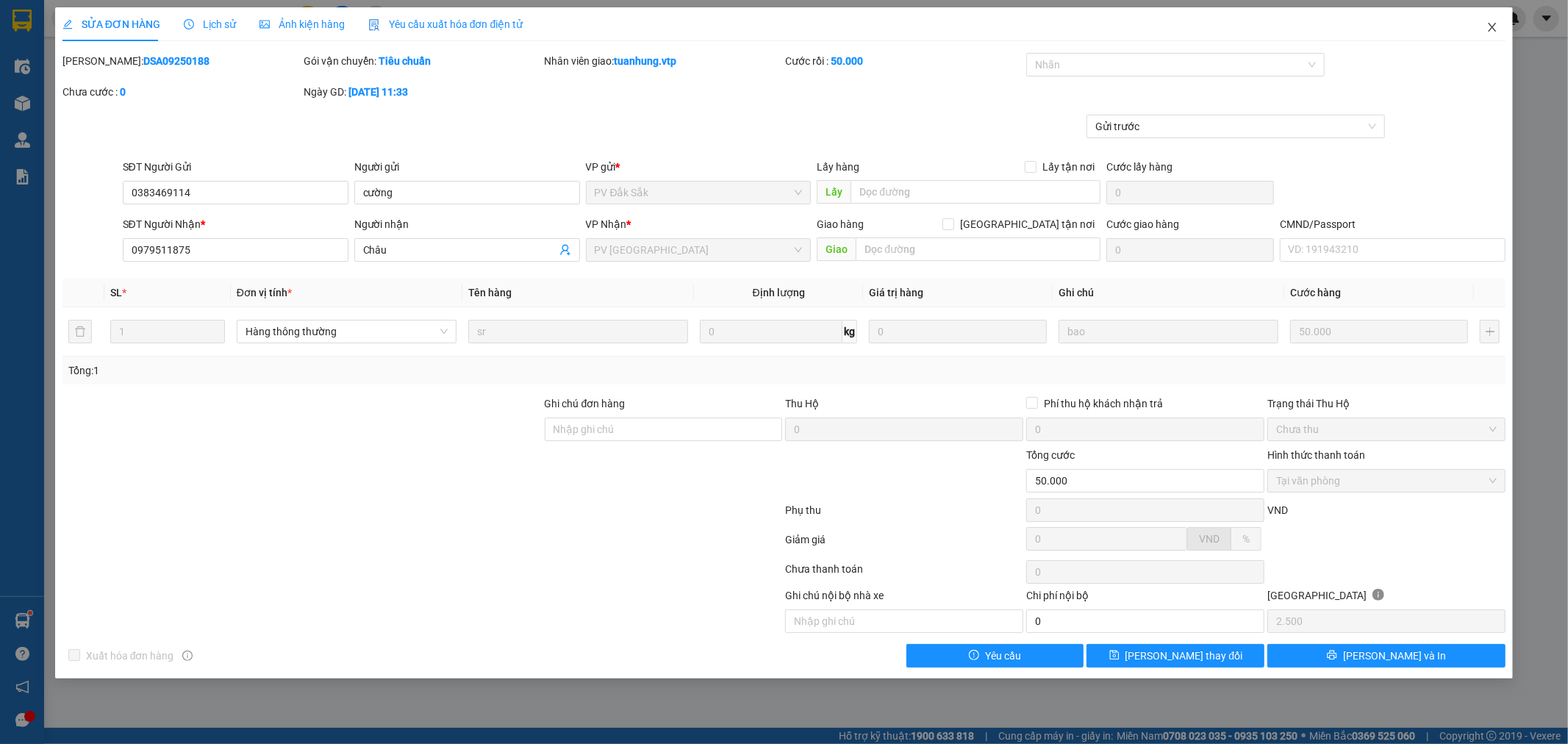
click at [1493, 25] on icon "close" at bounding box center [1492, 27] width 12 height 12
